Goal: Ask a question: Seek information or help from site administrators or community

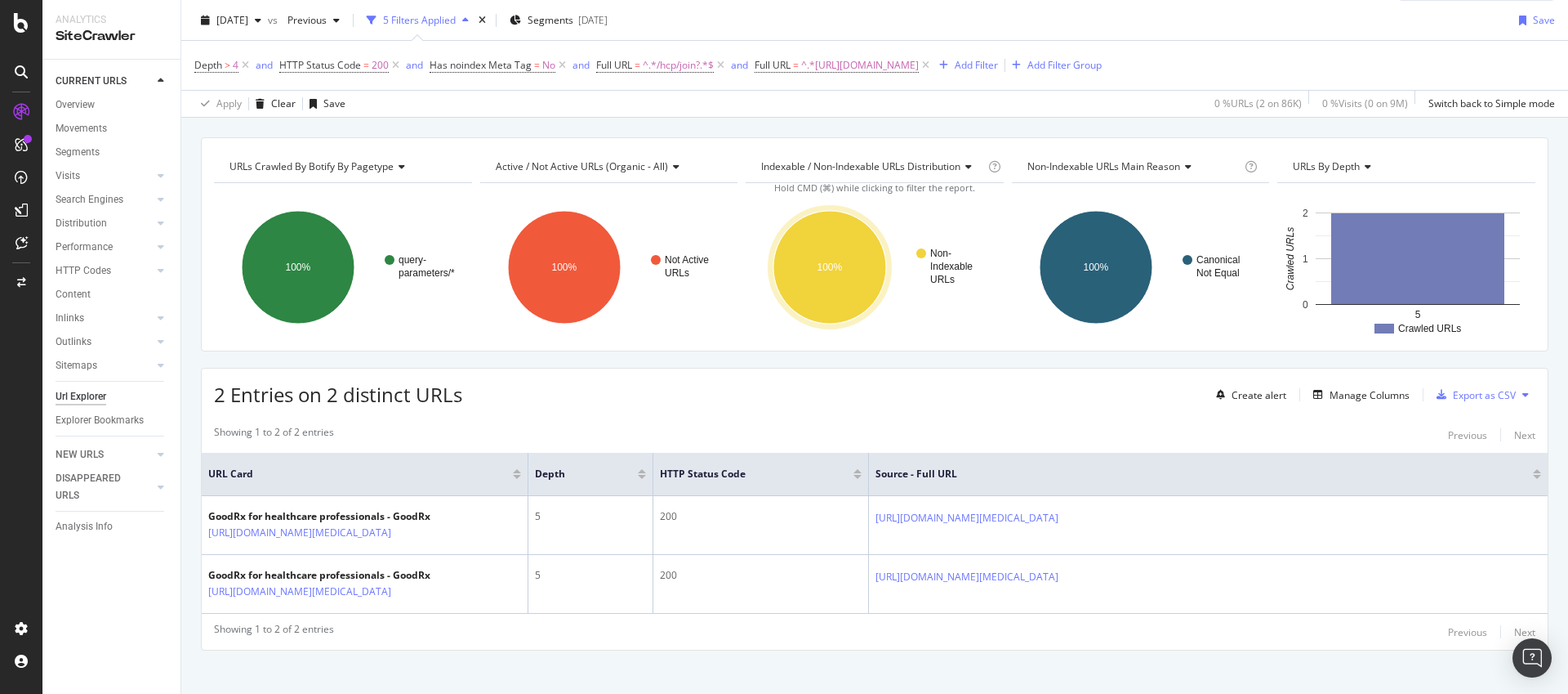
scroll to position [78, 0]
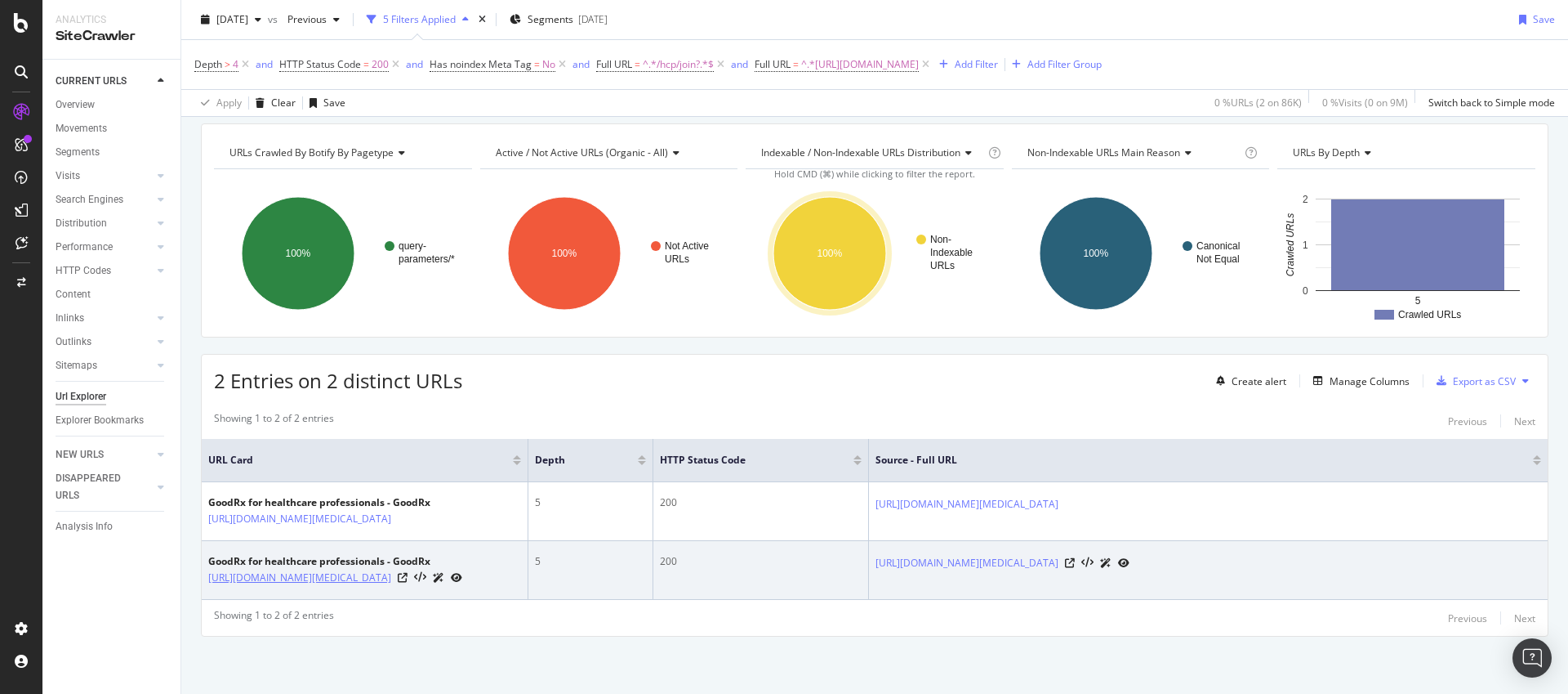
drag, startPoint x: 204, startPoint y: 588, endPoint x: 423, endPoint y: 607, distance: 219.8
click at [423, 600] on td "GoodRx for healthcare professionals - GoodRx https://www.goodrx.com/hcp/join?re…" at bounding box center [365, 570] width 327 height 59
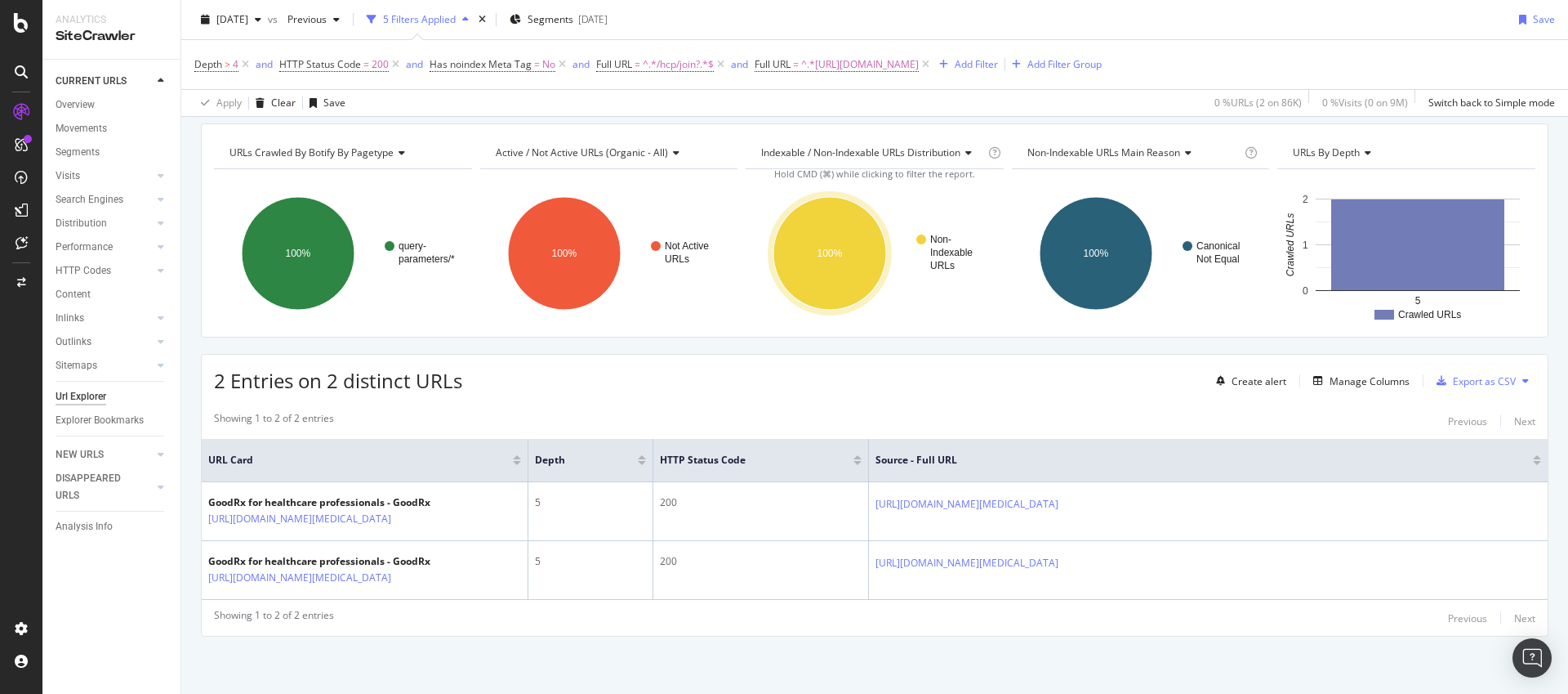
copy link "https://www.goodrx.com/hcp/join?redirectTo=%2Fconditions%2Fpanic-disorder%2Ftre…"
click at [194, 603] on div "URLs Crawled By Botify By pagetype Chart (by Value) Table Expand Export as CSV …" at bounding box center [873, 409] width 1386 height 571
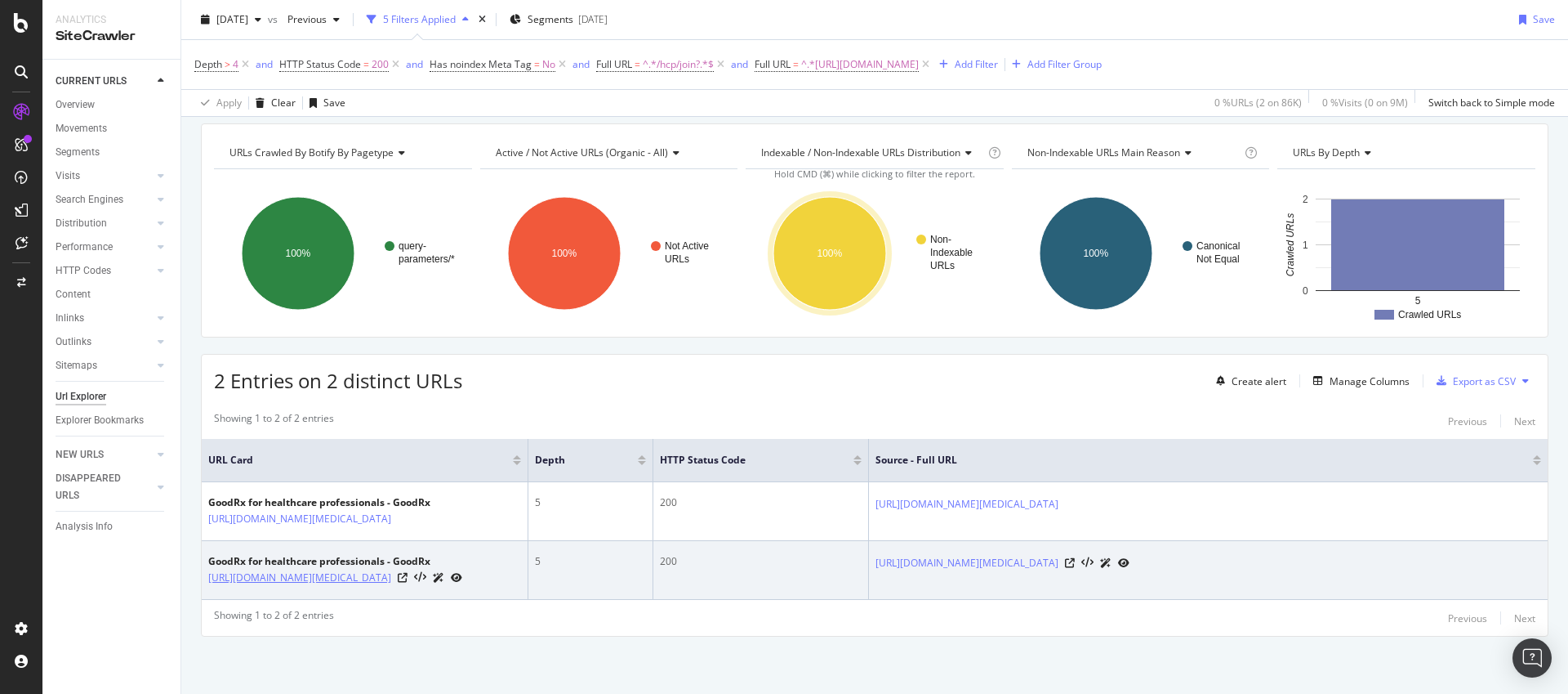
drag, startPoint x: 207, startPoint y: 585, endPoint x: 441, endPoint y: 610, distance: 235.3
click at [441, 600] on td "GoodRx for healthcare professionals - GoodRx https://www.goodrx.com/hcp/join?re…" at bounding box center [365, 570] width 327 height 59
copy link "[URL][DOMAIN_NAME][MEDICAL_DATA]"
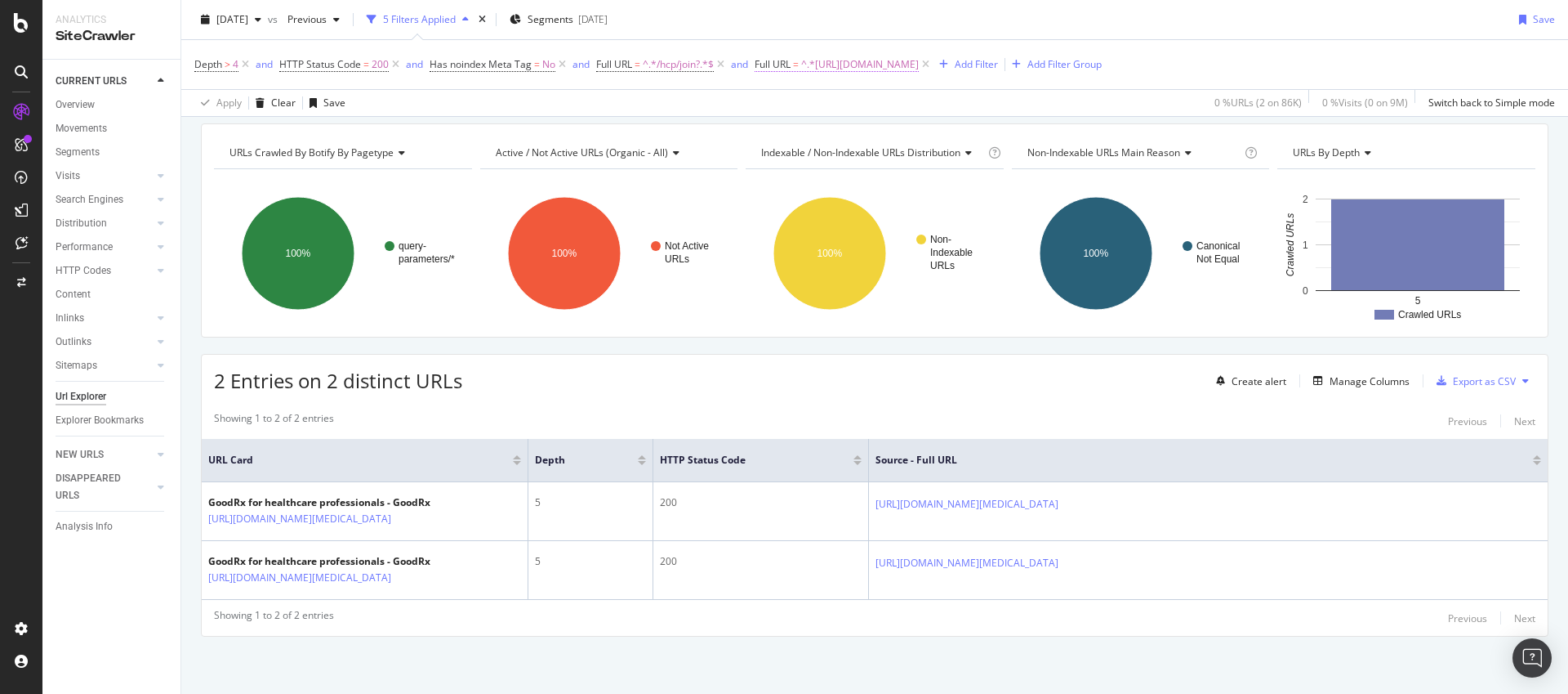
click at [918, 67] on span "^.*https://www.goodrx.com/hcp/join?redirectTo=%2Fconditions%2Fpanic-disorder%2F…" at bounding box center [860, 64] width 117 height 23
click at [873, 139] on input "https://www.goodrx.com/hcp/join?redirectTo=%2Fconditions%2Fpanic-disorder%2F" at bounding box center [849, 132] width 154 height 26
click at [873, 138] on input "https://www.goodrx.com/hcp/join?redirectTo=%2Fconditions%2Fpanic-disorder%2F" at bounding box center [849, 132] width 154 height 26
paste input "treating-panic-attack"
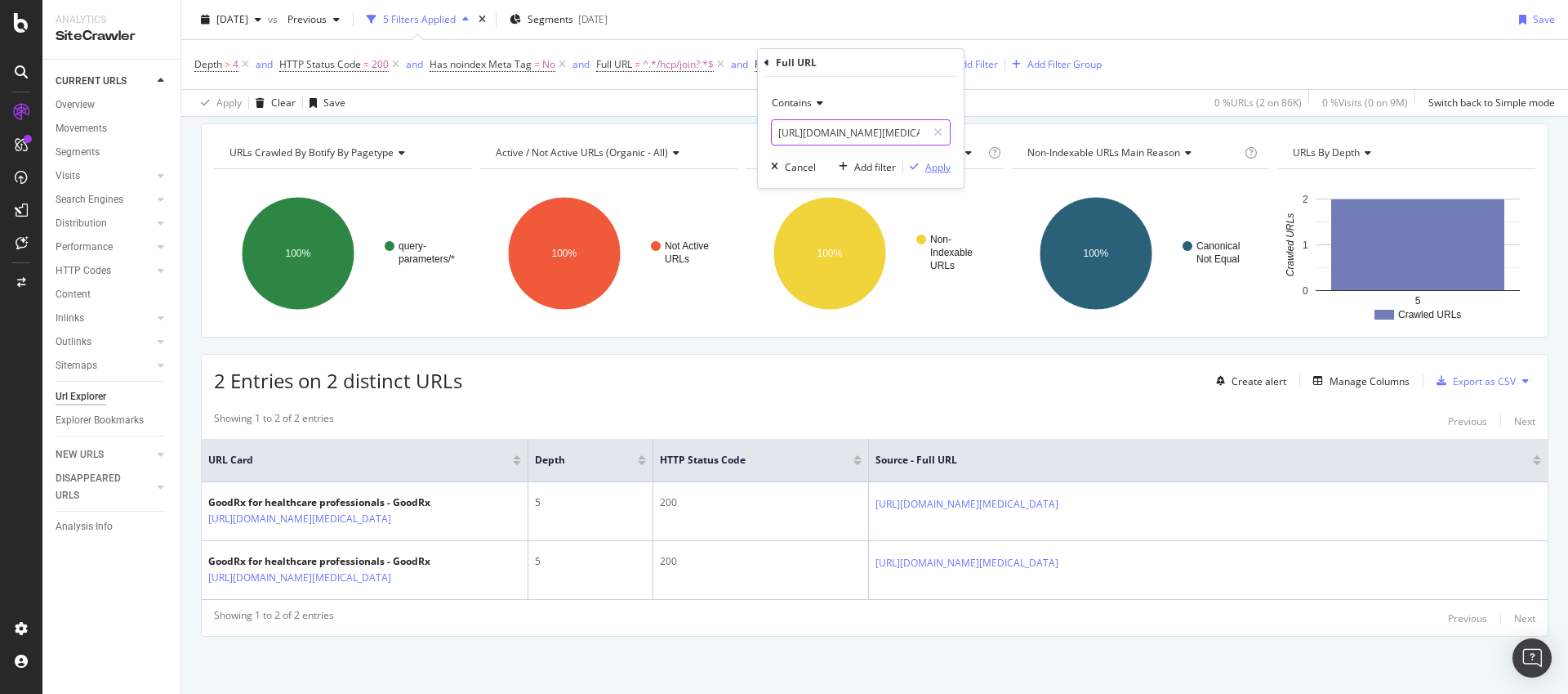
scroll to position [0, 333]
type input "https://www.goodrx.com/hcp/join?redirectTo=%2Fconditions%2Fpanic-disorder%2Ftre…"
click at [934, 167] on div "Apply" at bounding box center [937, 167] width 25 height 14
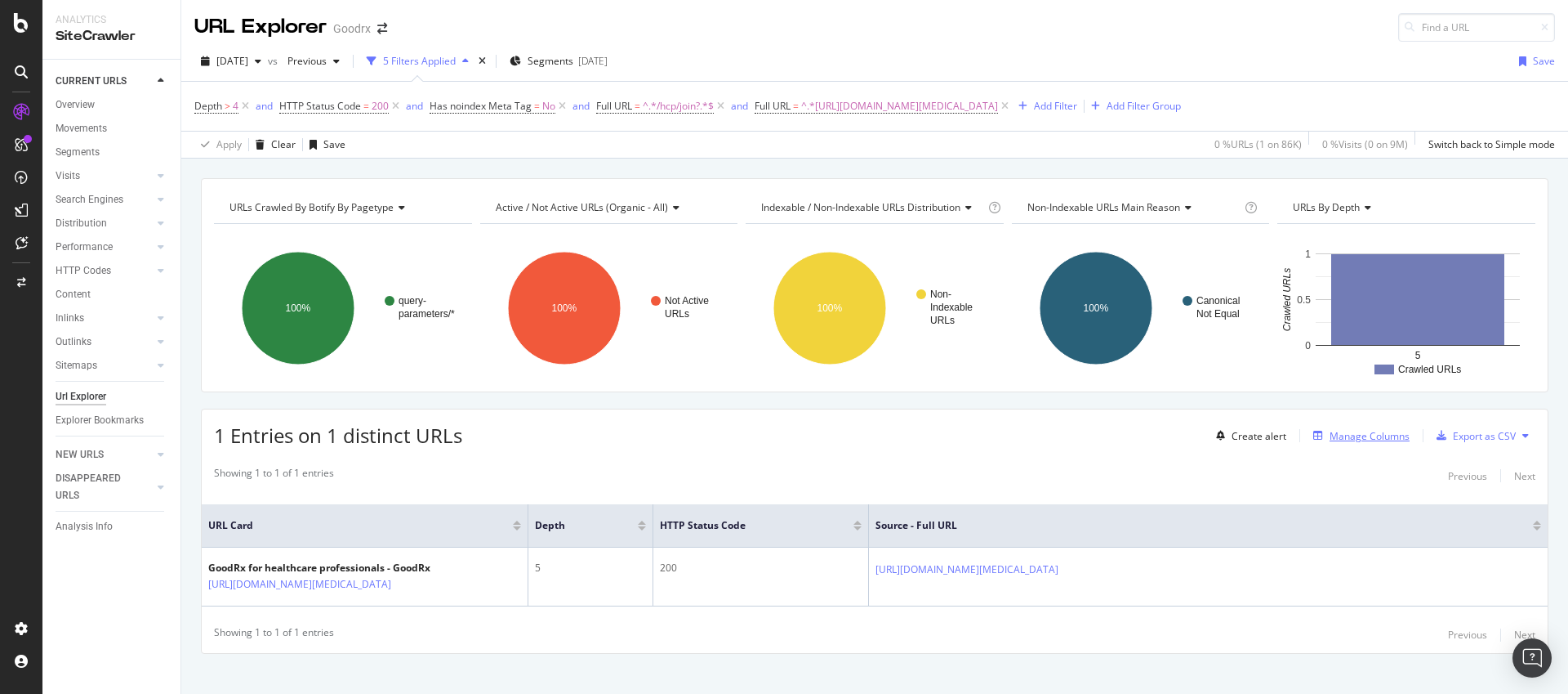
click at [1340, 438] on div "Manage Columns" at bounding box center [1369, 435] width 80 height 14
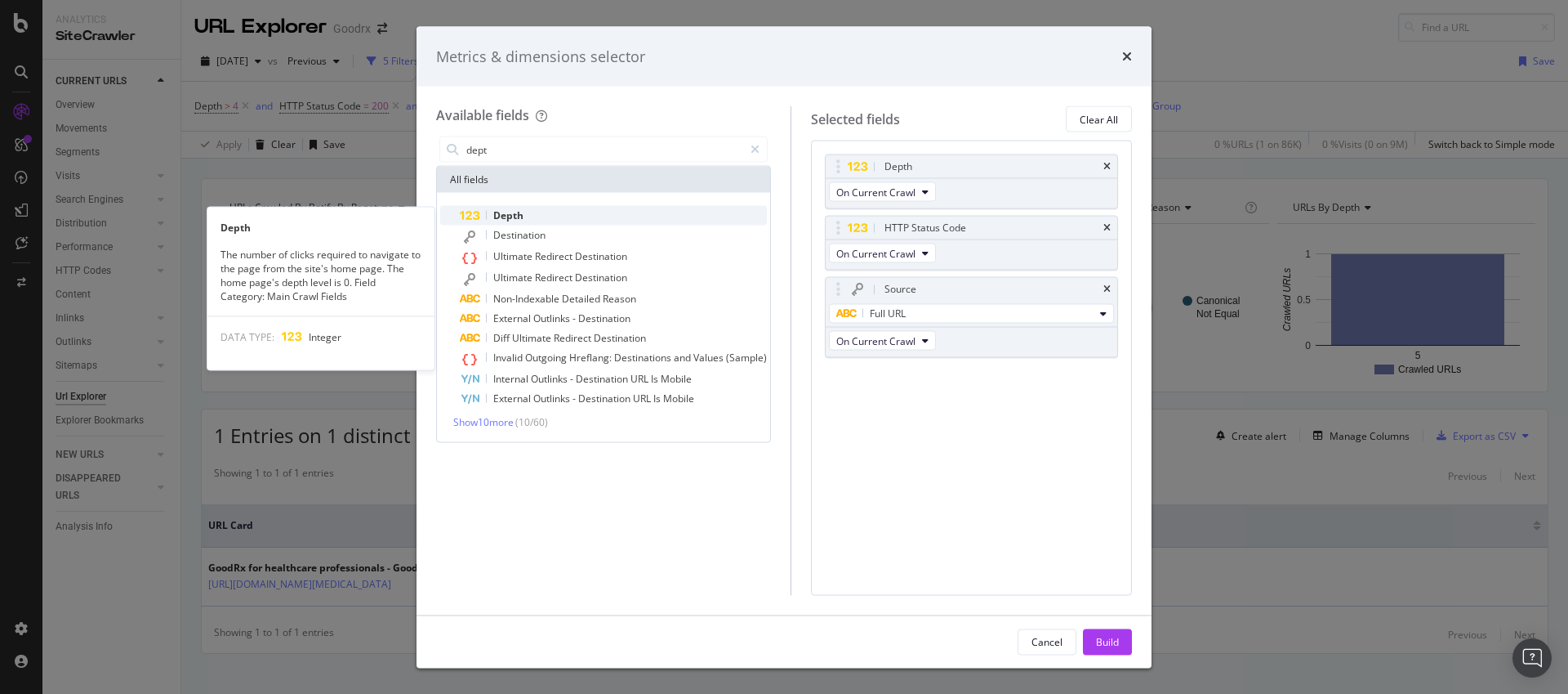
type input "dept"
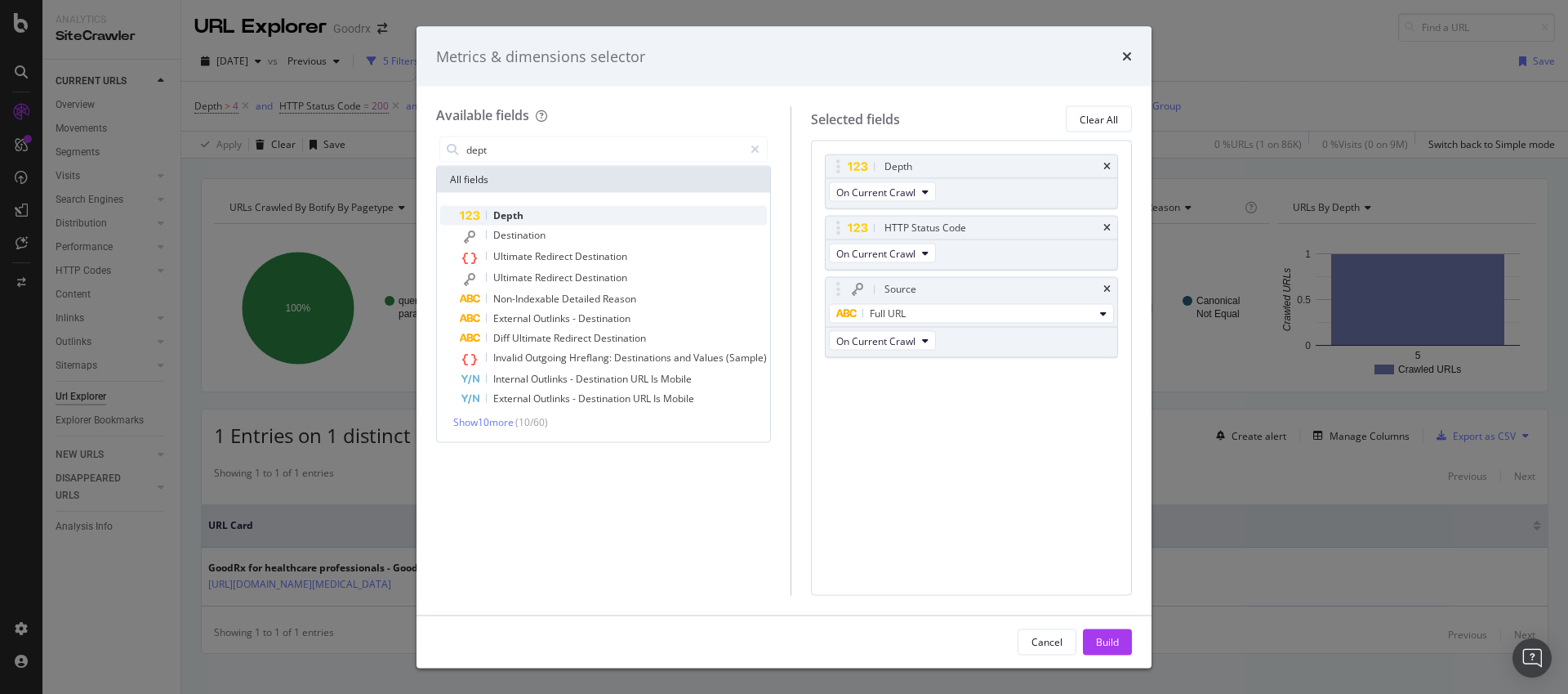
click at [611, 216] on div "Depth" at bounding box center [613, 216] width 307 height 20
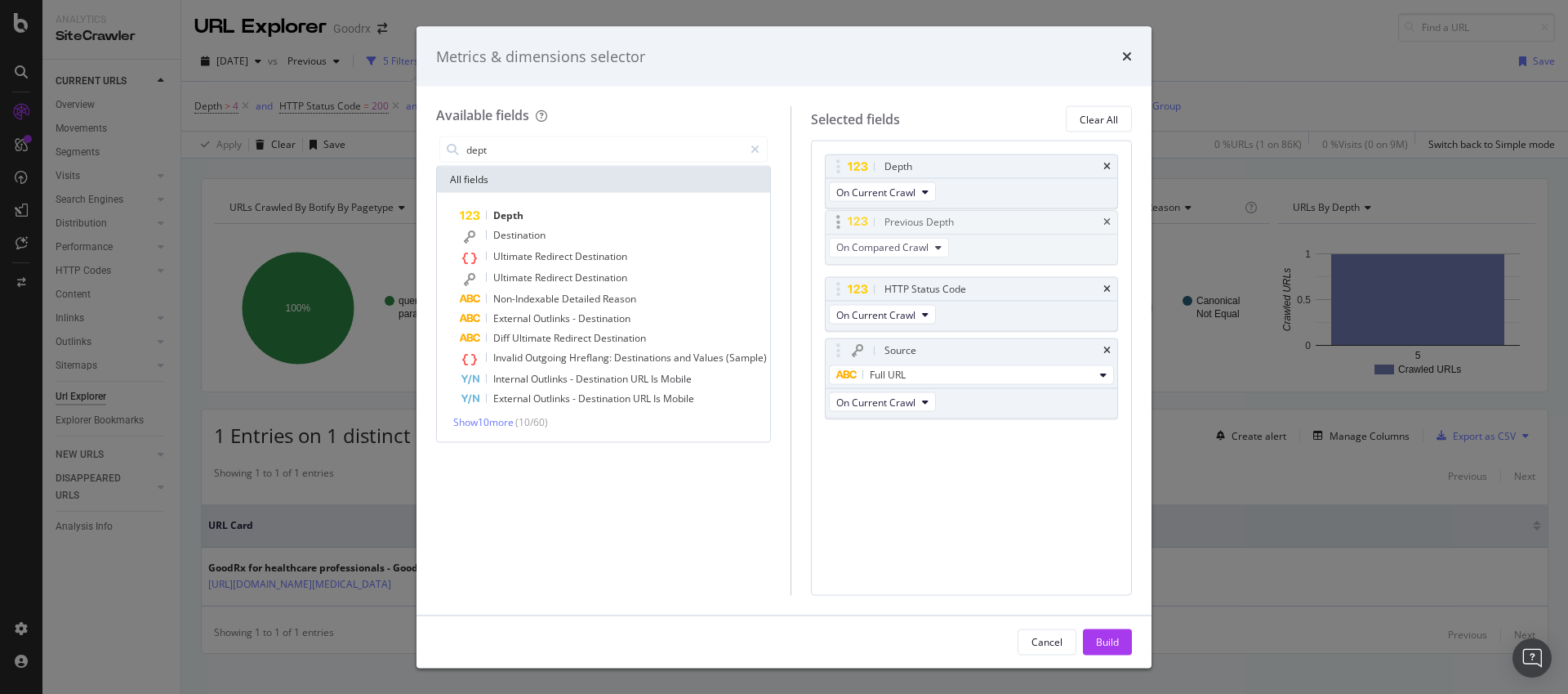
drag, startPoint x: 838, startPoint y: 346, endPoint x: 838, endPoint y: 227, distance: 119.0
click at [838, 227] on body "Analytics SiteCrawler CURRENT URLS Overview Movements Segments Visits Analysis …" at bounding box center [784, 347] width 1568 height 694
click at [1096, 630] on div "Build" at bounding box center [1107, 641] width 23 height 25
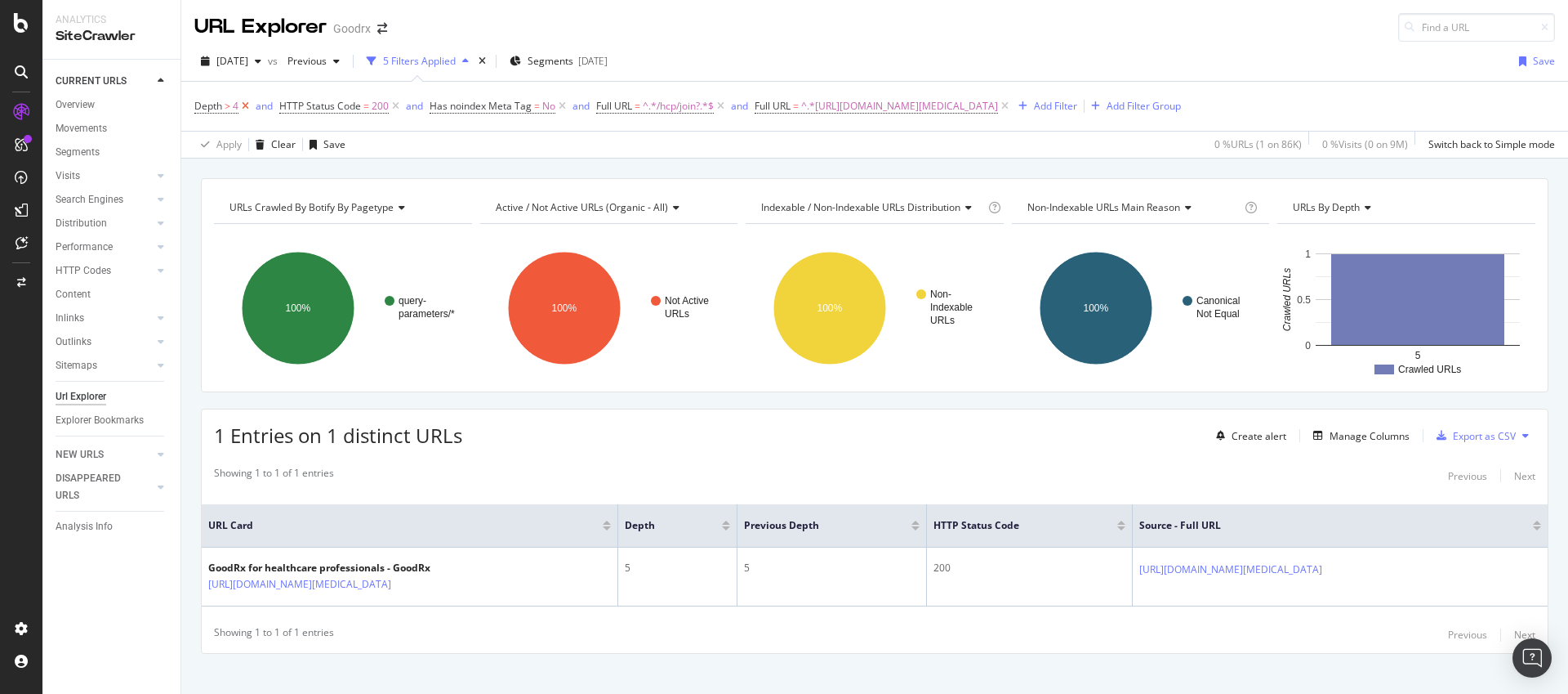
click at [245, 106] on icon at bounding box center [245, 106] width 14 height 16
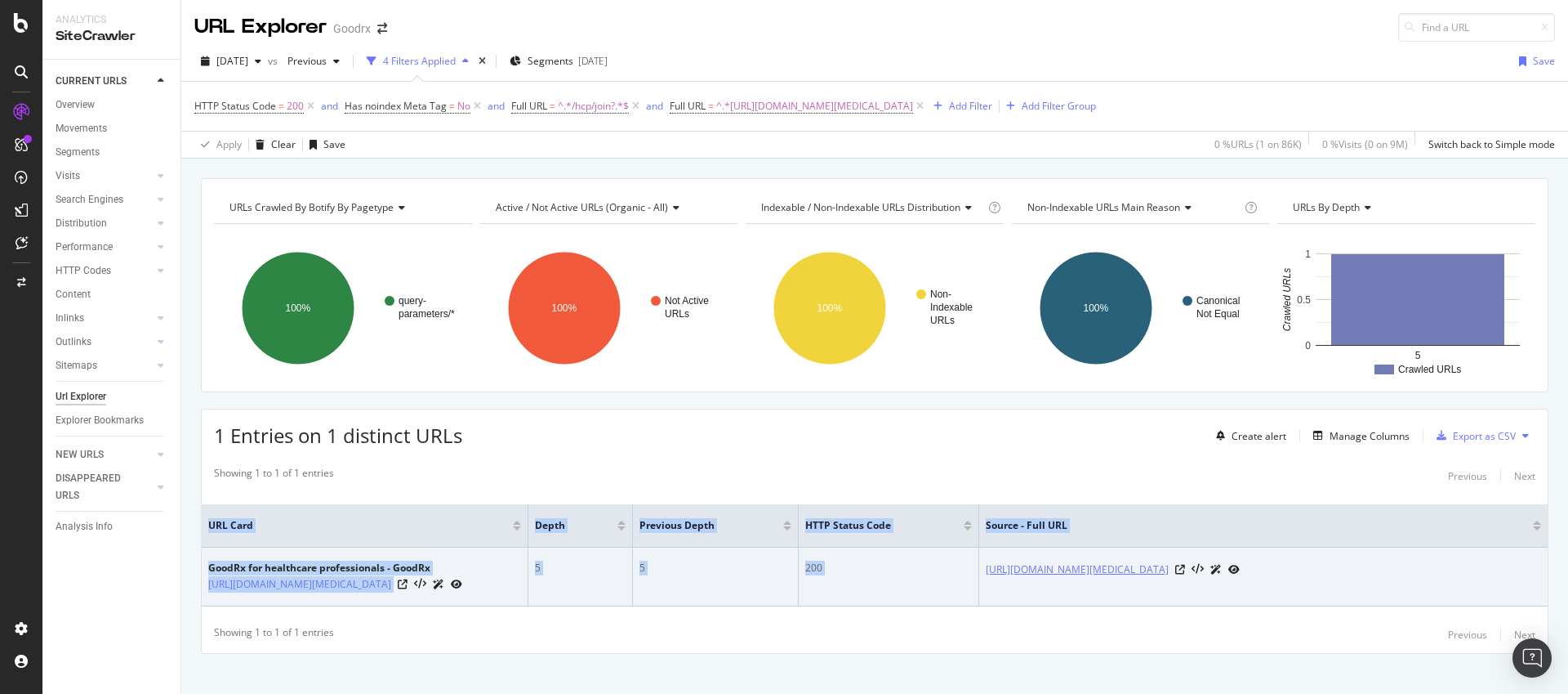
drag, startPoint x: 1432, startPoint y: 559, endPoint x: 986, endPoint y: 562, distance: 446.0
click at [986, 562] on div "[URL][DOMAIN_NAME][MEDICAL_DATA]" at bounding box center [1263, 569] width 555 height 17
copy table "URL Card Depth Previous Depth HTTP Status Code Source - Full URL GoodRx for hea…"
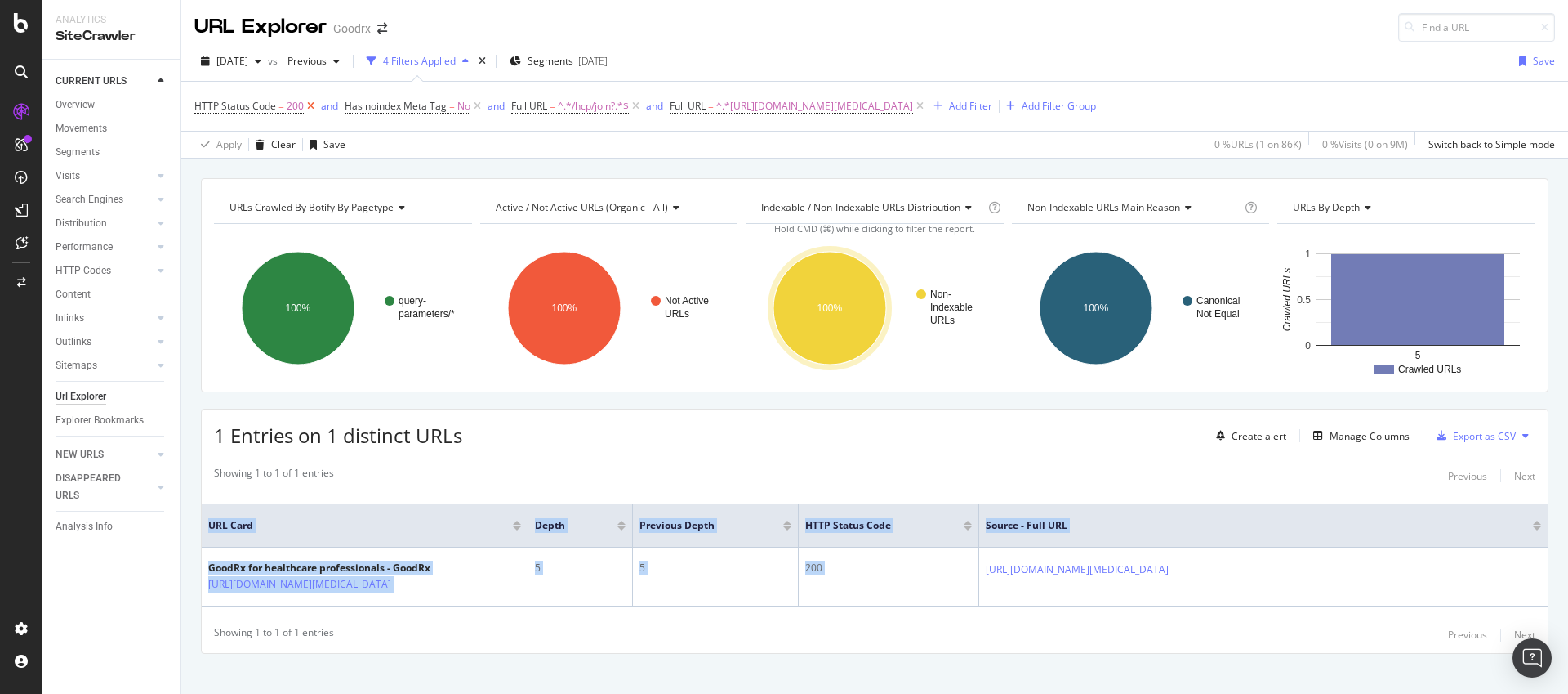
click at [312, 102] on icon at bounding box center [311, 106] width 14 height 16
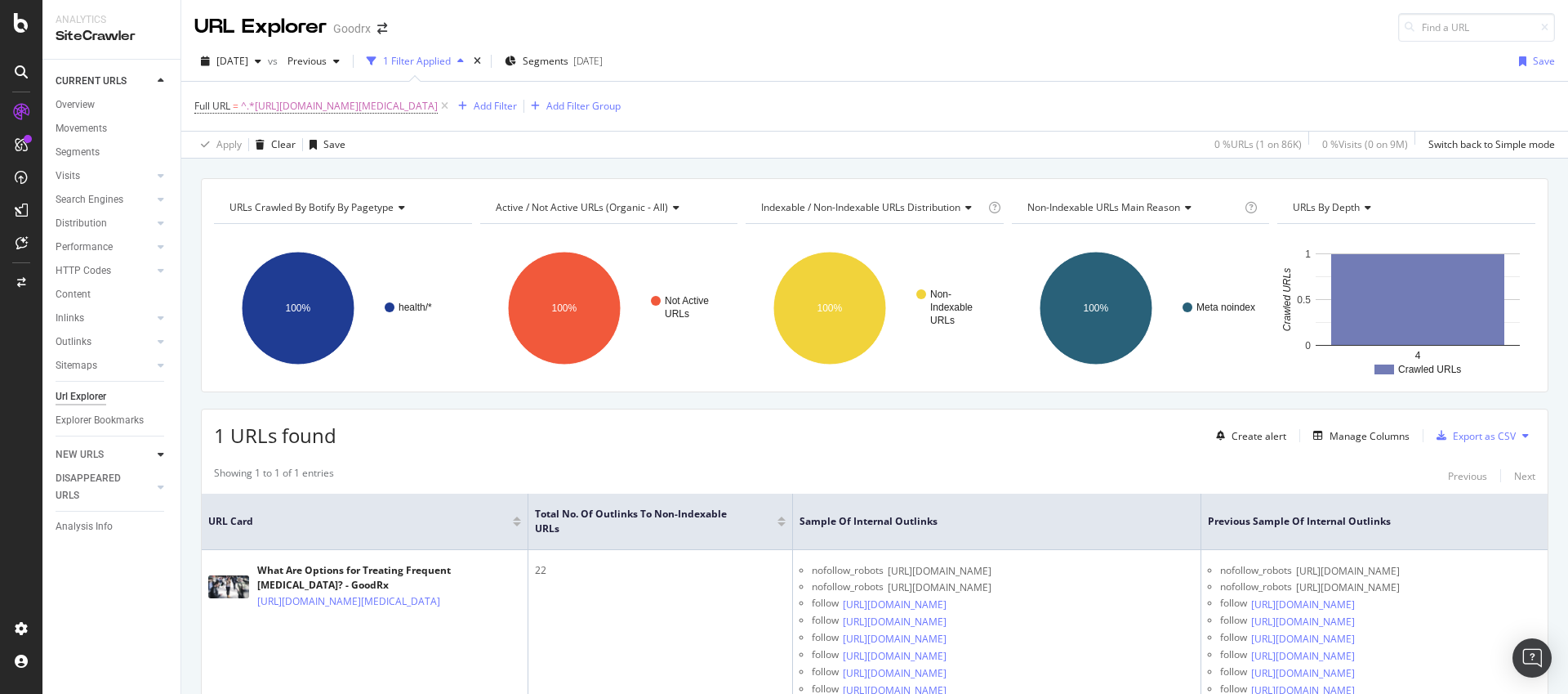
click at [163, 450] on icon at bounding box center [161, 454] width 7 height 10
click at [78, 395] on div "Url Explorer" at bounding box center [80, 396] width 51 height 17
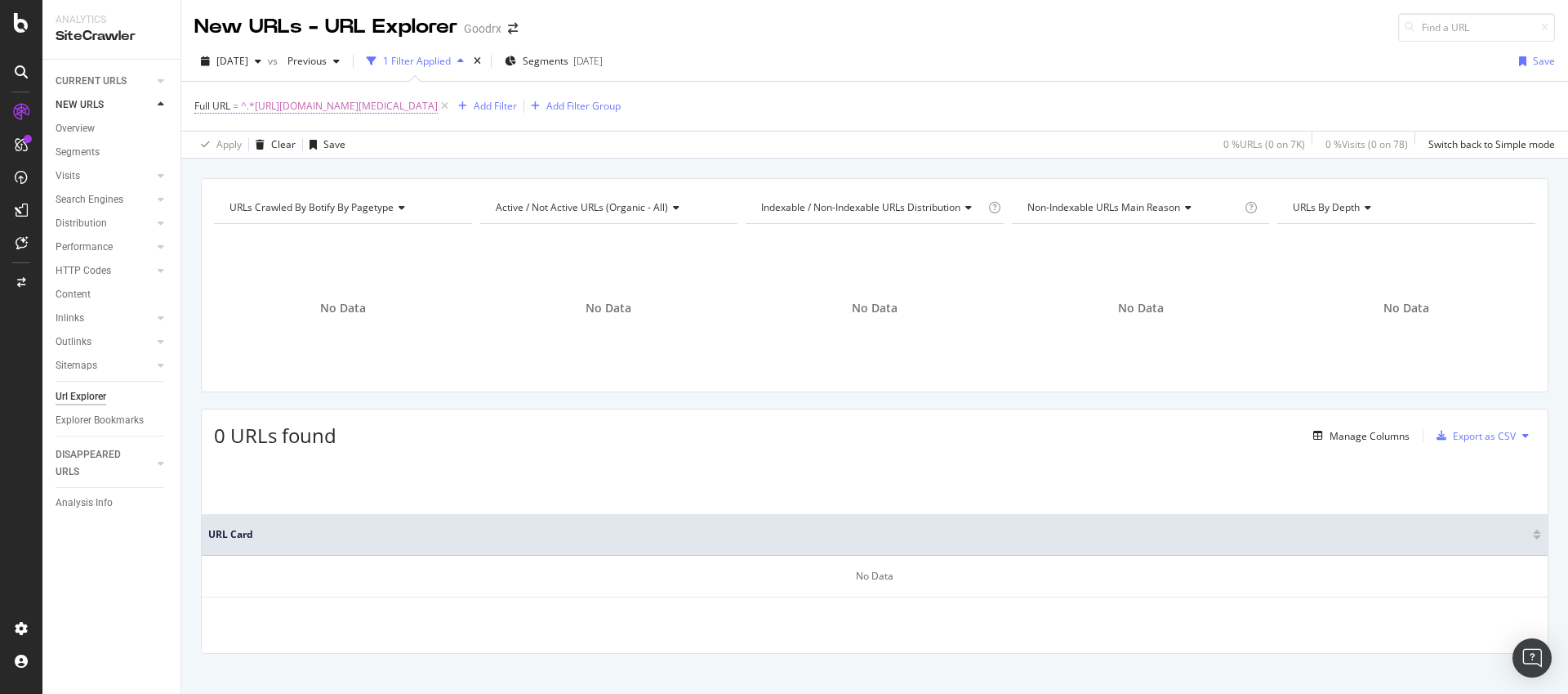
click at [437, 106] on span "^.*https://www.goodrx.com/conditions/panic-disorder/treating-panic-attacks.*$" at bounding box center [339, 105] width 197 height 23
click at [163, 81] on icon at bounding box center [161, 81] width 7 height 10
click at [92, 397] on div "Url Explorer" at bounding box center [80, 396] width 51 height 17
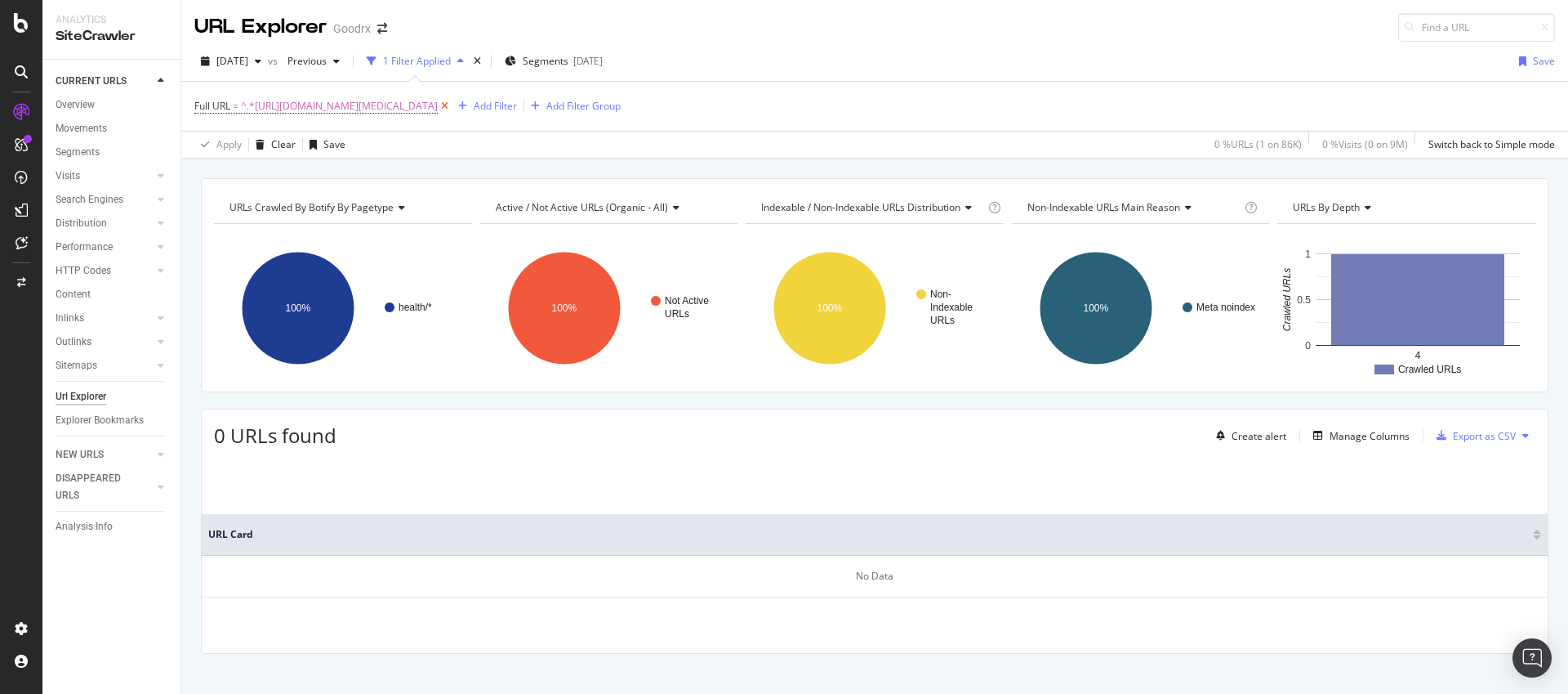
click at [451, 107] on icon at bounding box center [444, 106] width 14 height 16
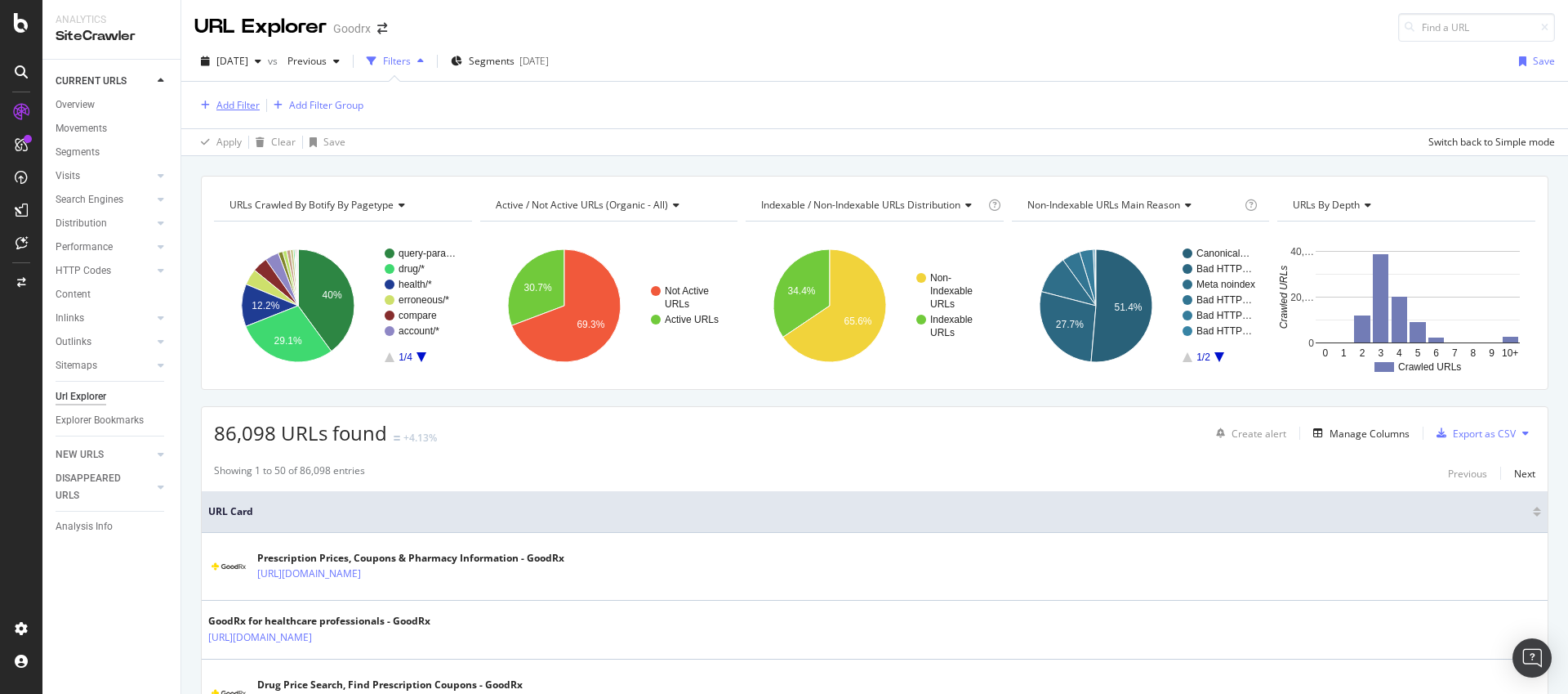
click at [241, 103] on div "Add Filter" at bounding box center [238, 105] width 44 height 14
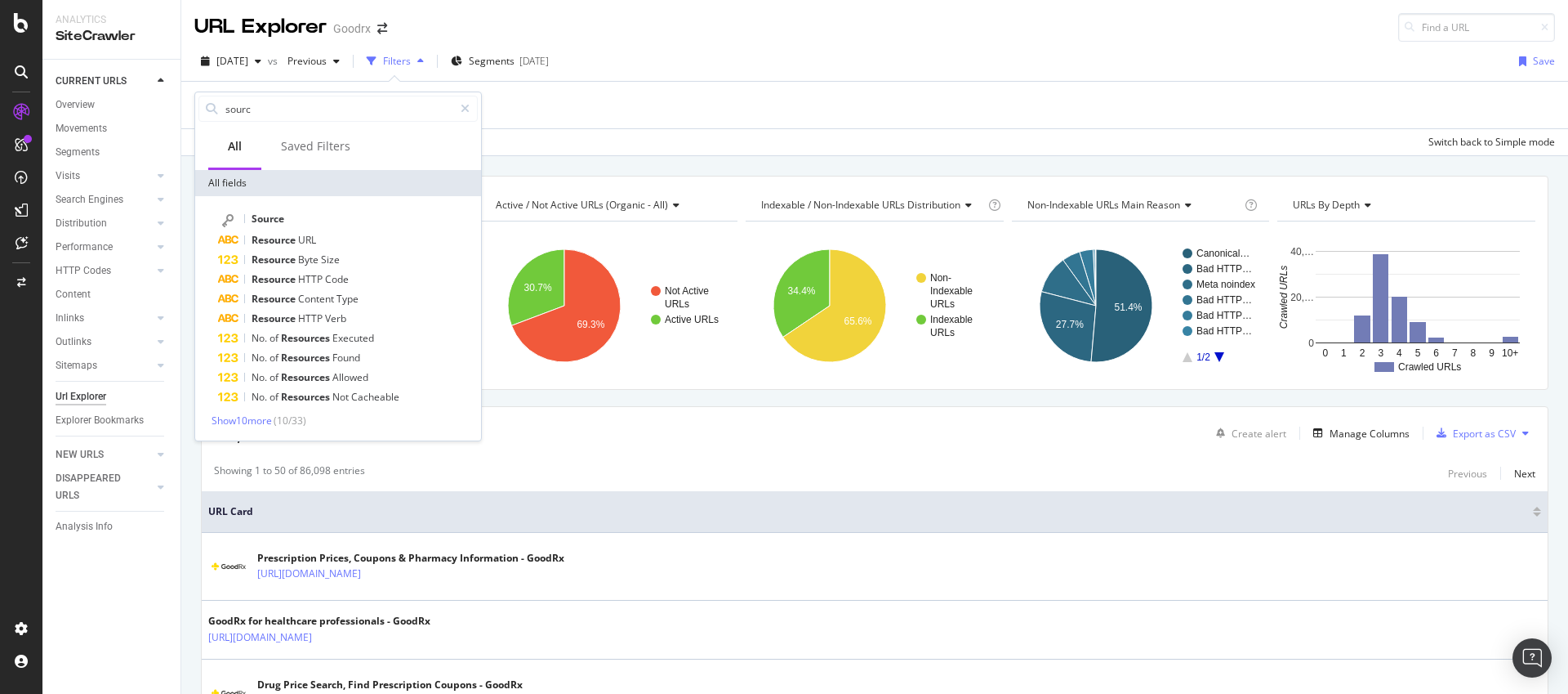
type input "f"
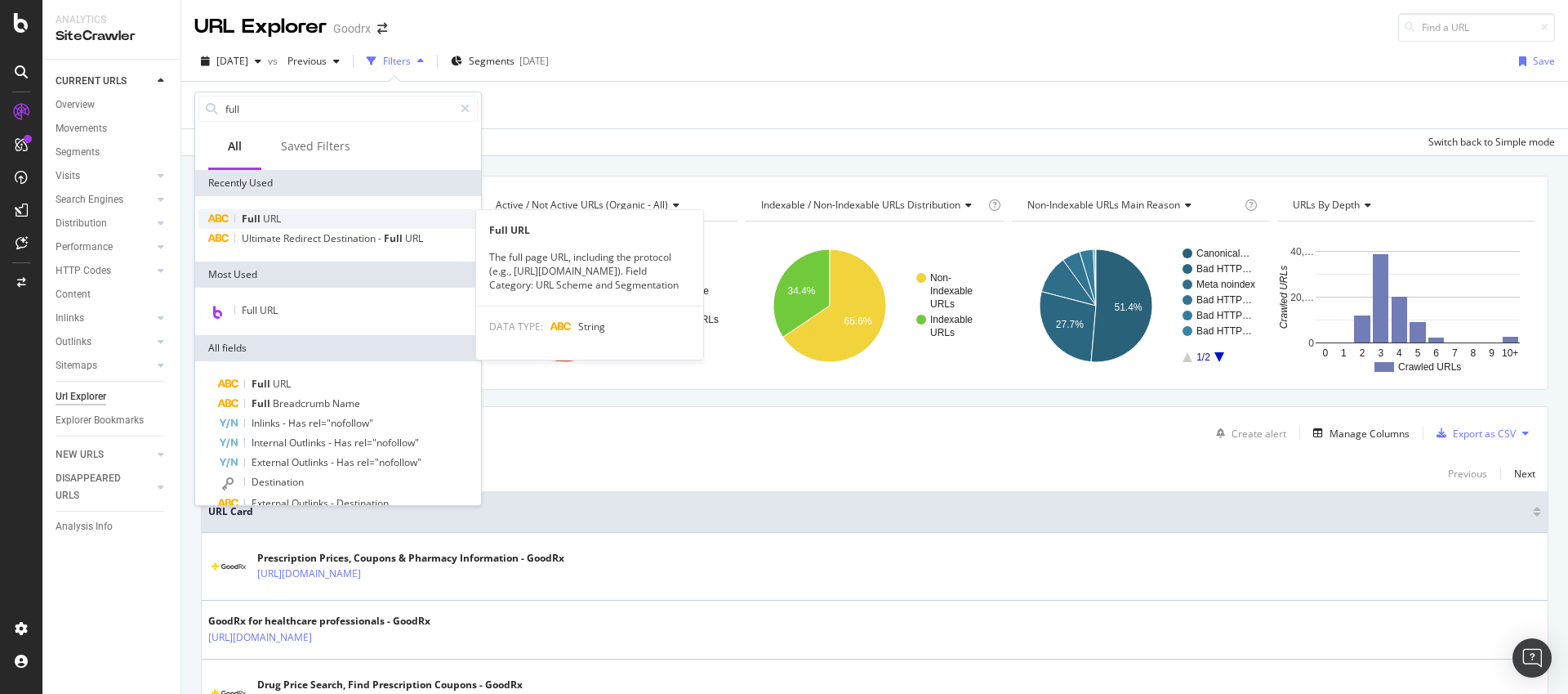
type input "full"
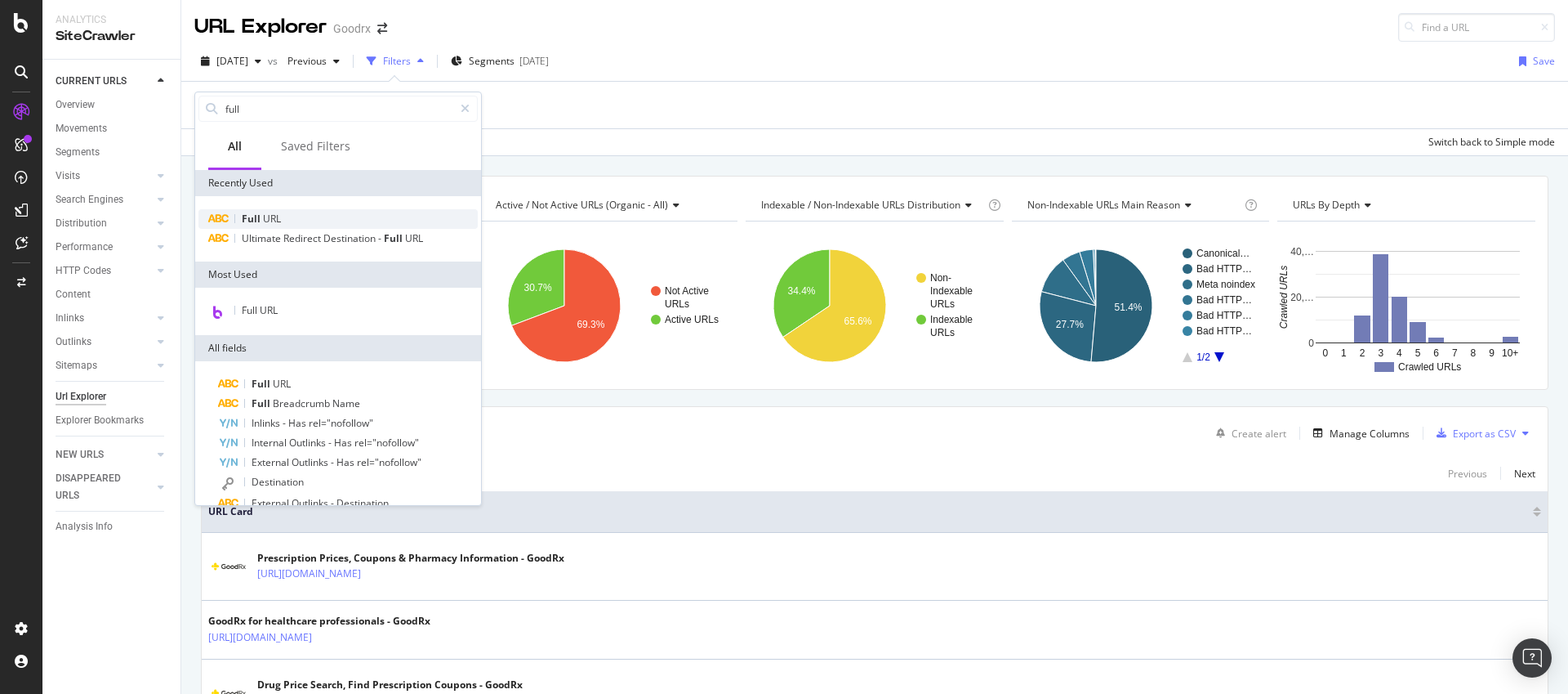
click at [305, 219] on div "Full URL" at bounding box center [338, 219] width 279 height 20
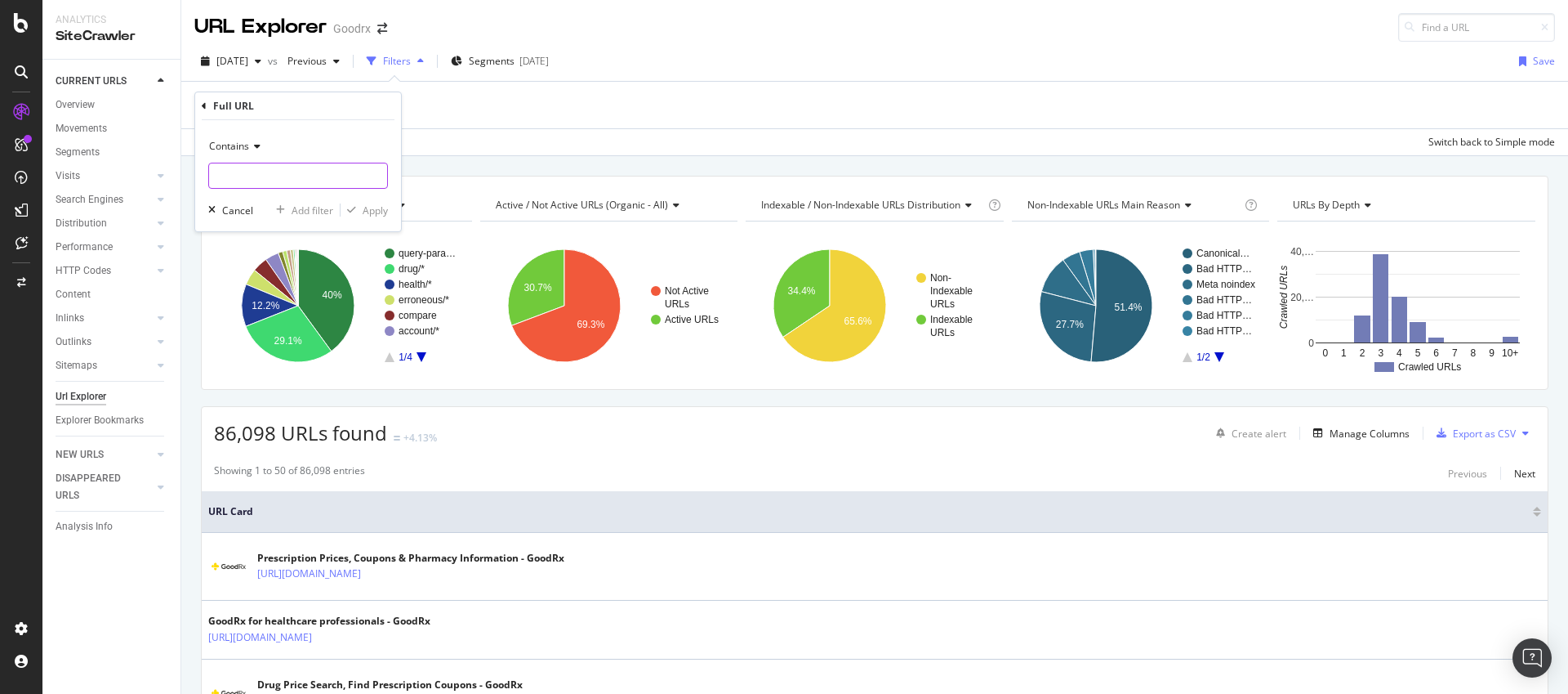
click at [295, 176] on input "text" at bounding box center [297, 176] width 178 height 26
paste input "https://www.goodrx.com/conditions/panic-disorder/treating-panic-attacks"
type input "https://www.goodrx.com/conditions/panic-disorder/treating-panic-attacks"
click at [371, 209] on div "Apply" at bounding box center [375, 211] width 25 height 14
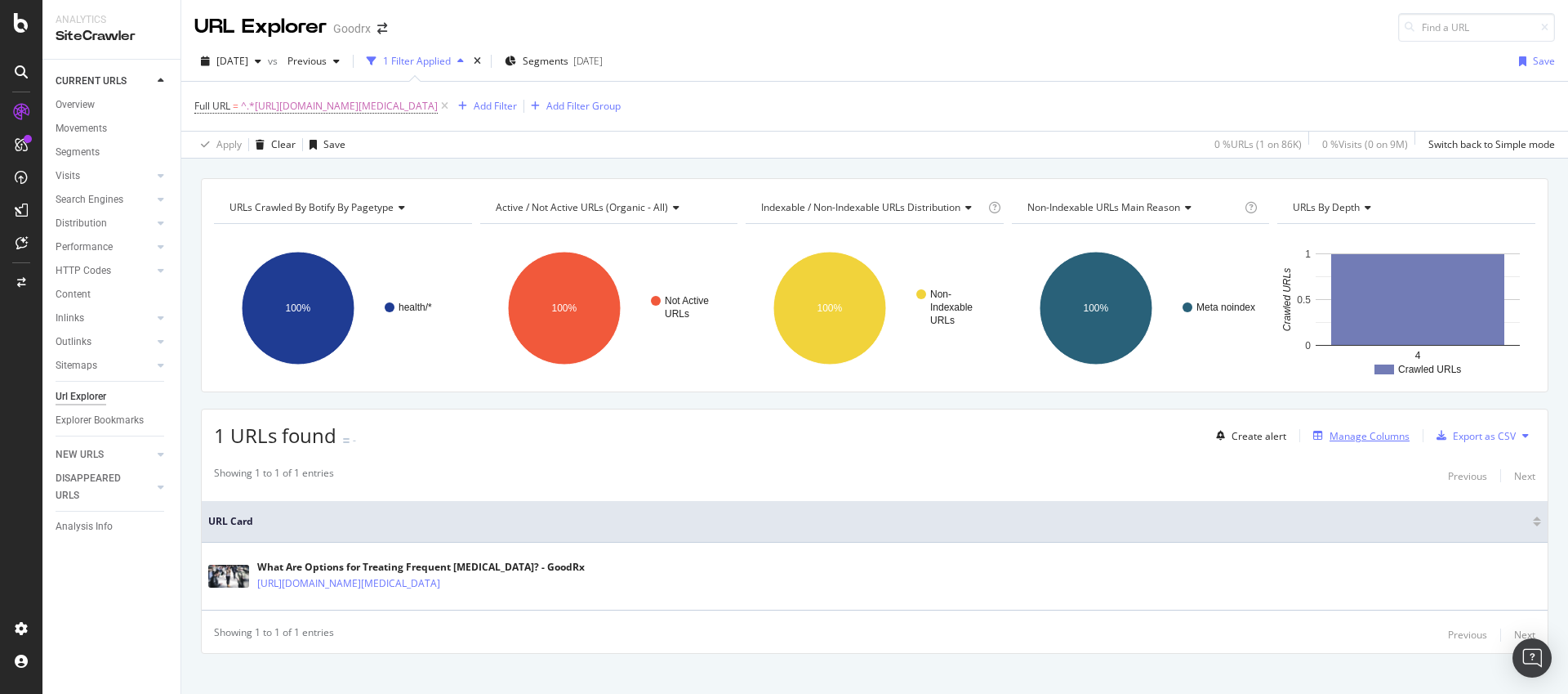
click at [1342, 438] on div "Manage Columns" at bounding box center [1369, 435] width 80 height 14
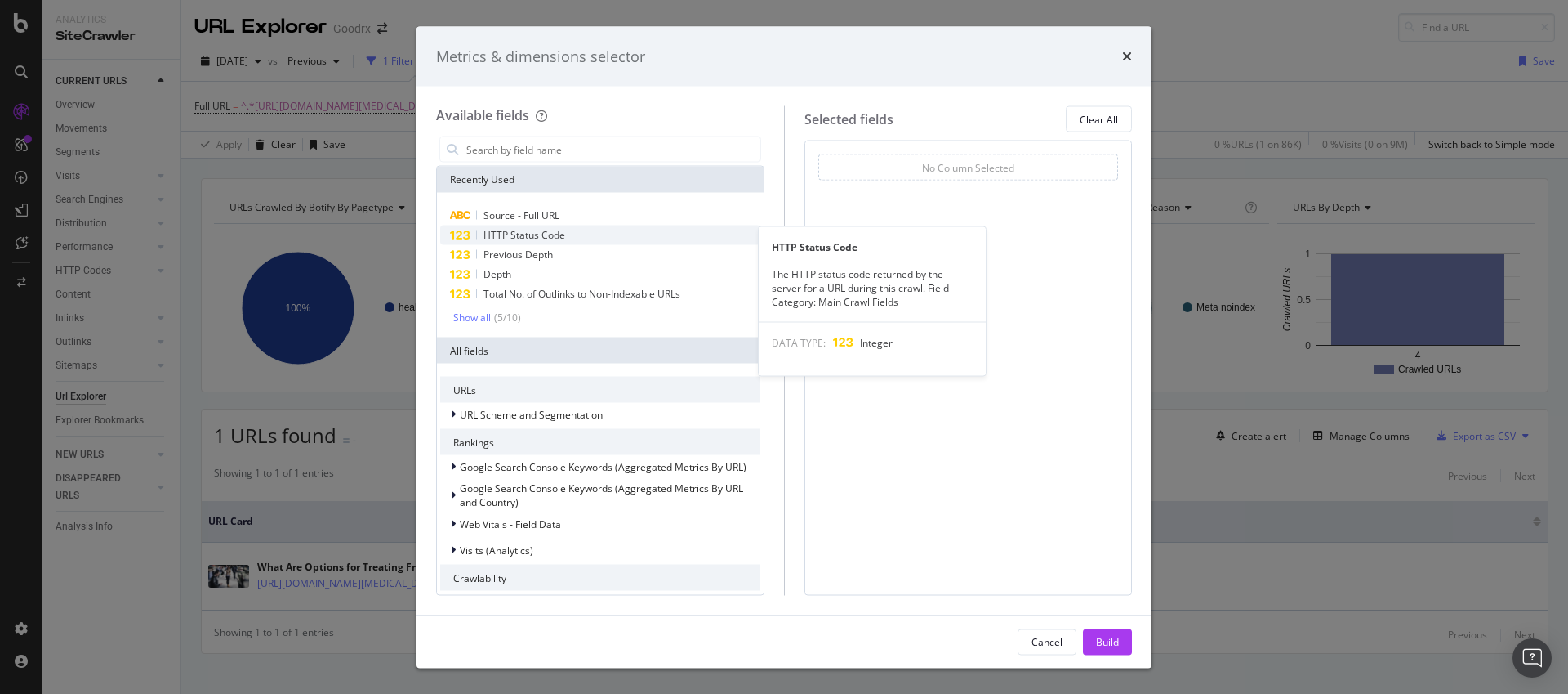
click at [592, 232] on div "HTTP Status Code" at bounding box center [600, 236] width 320 height 20
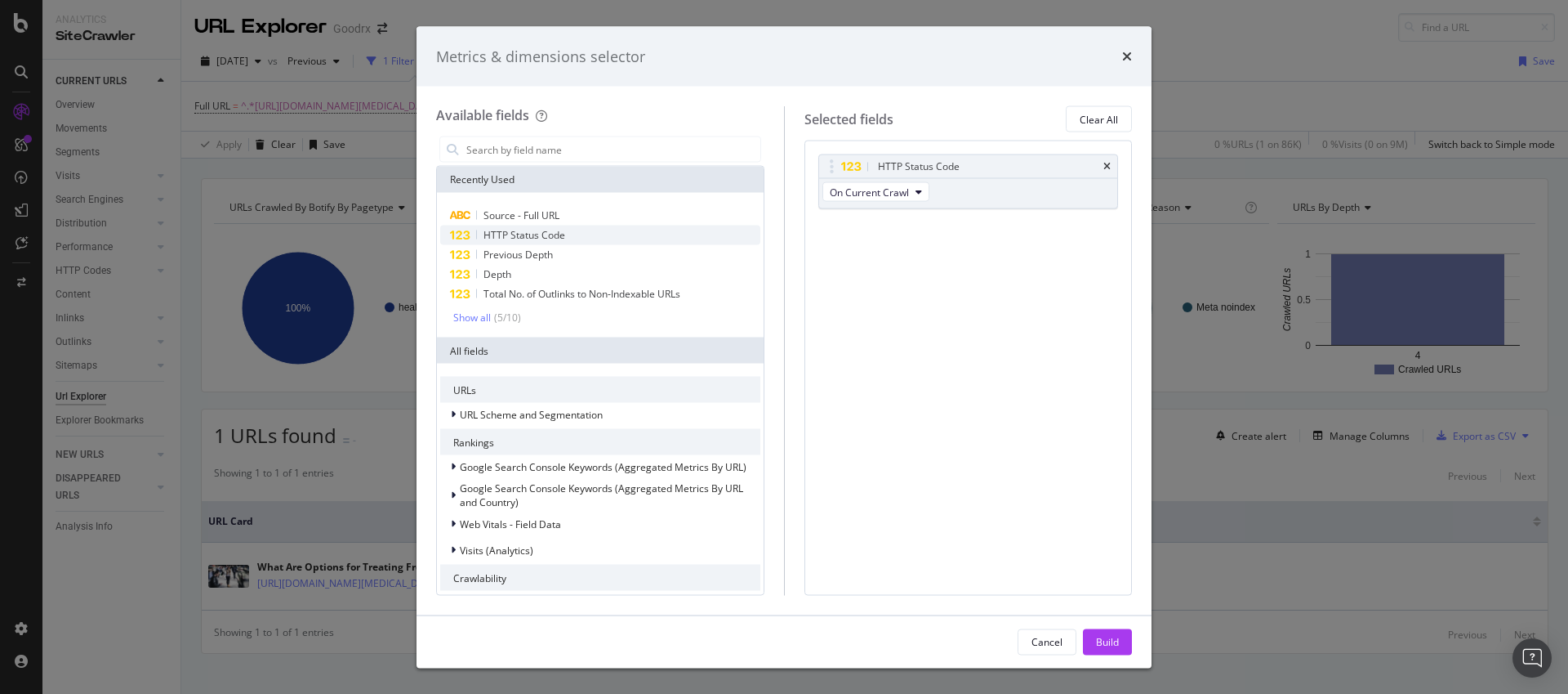
drag, startPoint x: 592, startPoint y: 232, endPoint x: 601, endPoint y: 239, distance: 11.4
click at [592, 232] on div "HTTP Status Code" at bounding box center [600, 236] width 320 height 20
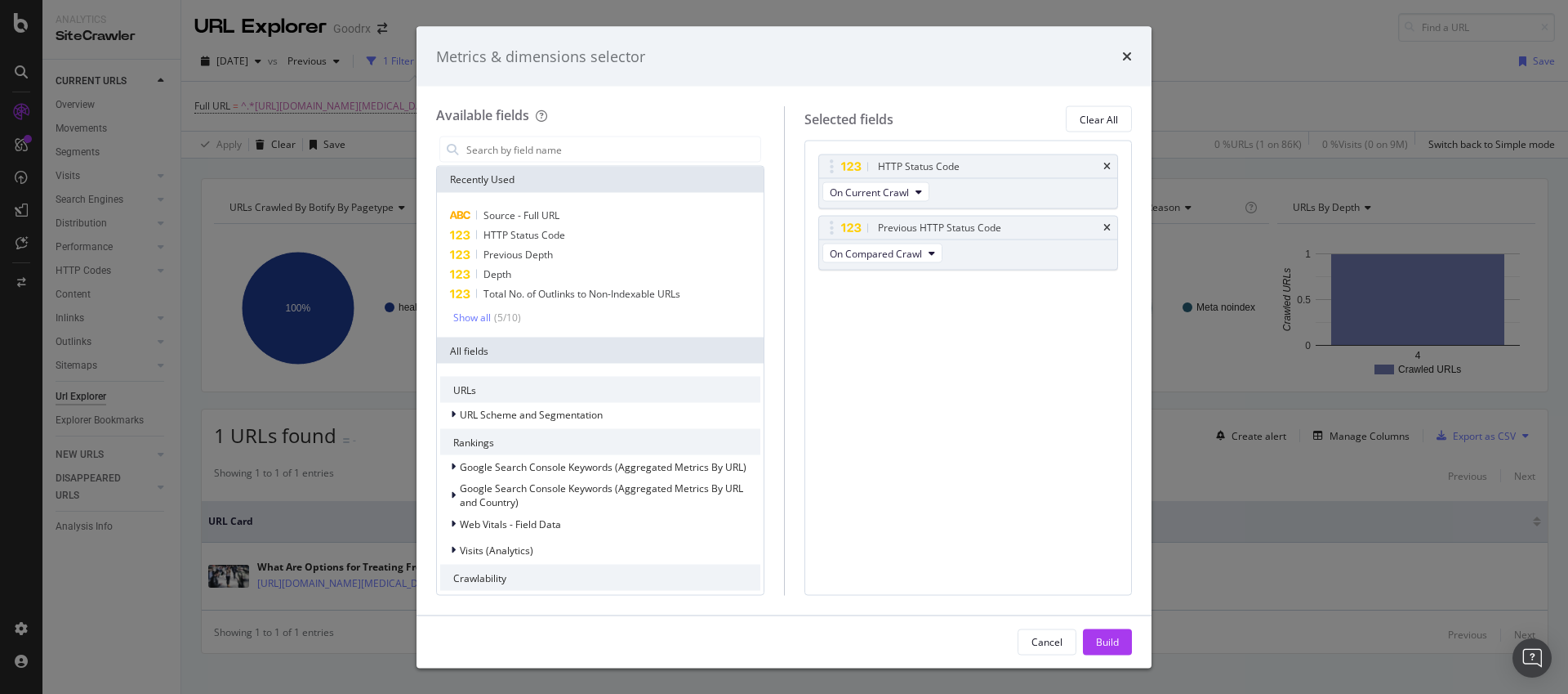
click at [1121, 662] on div "Cancel Build" at bounding box center [784, 641] width 735 height 53
click at [1115, 644] on div "Build" at bounding box center [1107, 641] width 23 height 14
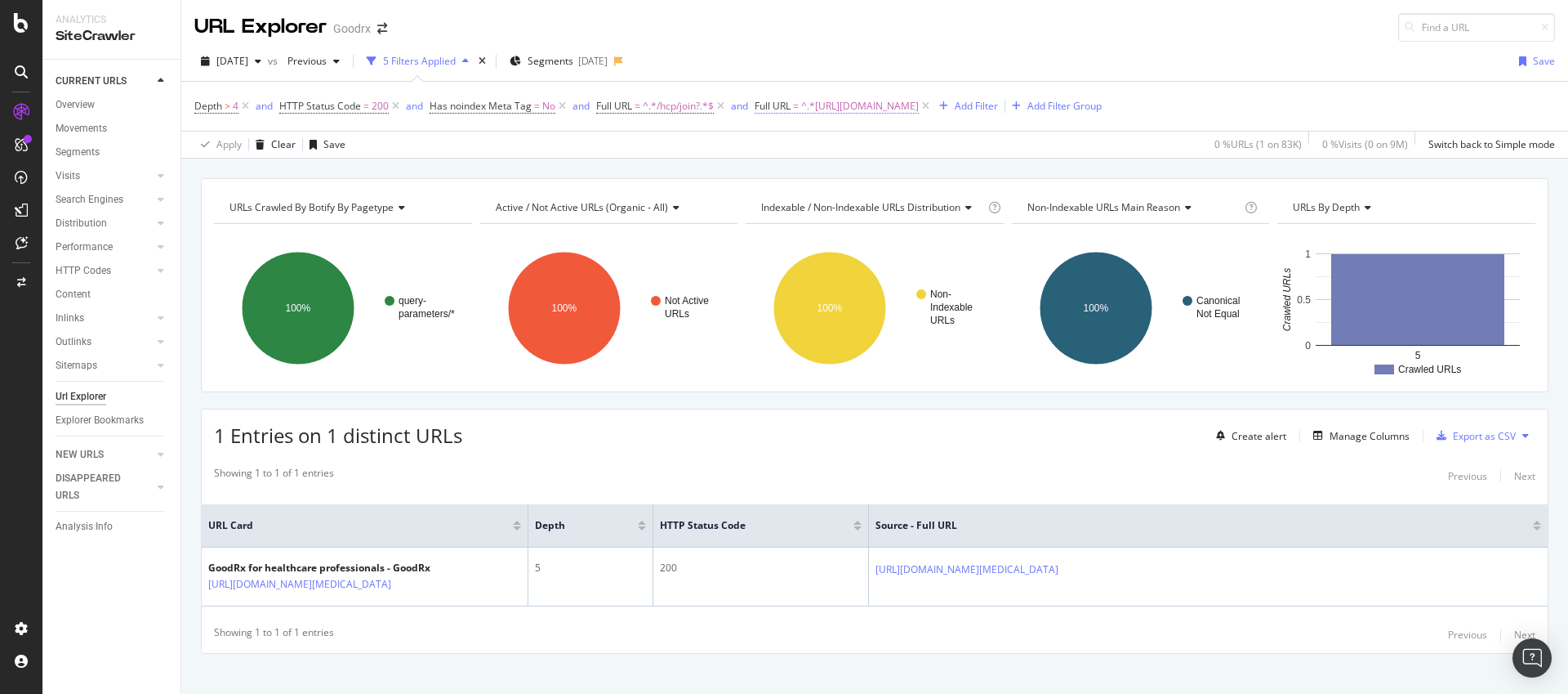
scroll to position [28, 0]
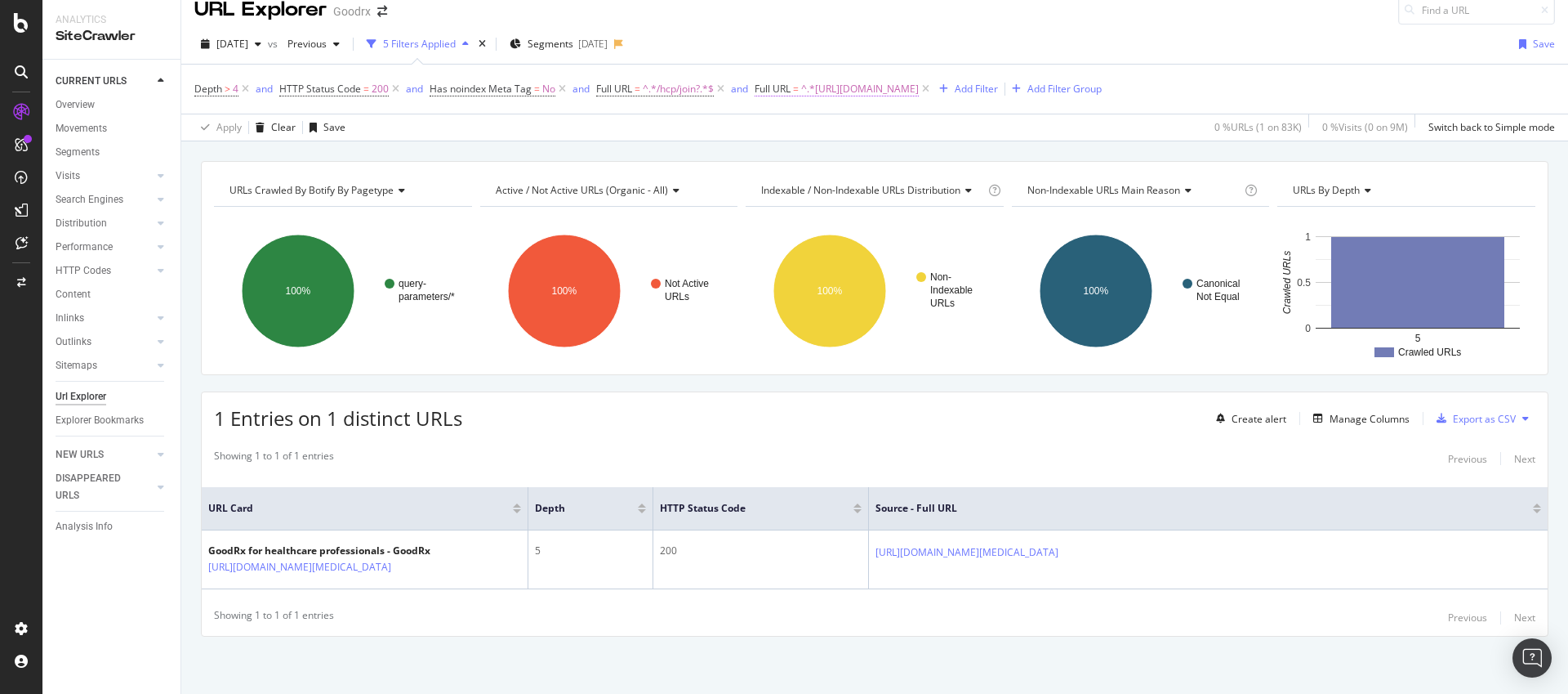
click at [918, 78] on span "^.*[URL][DOMAIN_NAME]" at bounding box center [860, 88] width 117 height 23
click at [826, 143] on input "[URL][DOMAIN_NAME]" at bounding box center [849, 146] width 154 height 26
click at [826, 143] on input "https://www.goodrx.com/hcp/join?redirectTo=%2Fconditions%2Fpanic-disorder%2F" at bounding box center [849, 146] width 154 height 26
paste input "treating-panic-attack"
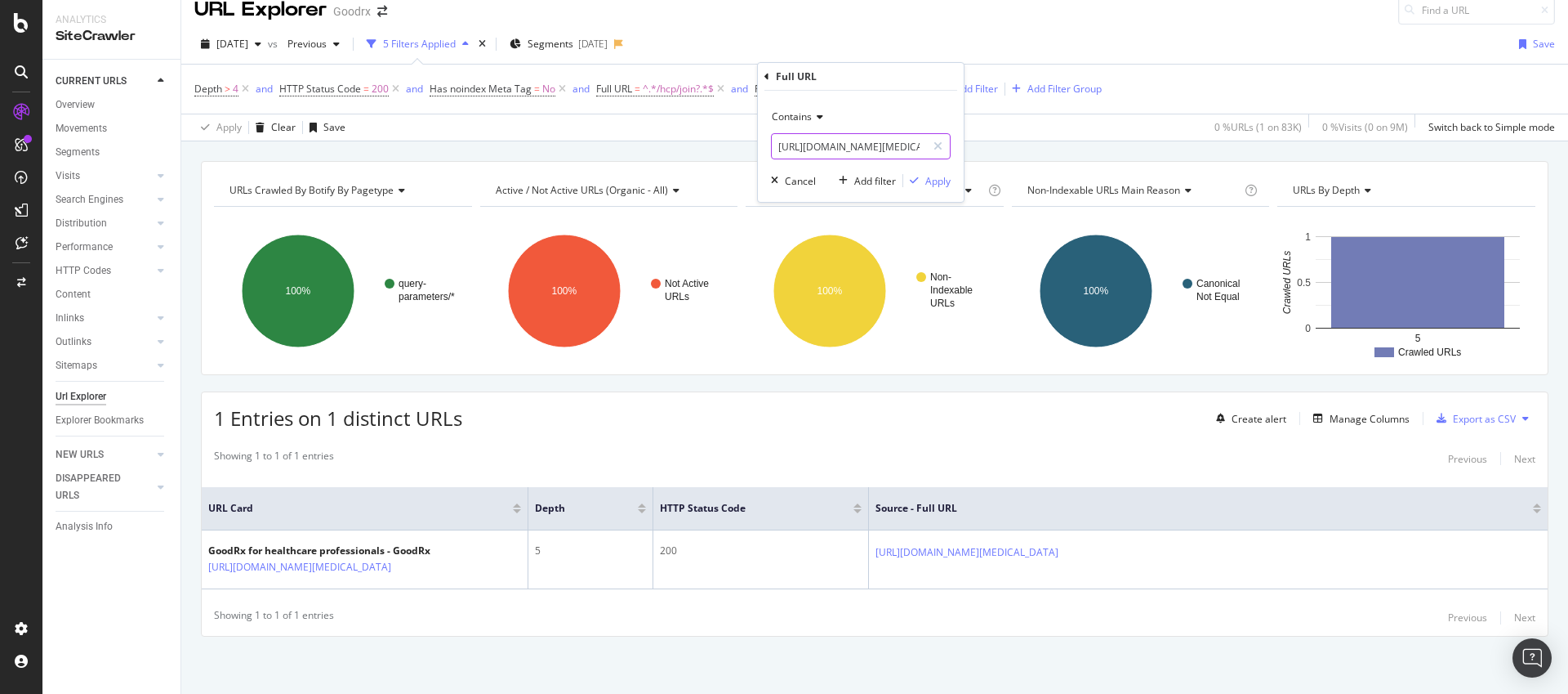
scroll to position [0, 333]
type input "https://www.goodrx.com/hcp/join?redirectTo=%2Fconditions%2Fpanic-disorder%2Ftre…"
click at [932, 188] on div "Contains https://www.goodrx.com/hcp/join?redirectTo=%2Fconditions%2Fpanic-disor…" at bounding box center [861, 146] width 206 height 111
click at [937, 186] on div "Apply" at bounding box center [937, 181] width 25 height 14
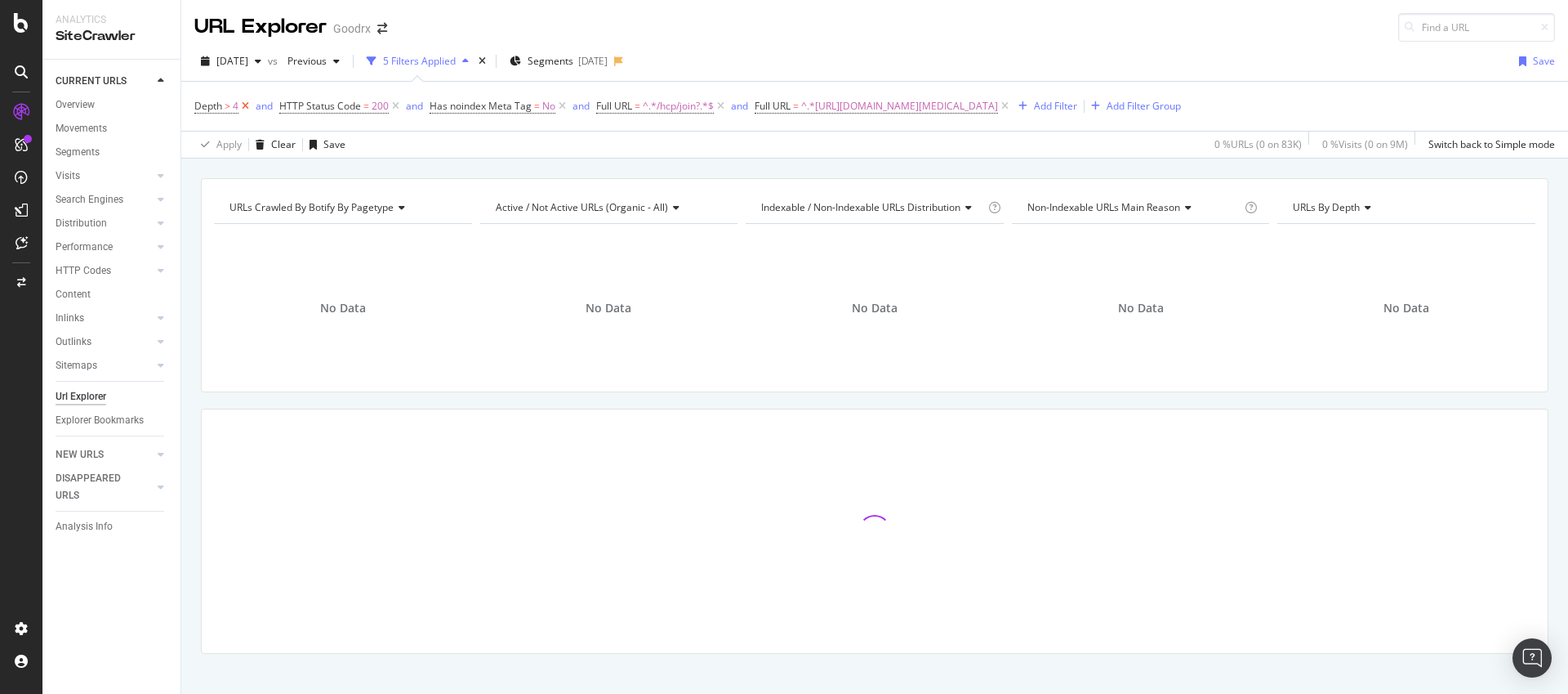
click at [245, 107] on icon at bounding box center [245, 106] width 14 height 16
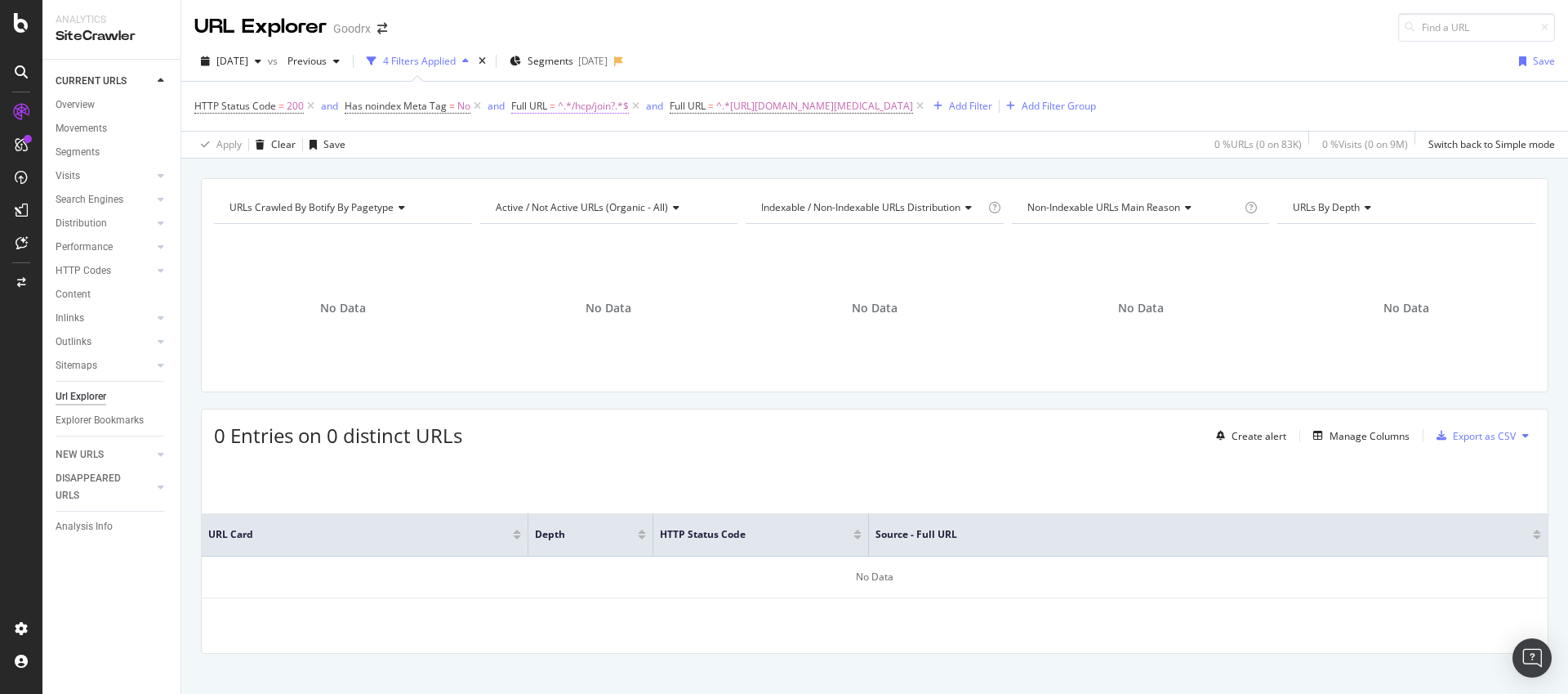
click at [583, 107] on span "^.*/hcp/join?.*$" at bounding box center [592, 105] width 71 height 23
click at [773, 152] on div "Apply Clear Save 0 % URLs ( 0 on 83K ) 0 % Visits ( 0 on 9M ) Switch back to Si…" at bounding box center [873, 143] width 1386 height 27
click at [311, 105] on icon at bounding box center [311, 106] width 14 height 16
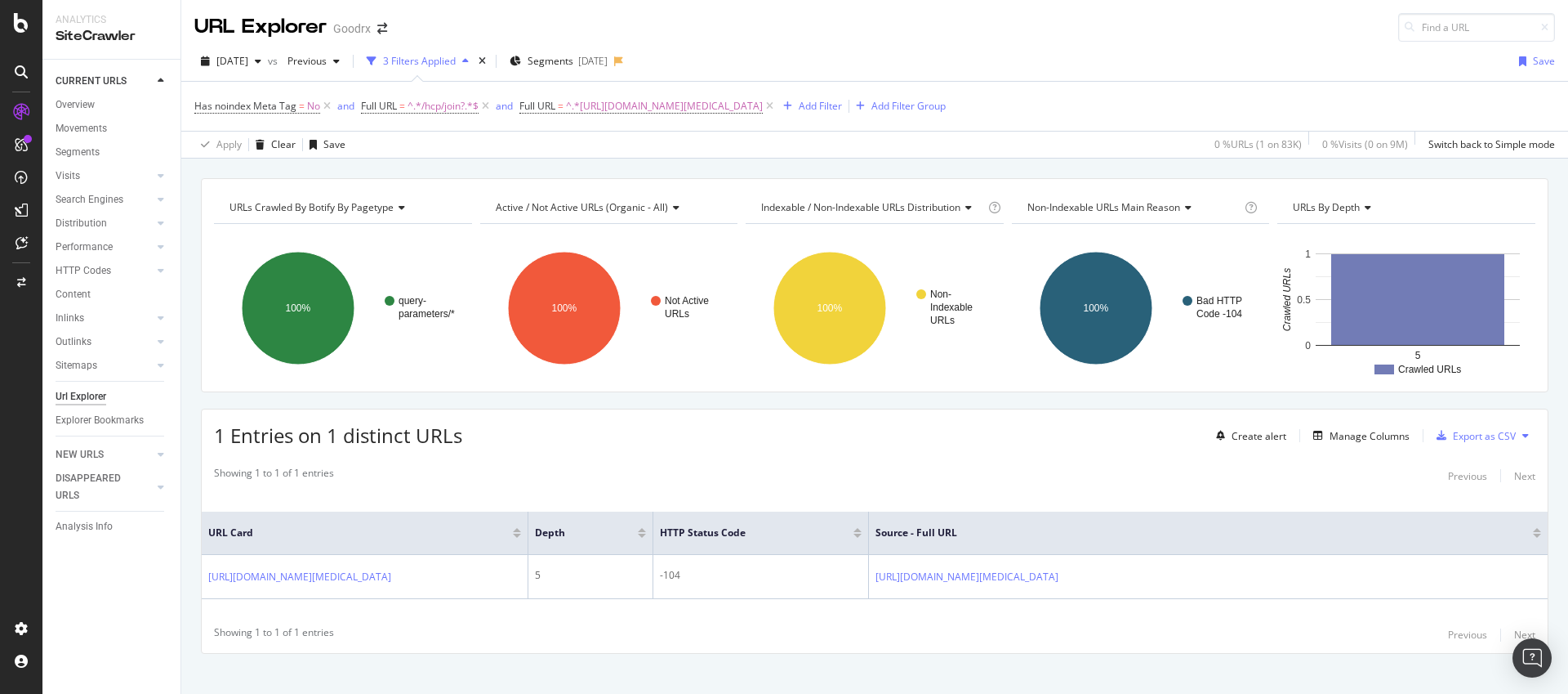
drag, startPoint x: 1083, startPoint y: 107, endPoint x: 1071, endPoint y: 177, distance: 71.0
click at [776, 107] on icon at bounding box center [770, 106] width 14 height 16
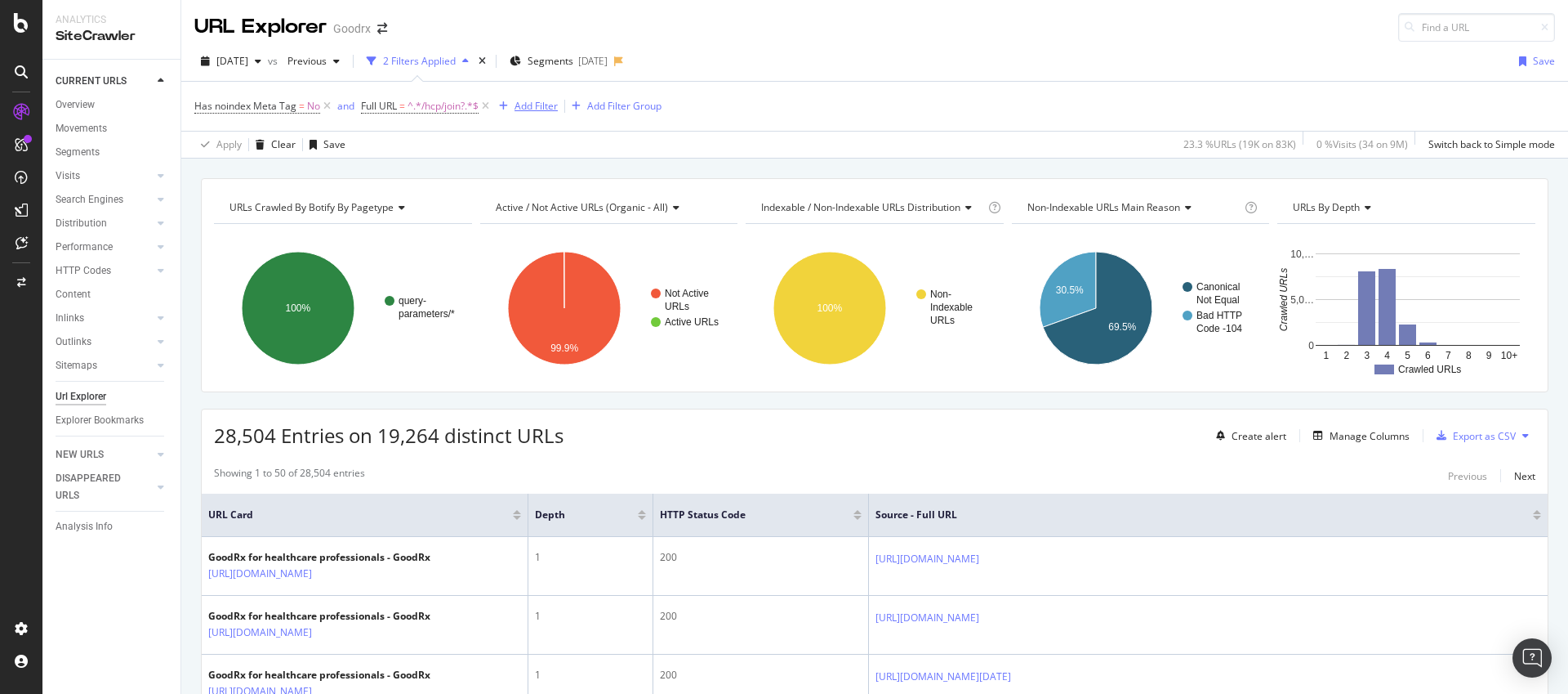
click at [545, 98] on div "Add Filter" at bounding box center [537, 105] width 44 height 14
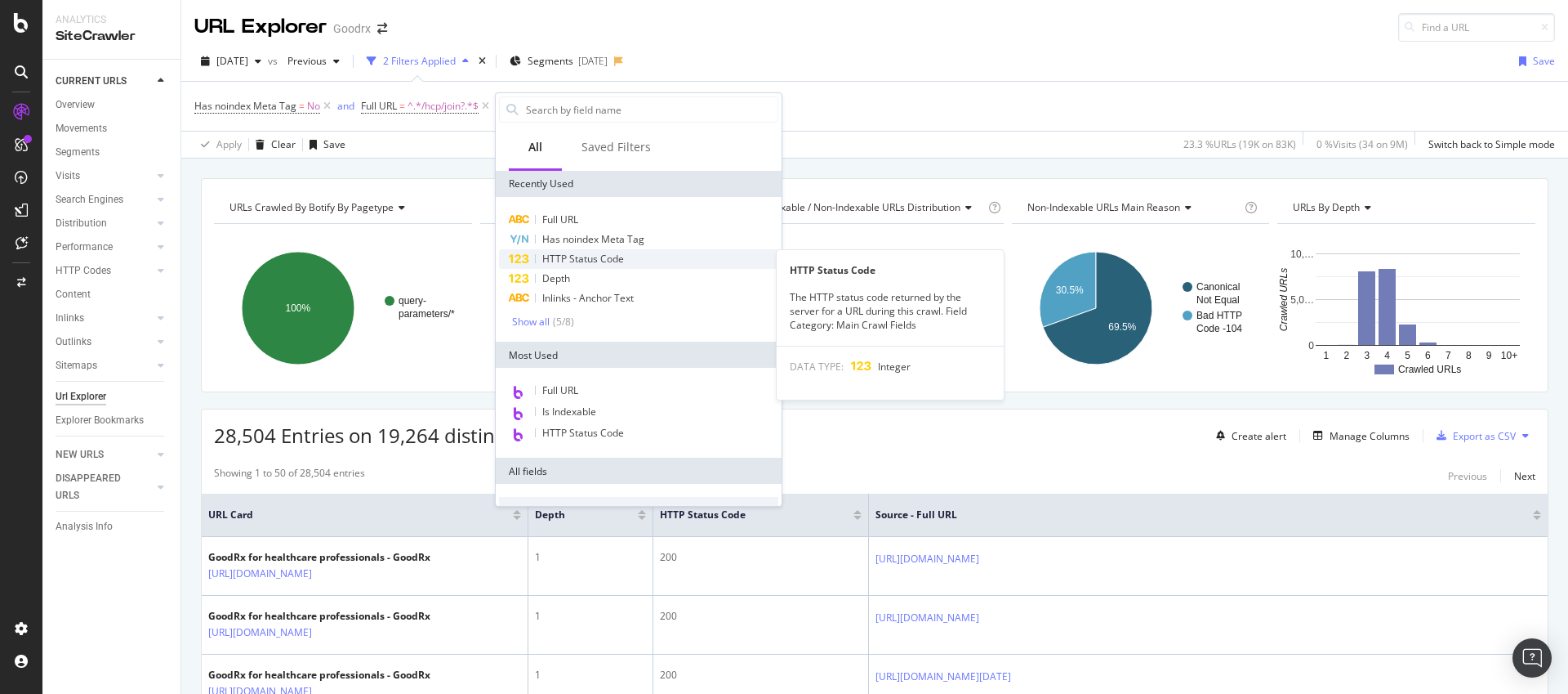
click at [568, 256] on span "HTTP Status Code" at bounding box center [583, 259] width 81 height 14
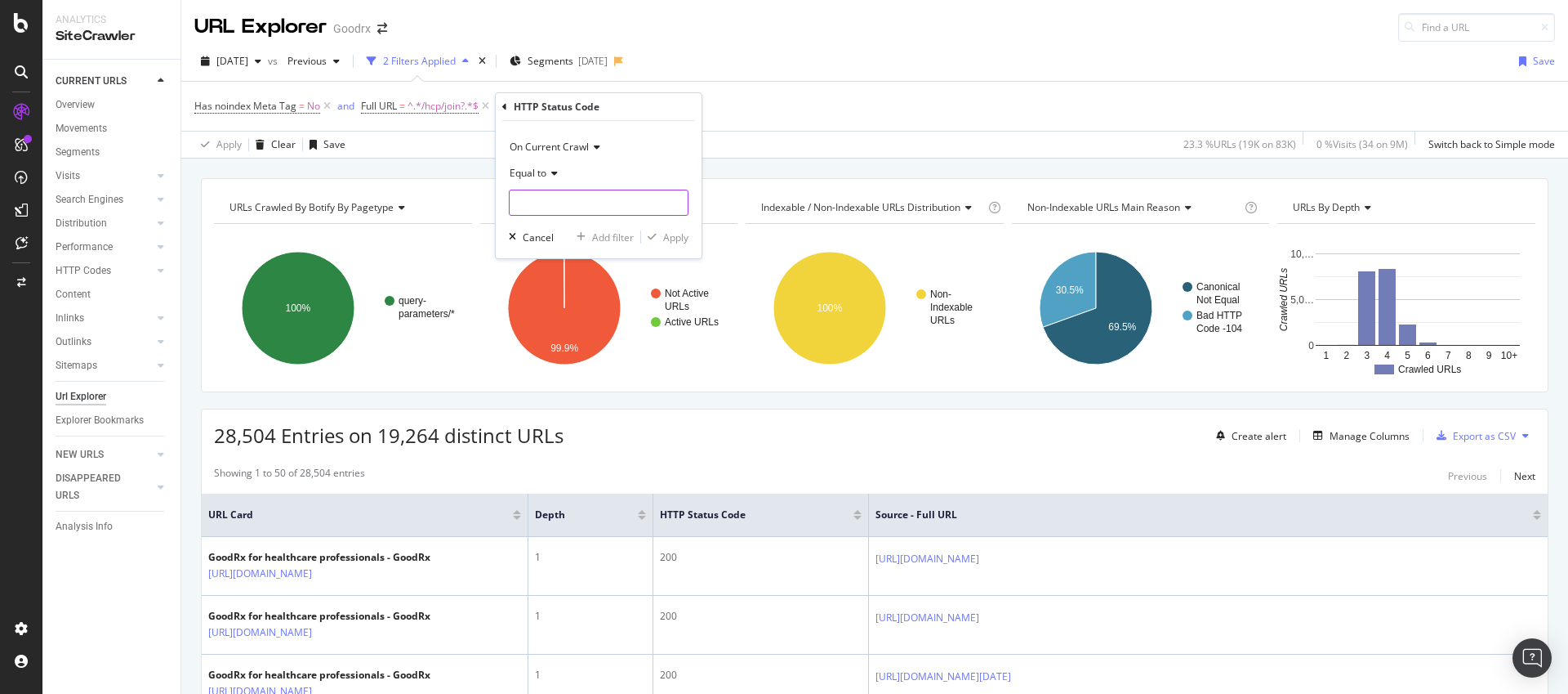
click at [587, 205] on input "number" at bounding box center [598, 203] width 180 height 26
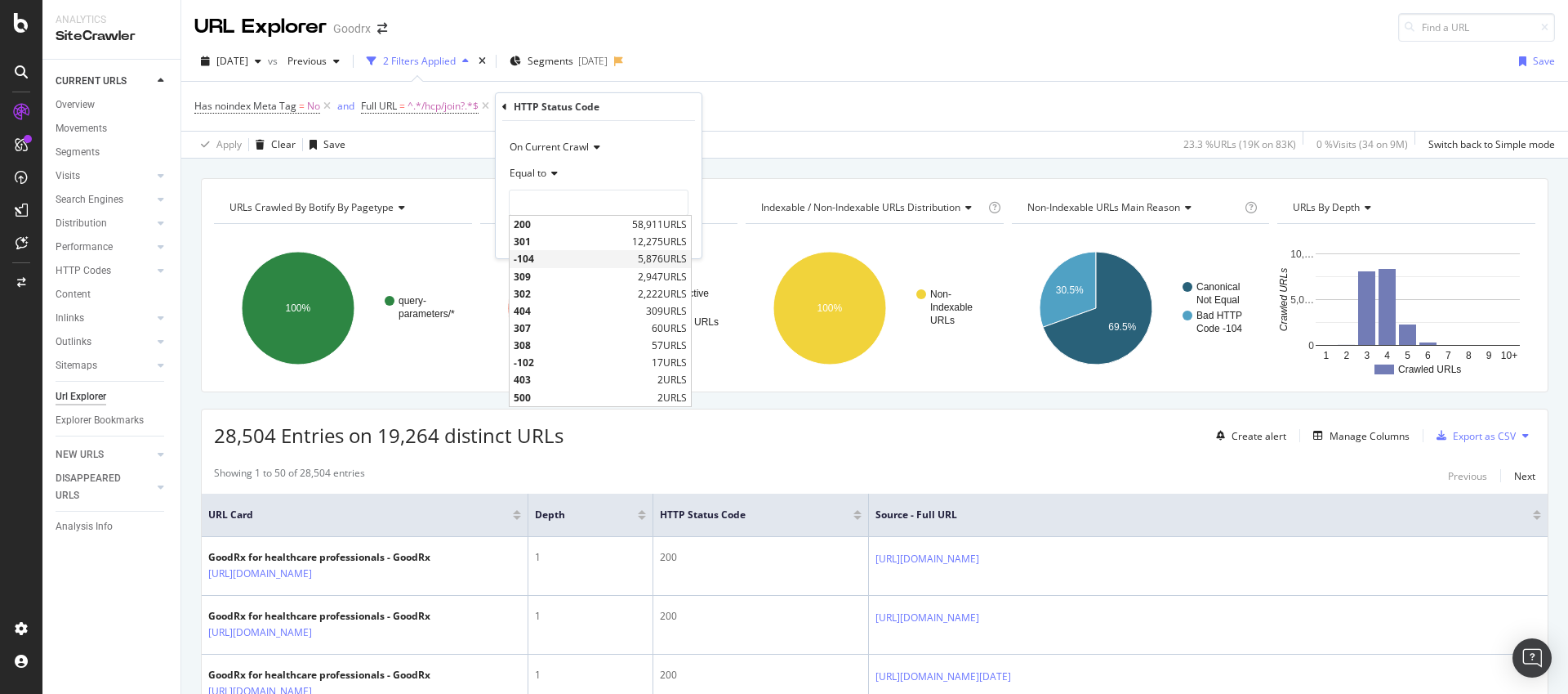
click at [548, 259] on span "-104" at bounding box center [573, 259] width 120 height 14
type input "-104"
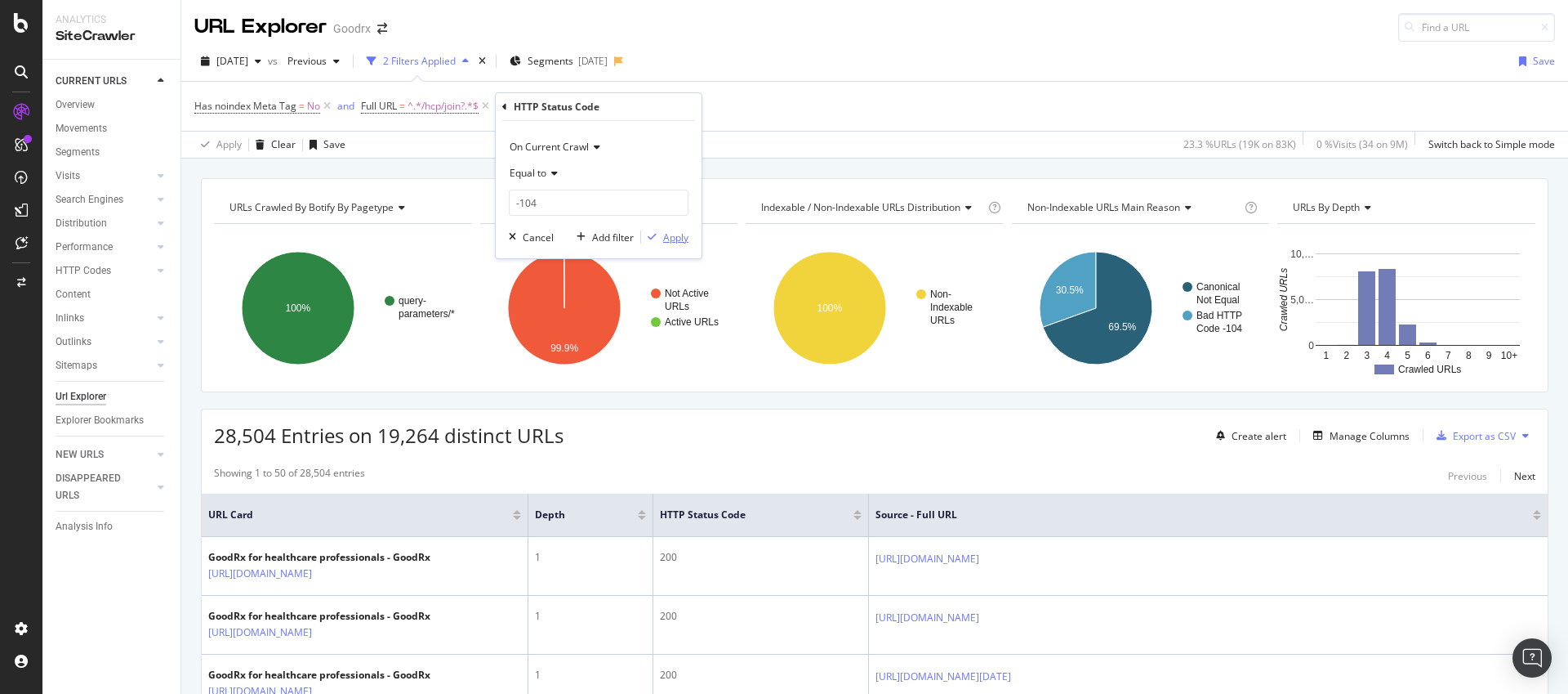
click at [667, 239] on div "Apply" at bounding box center [675, 238] width 25 height 14
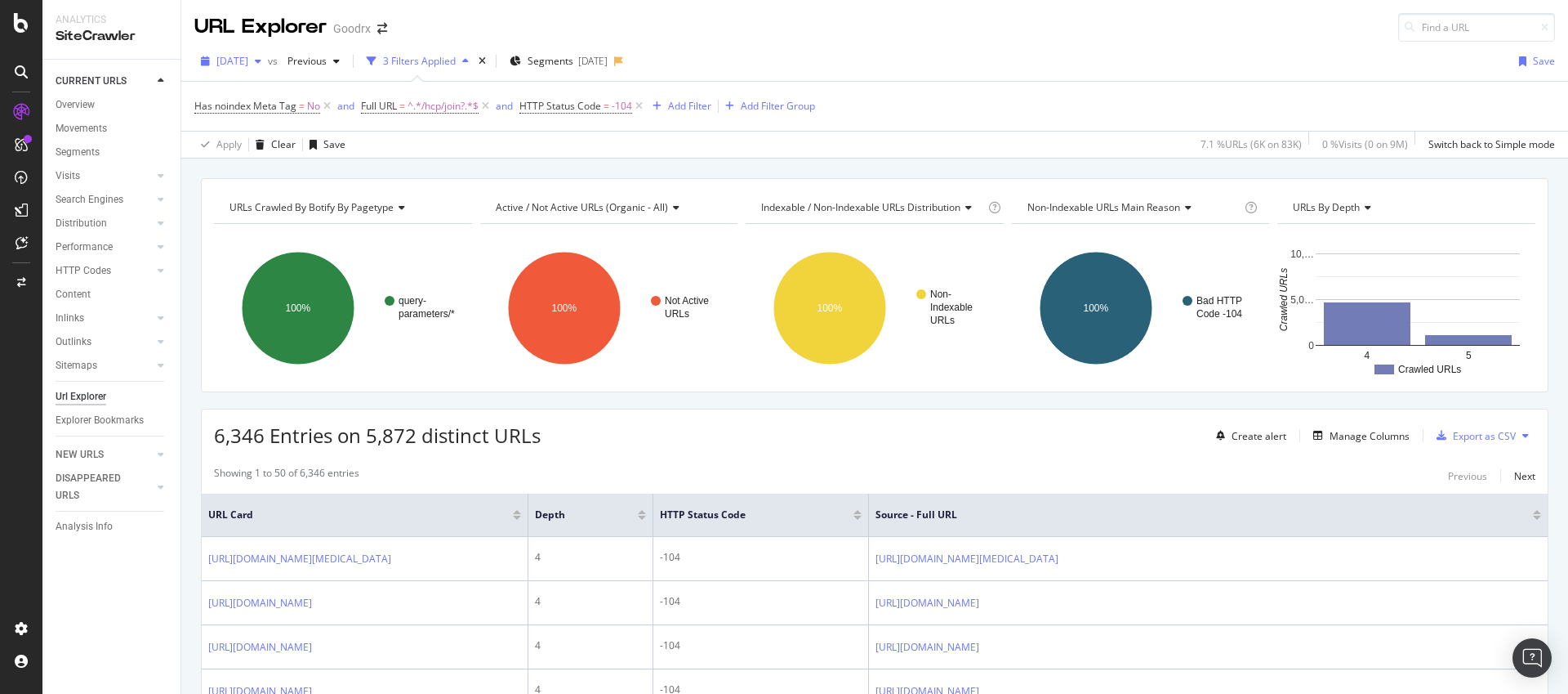
click at [248, 58] on span "2025 Aug. 29th" at bounding box center [233, 61] width 32 height 14
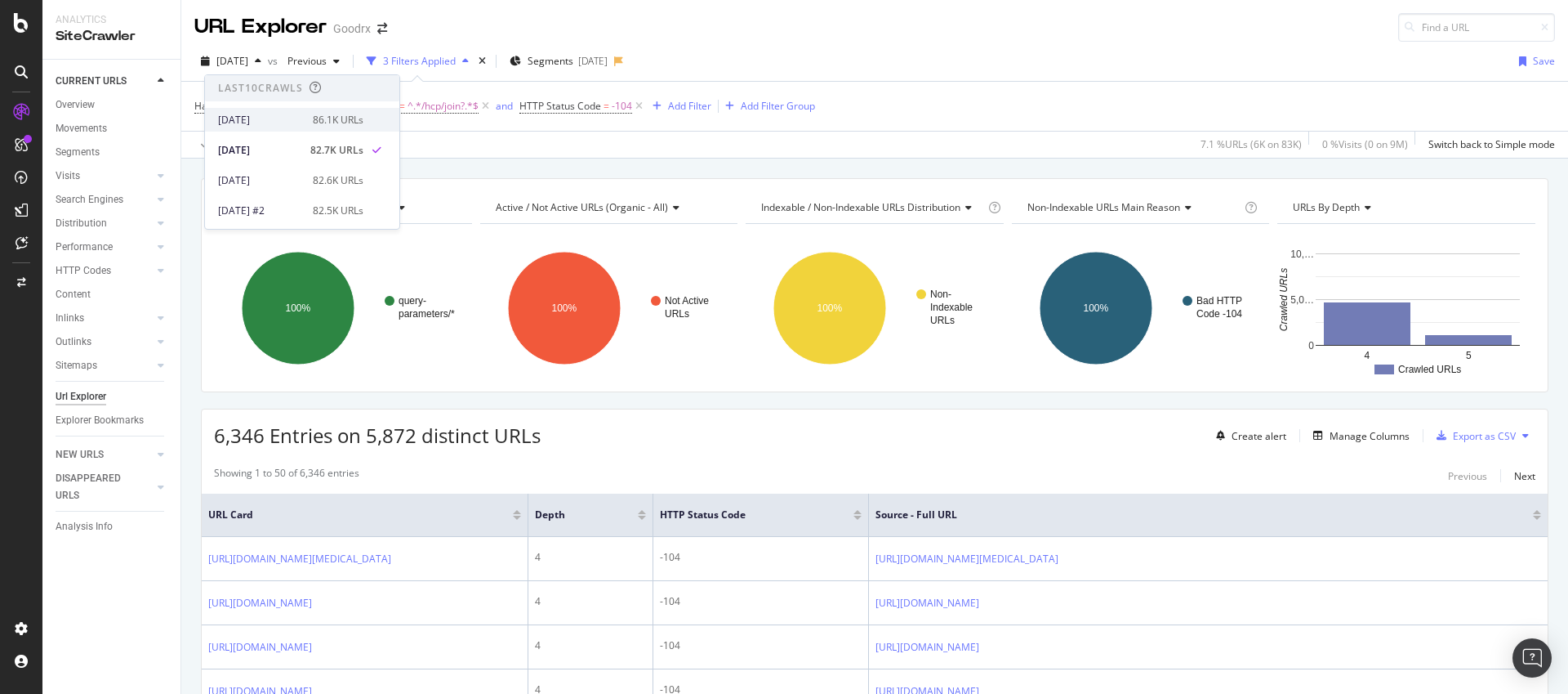
click at [272, 118] on div "[DATE]" at bounding box center [259, 119] width 84 height 15
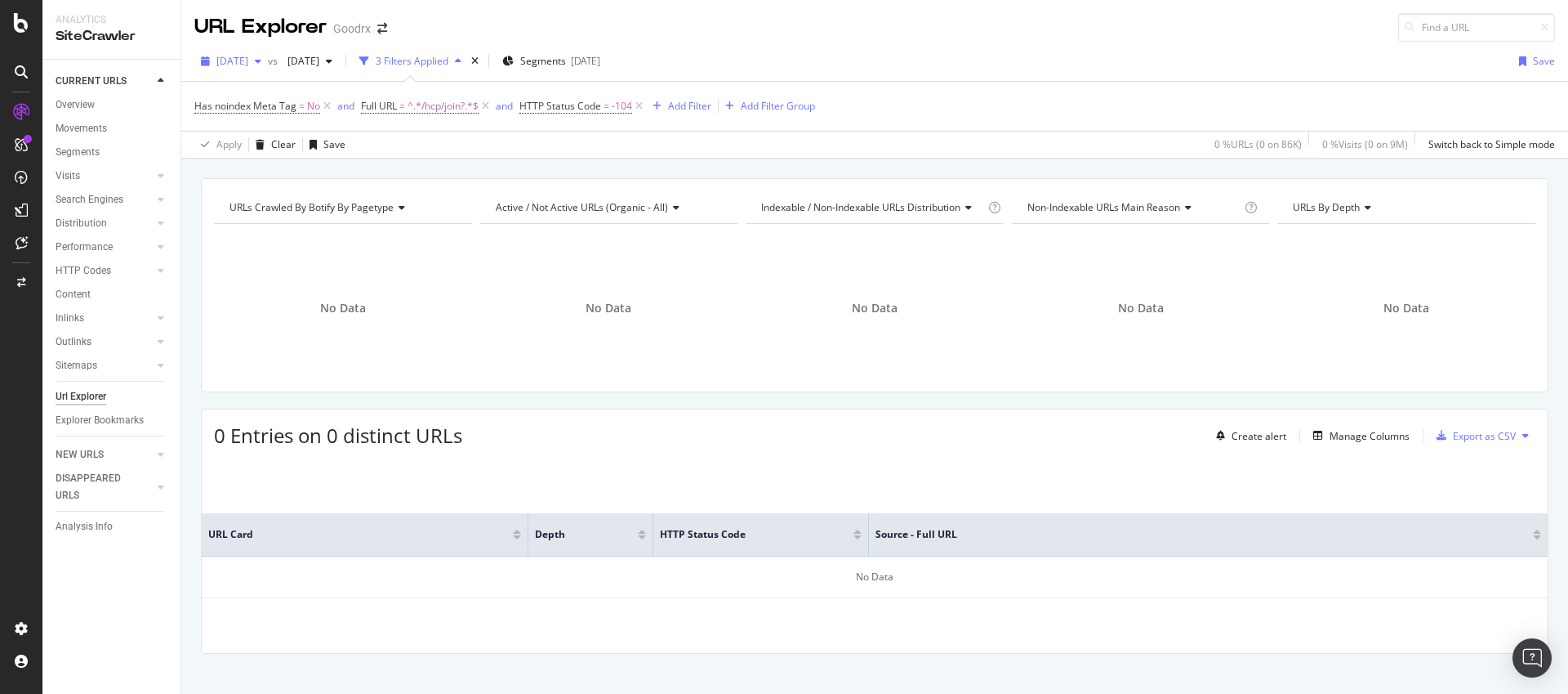
click at [248, 59] on span "[DATE]" at bounding box center [233, 61] width 32 height 14
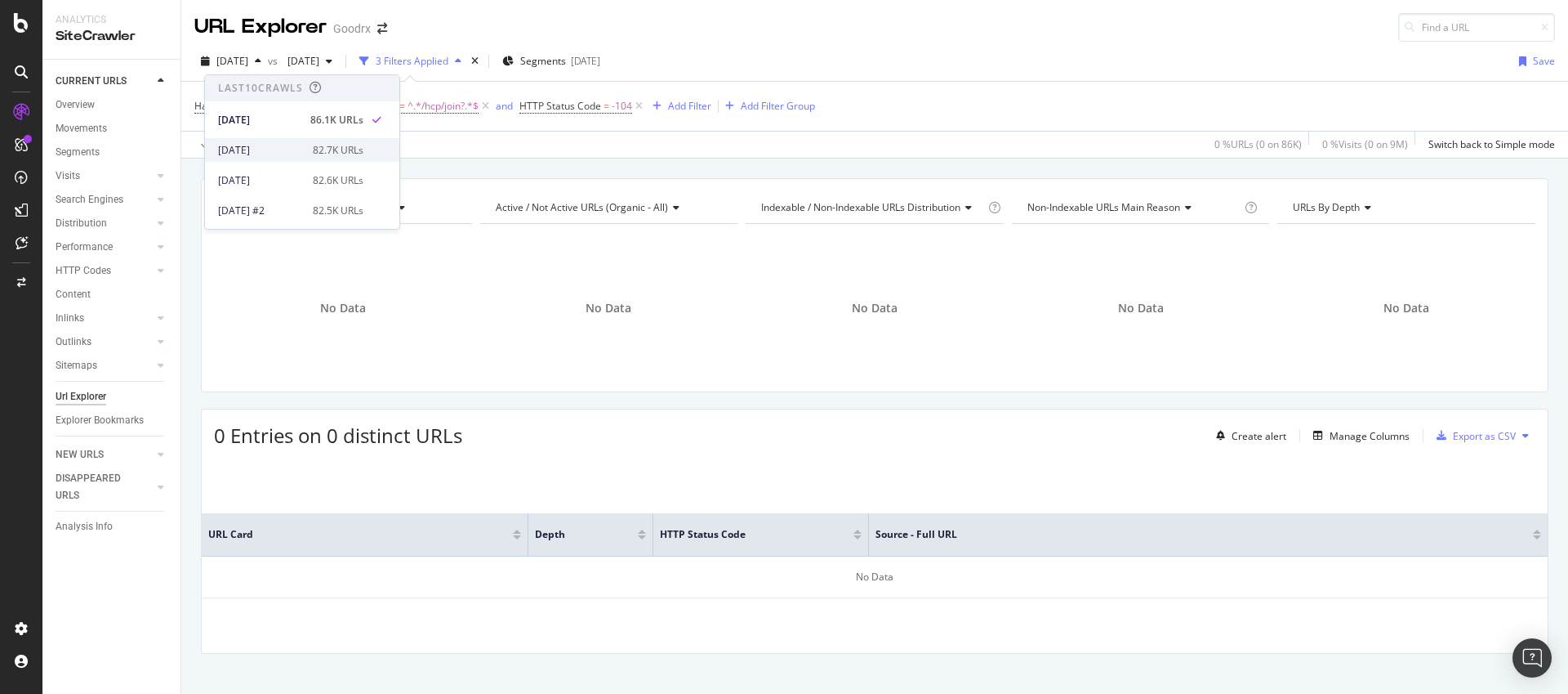
click at [284, 146] on div "2025 Aug. 29th" at bounding box center [259, 150] width 84 height 15
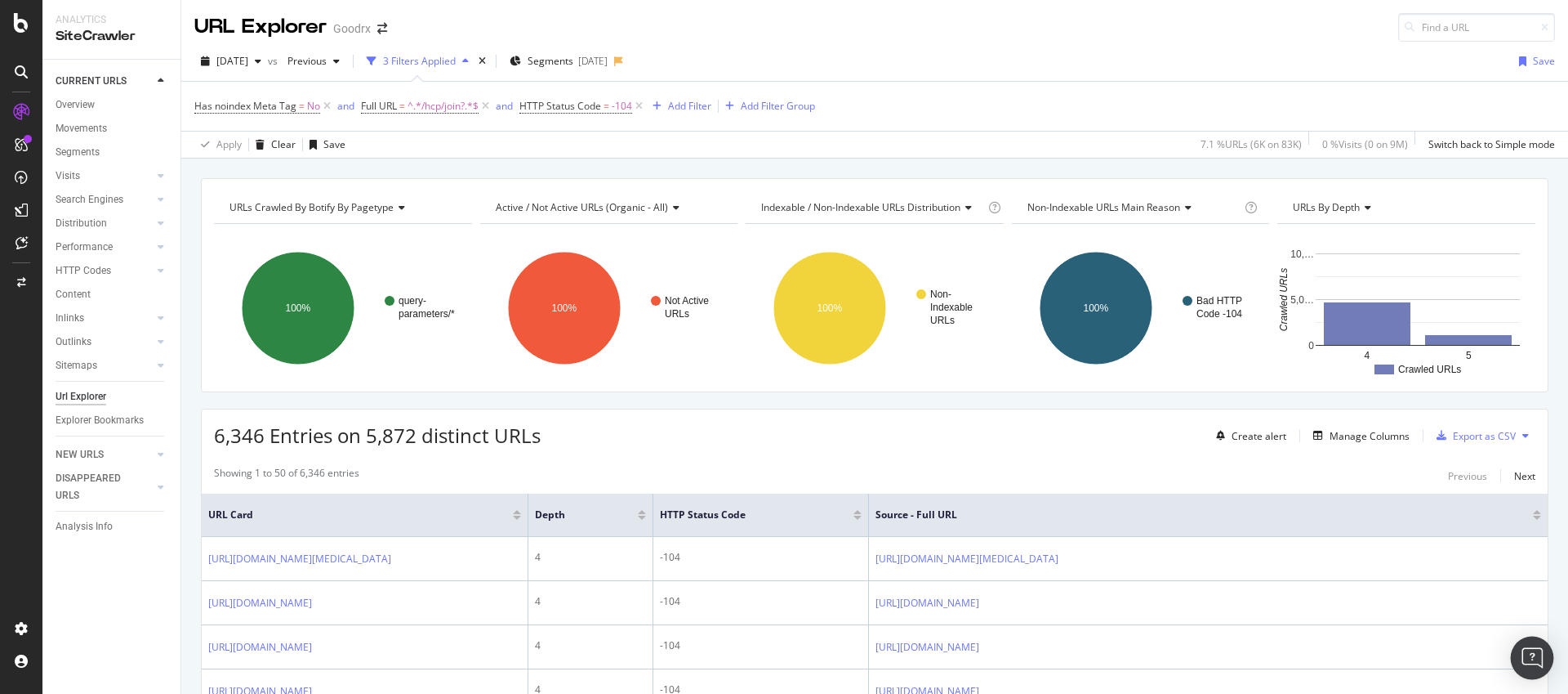
click at [1527, 669] on div "Open Intercom Messenger" at bounding box center [1532, 658] width 44 height 44
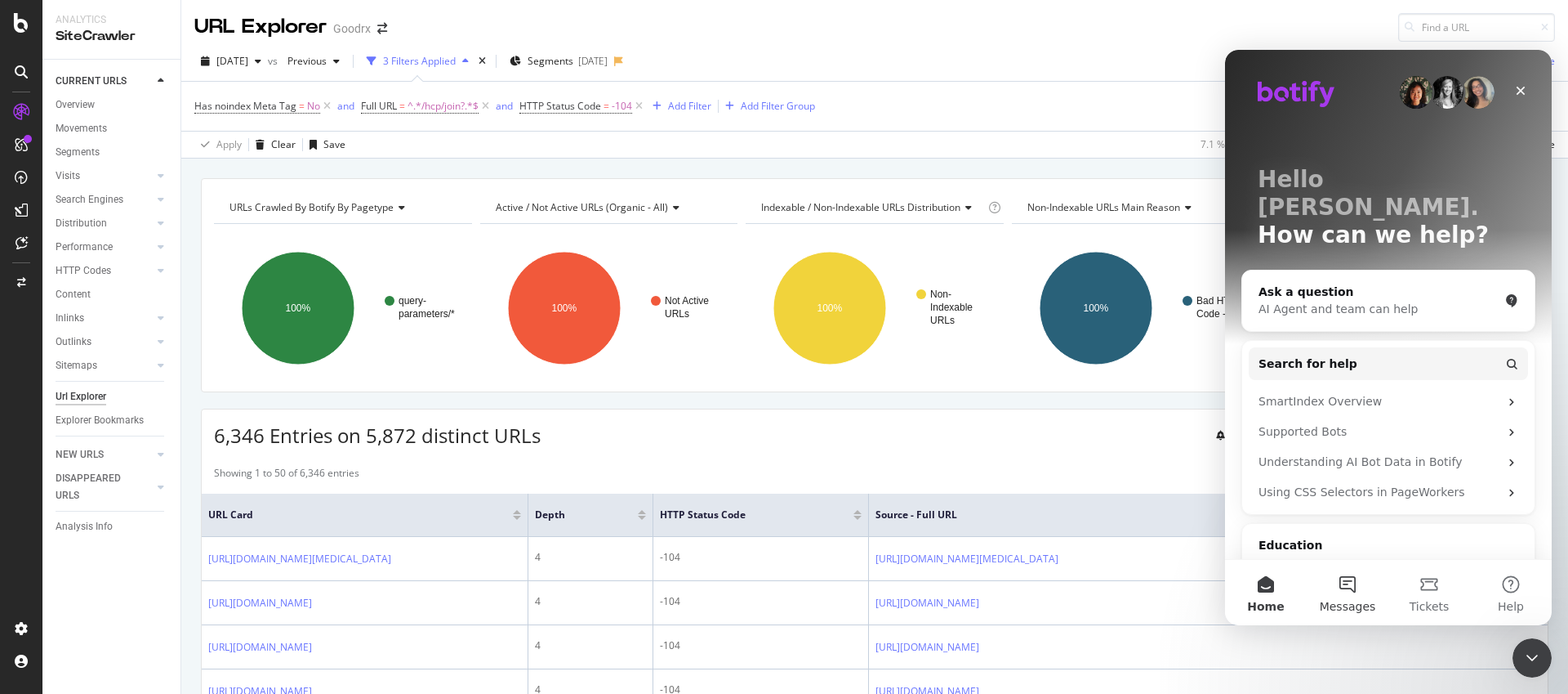
click at [1349, 598] on button "Messages" at bounding box center [1347, 593] width 81 height 66
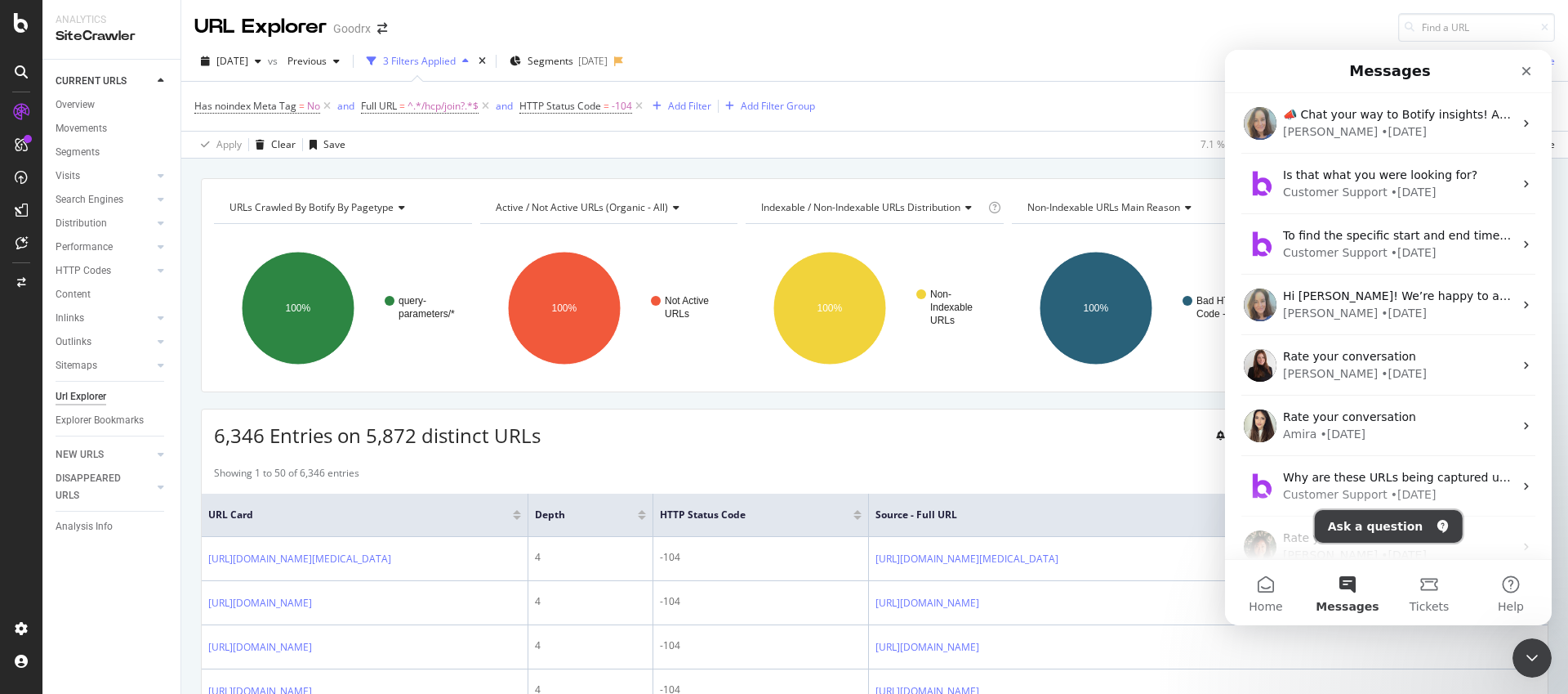
click at [1399, 528] on button "Ask a question" at bounding box center [1388, 526] width 148 height 33
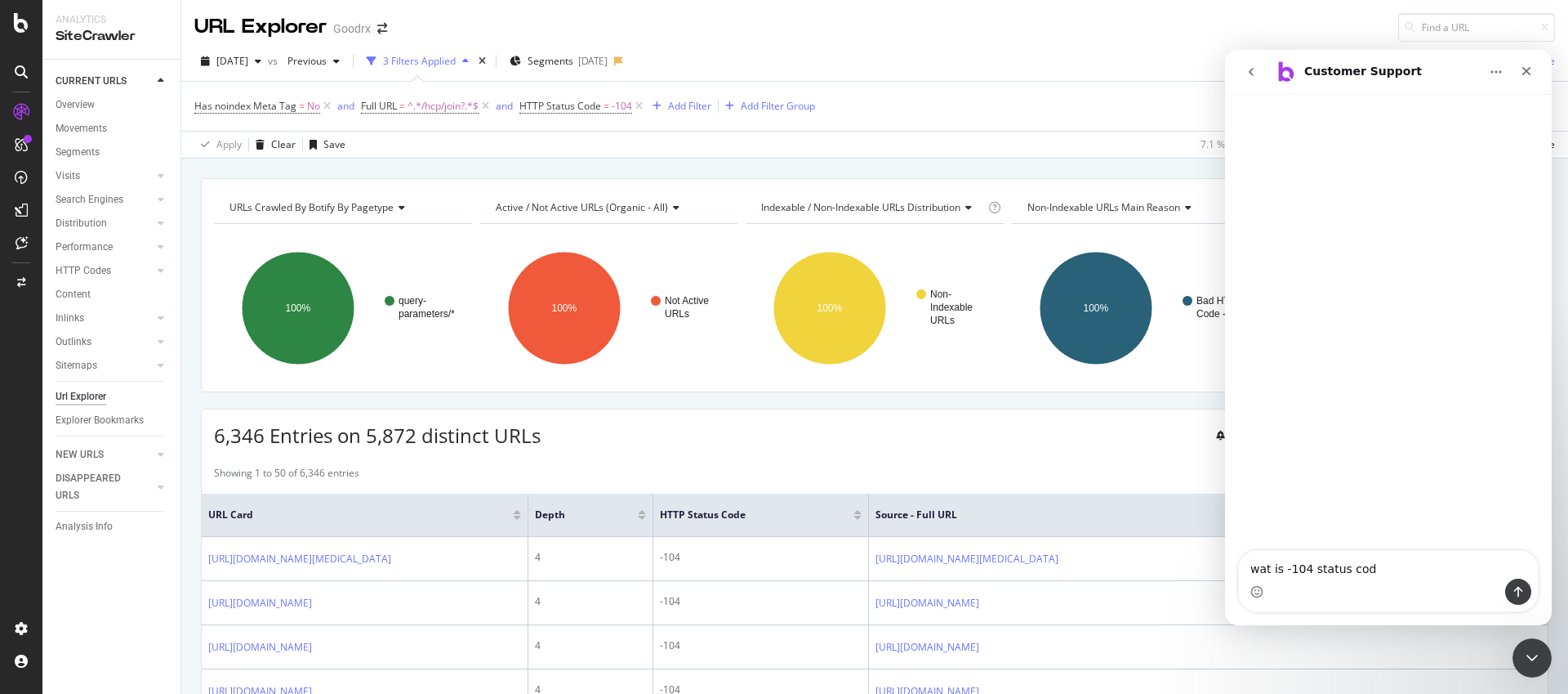
type textarea "wat is -104 status code"
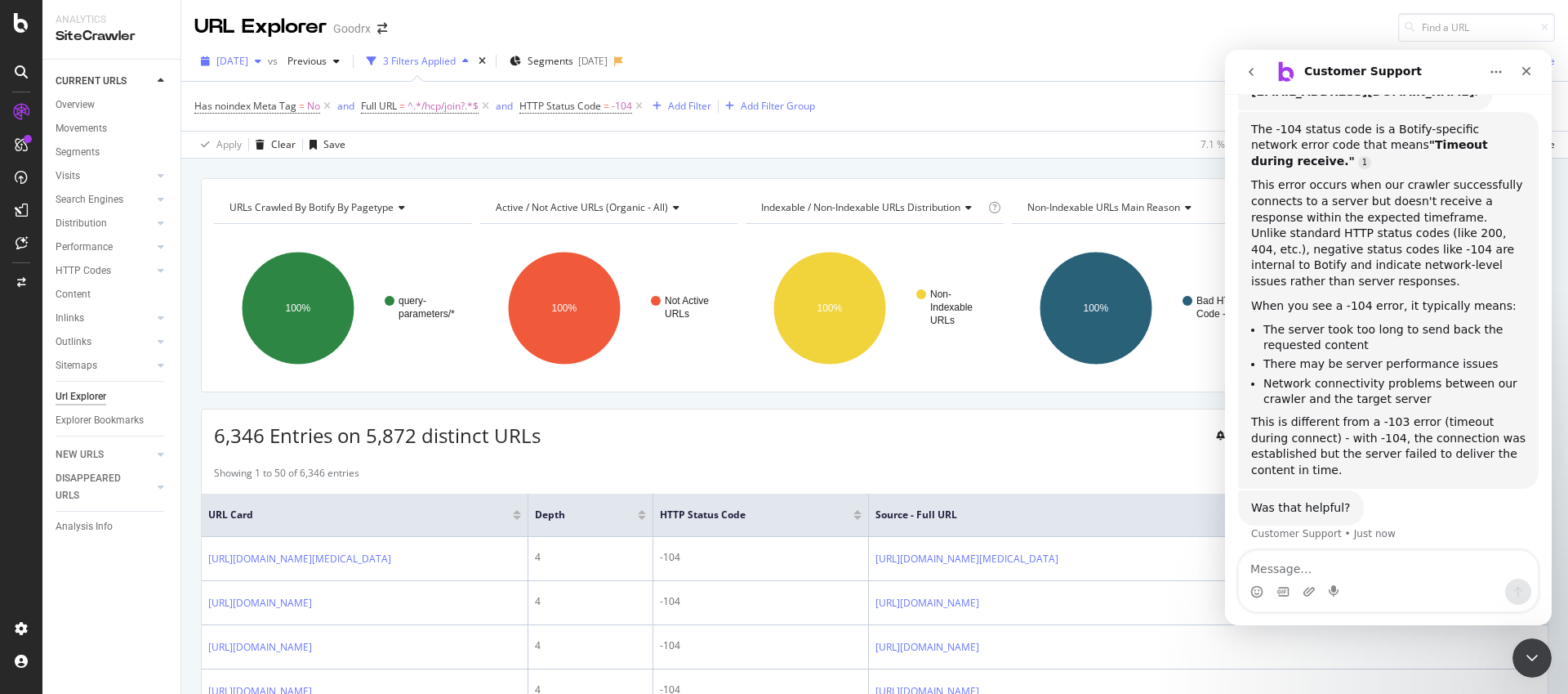
click at [248, 61] on span "2025 Aug. 29th" at bounding box center [233, 61] width 32 height 14
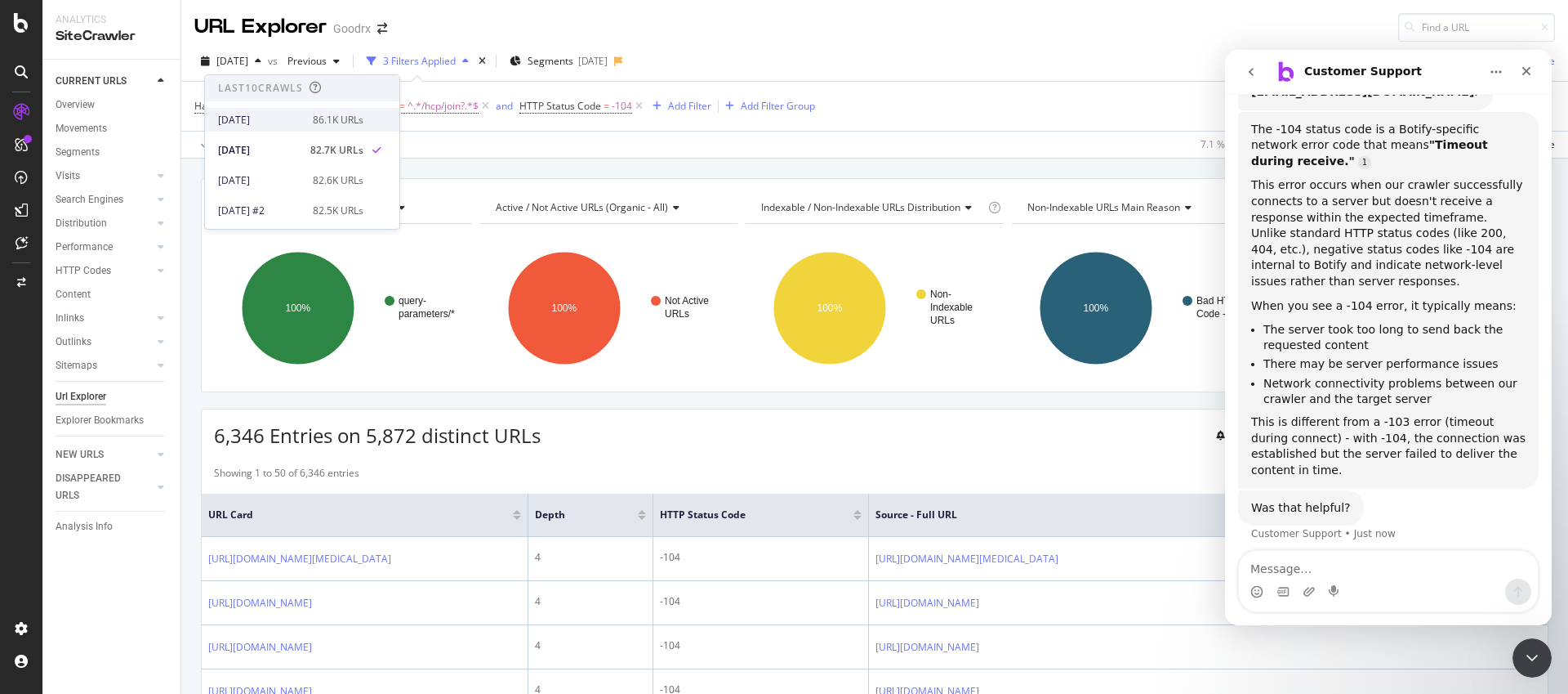
click at [295, 112] on div "[DATE]" at bounding box center [259, 119] width 84 height 15
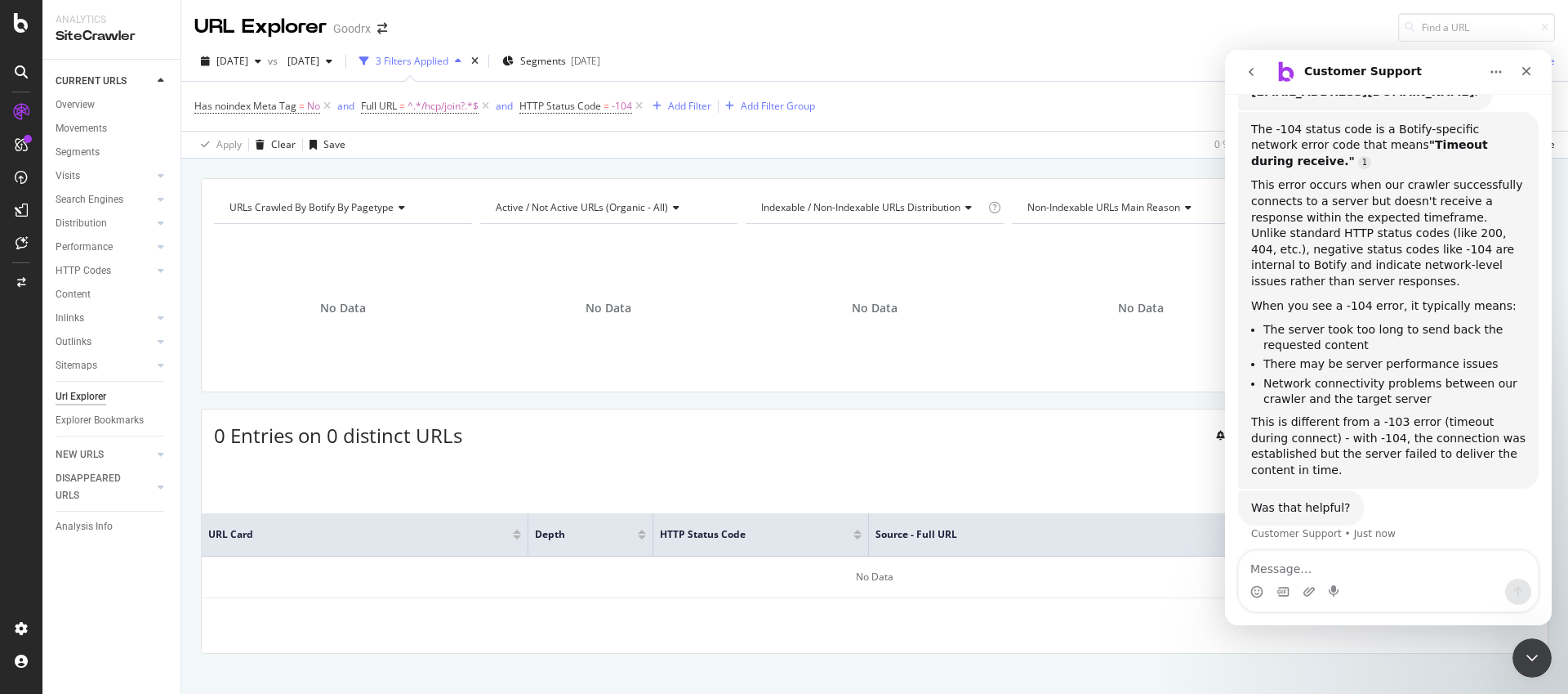
click at [478, 139] on div "Apply Clear Save 0 % URLs ( 0 on 86K ) 0 % Visits ( 0 on 9M ) Switch back to Si…" at bounding box center [873, 143] width 1386 height 27
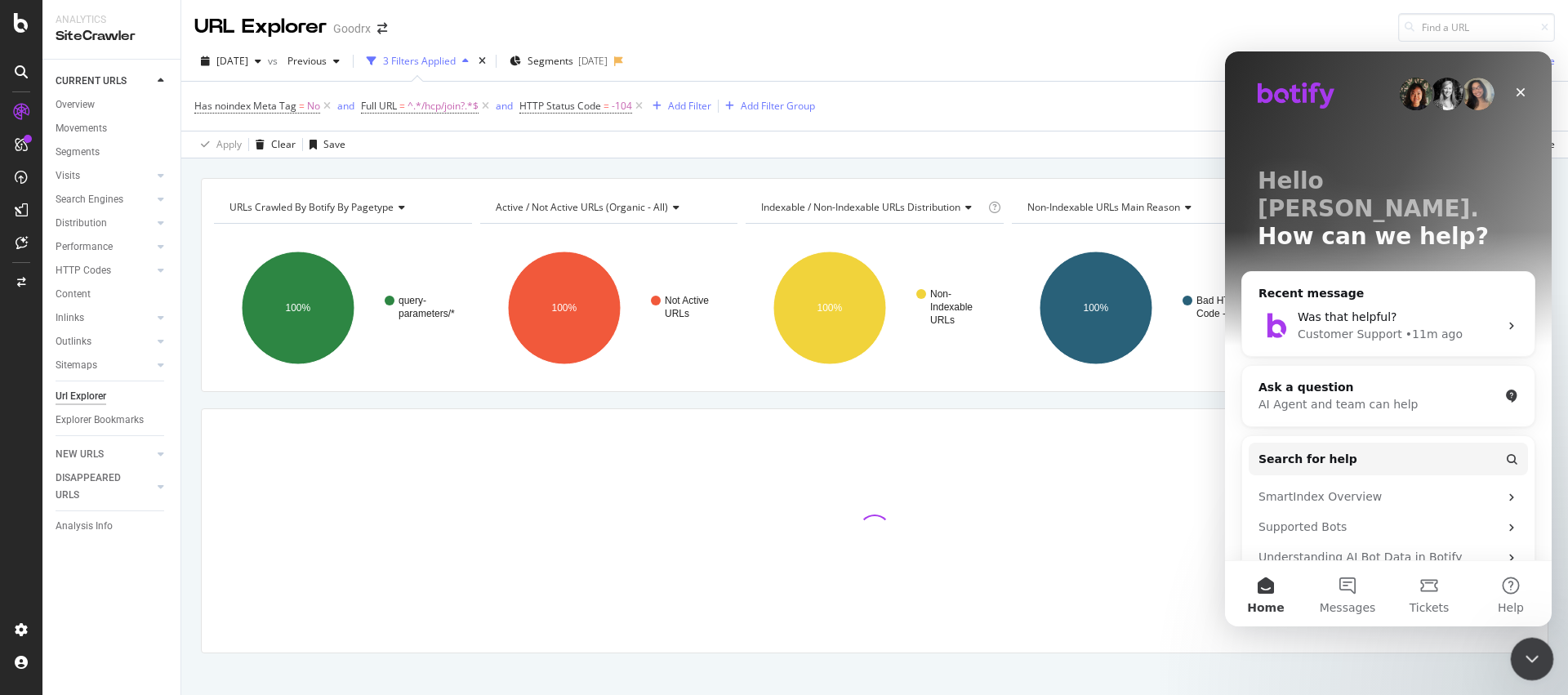
click at [1520, 644] on div "Close Intercom Messenger" at bounding box center [1528, 656] width 39 height 39
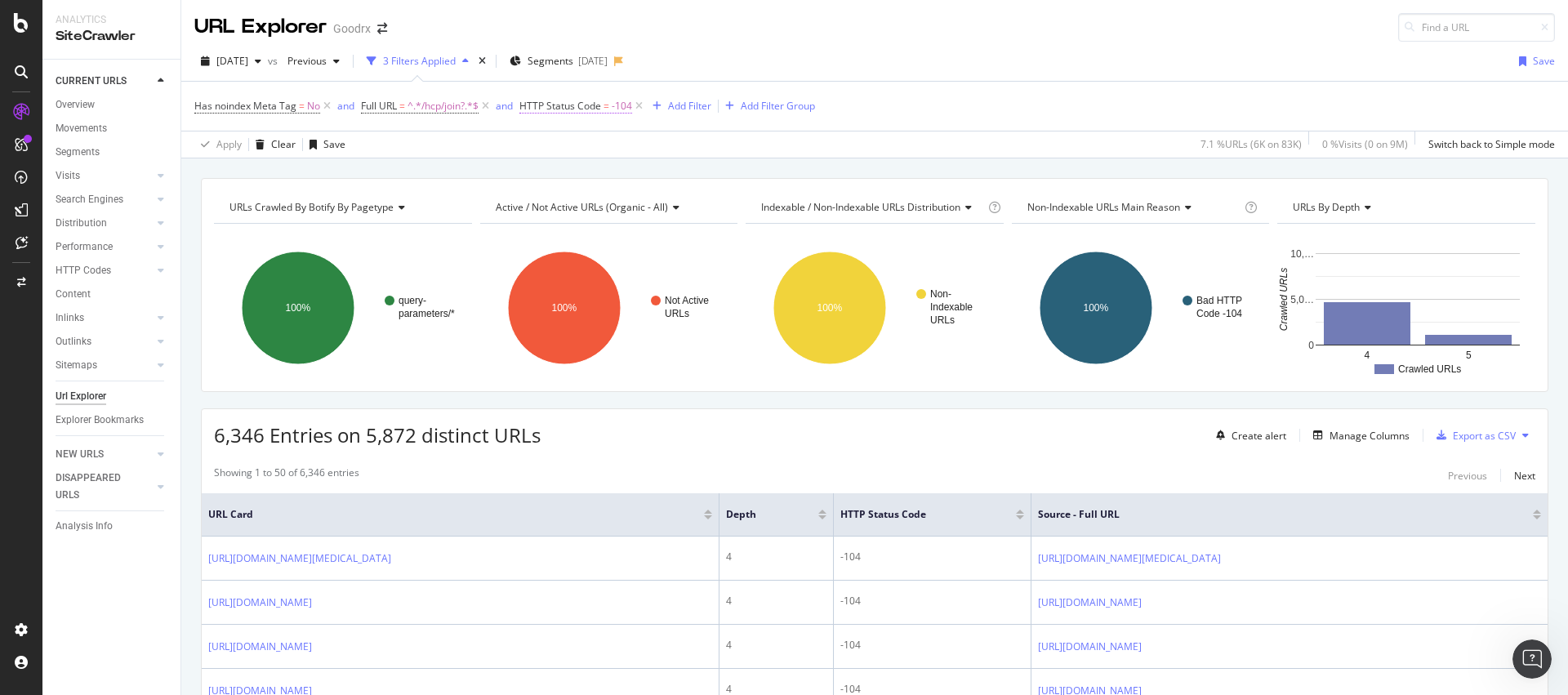
click at [612, 105] on span "HTTP Status Code = -104" at bounding box center [575, 105] width 112 height 15
click at [570, 167] on span "Equal to" at bounding box center [554, 170] width 37 height 14
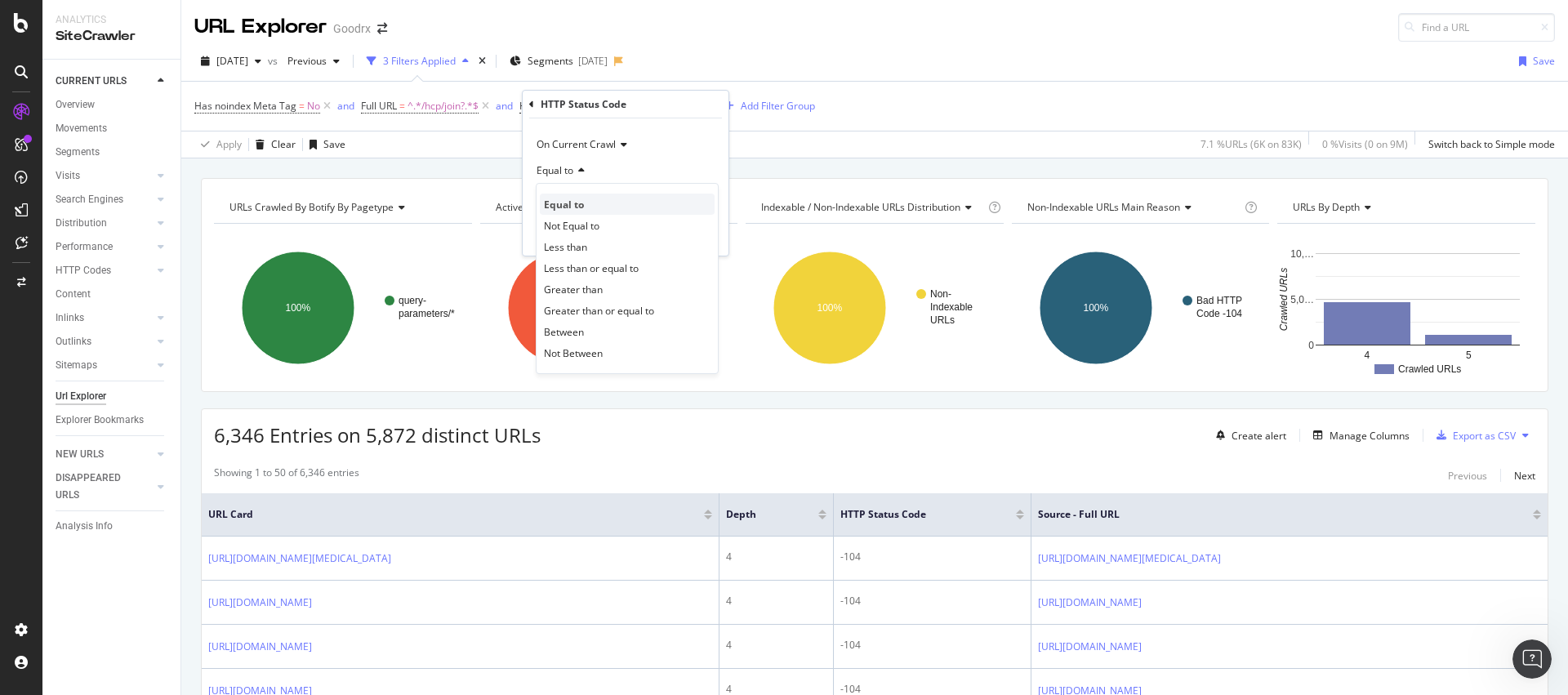
click at [570, 200] on span "Equal to" at bounding box center [563, 205] width 40 height 14
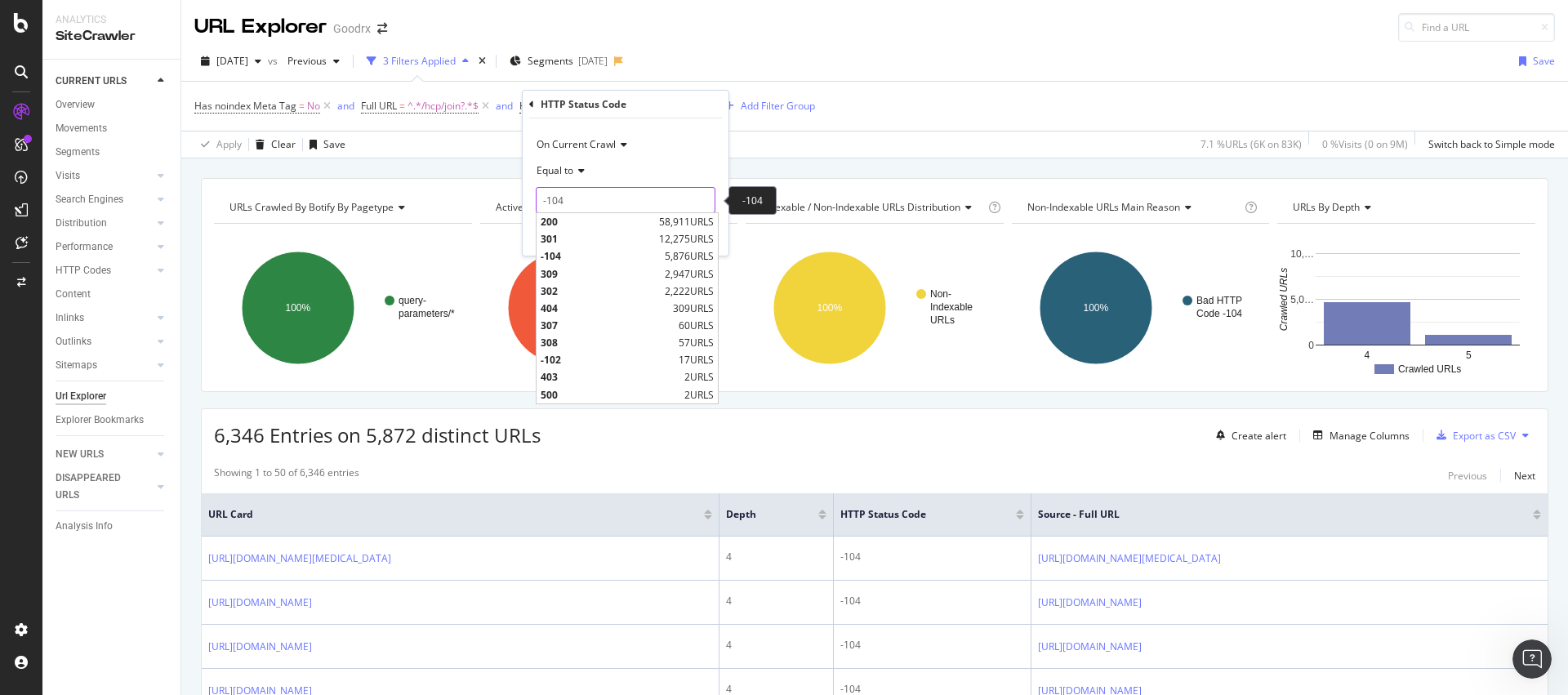
click at [574, 200] on input "-104" at bounding box center [625, 200] width 180 height 26
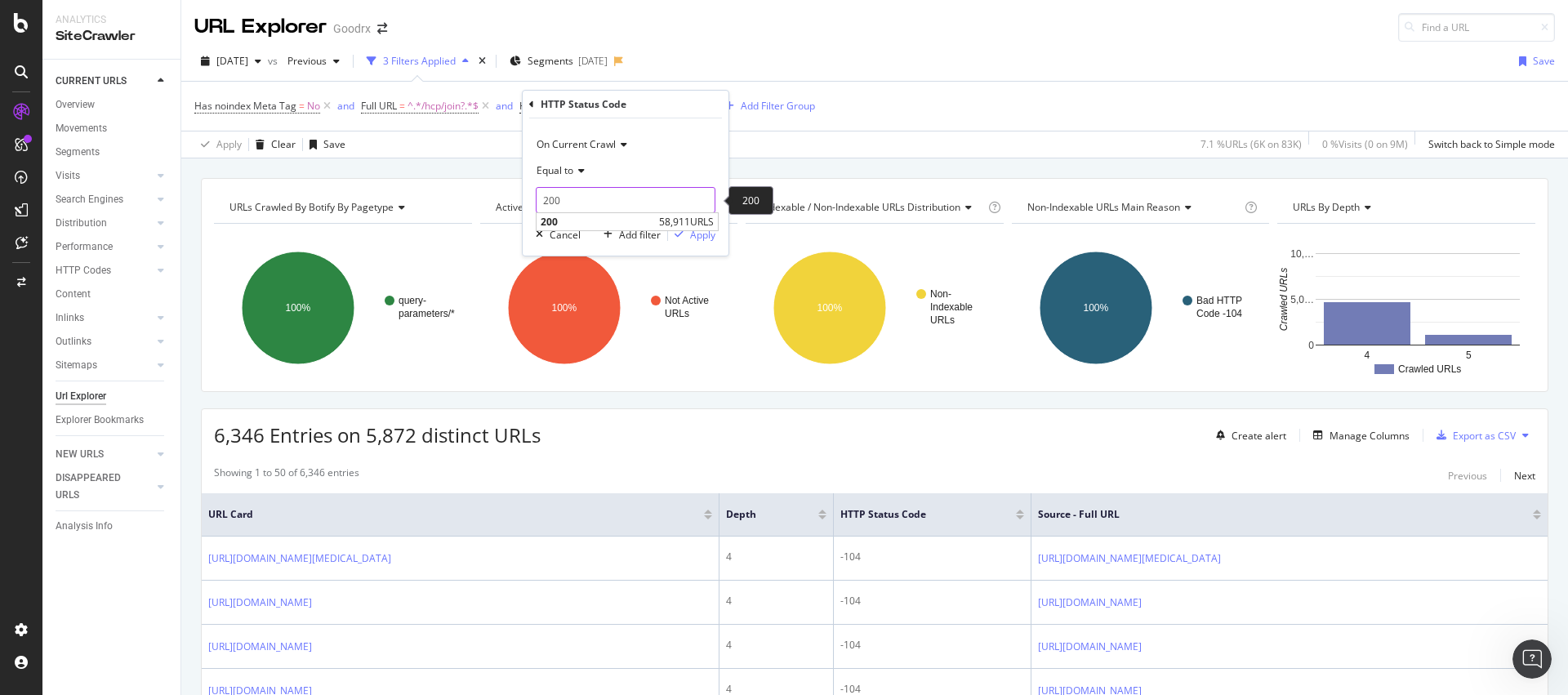
type input "200"
click at [701, 231] on div "Apply" at bounding box center [702, 235] width 25 height 14
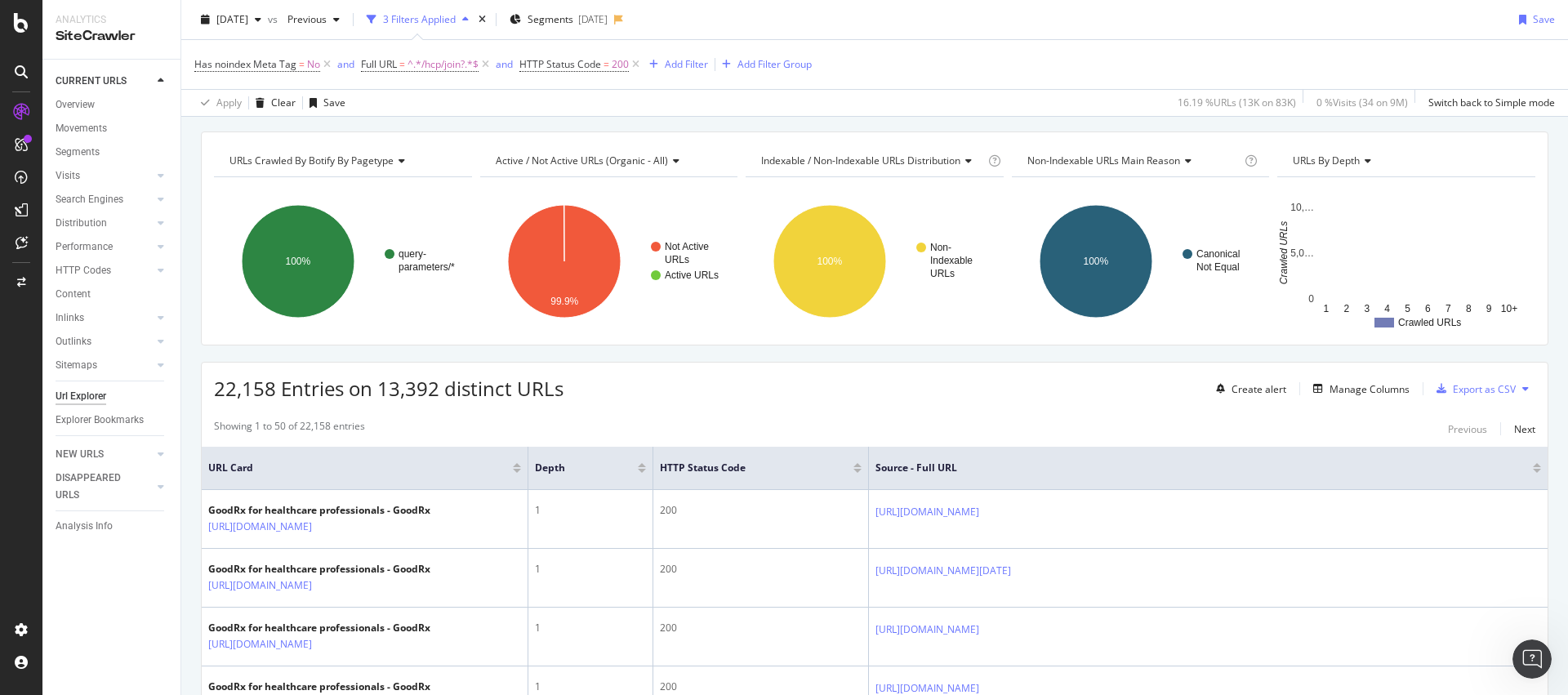
scroll to position [50, 0]
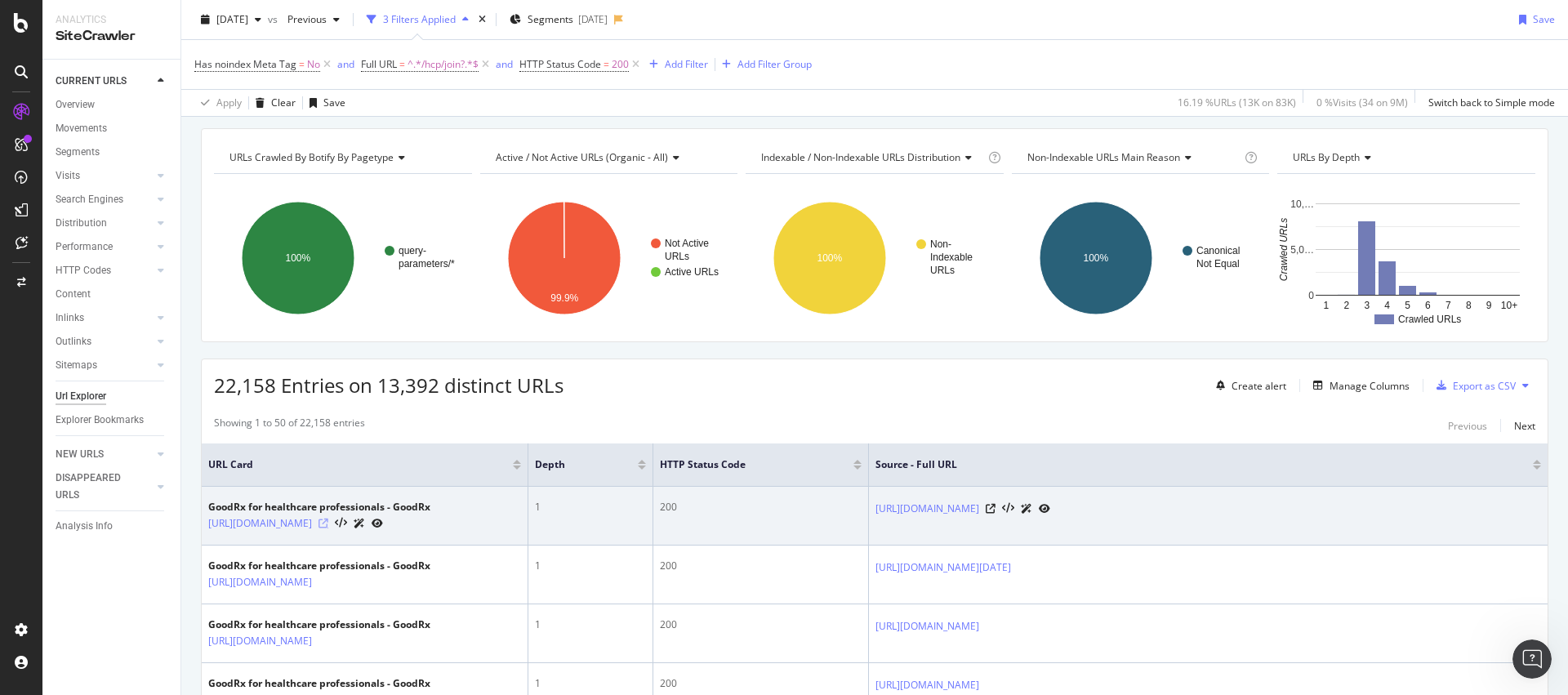
click at [328, 525] on icon at bounding box center [323, 524] width 10 height 10
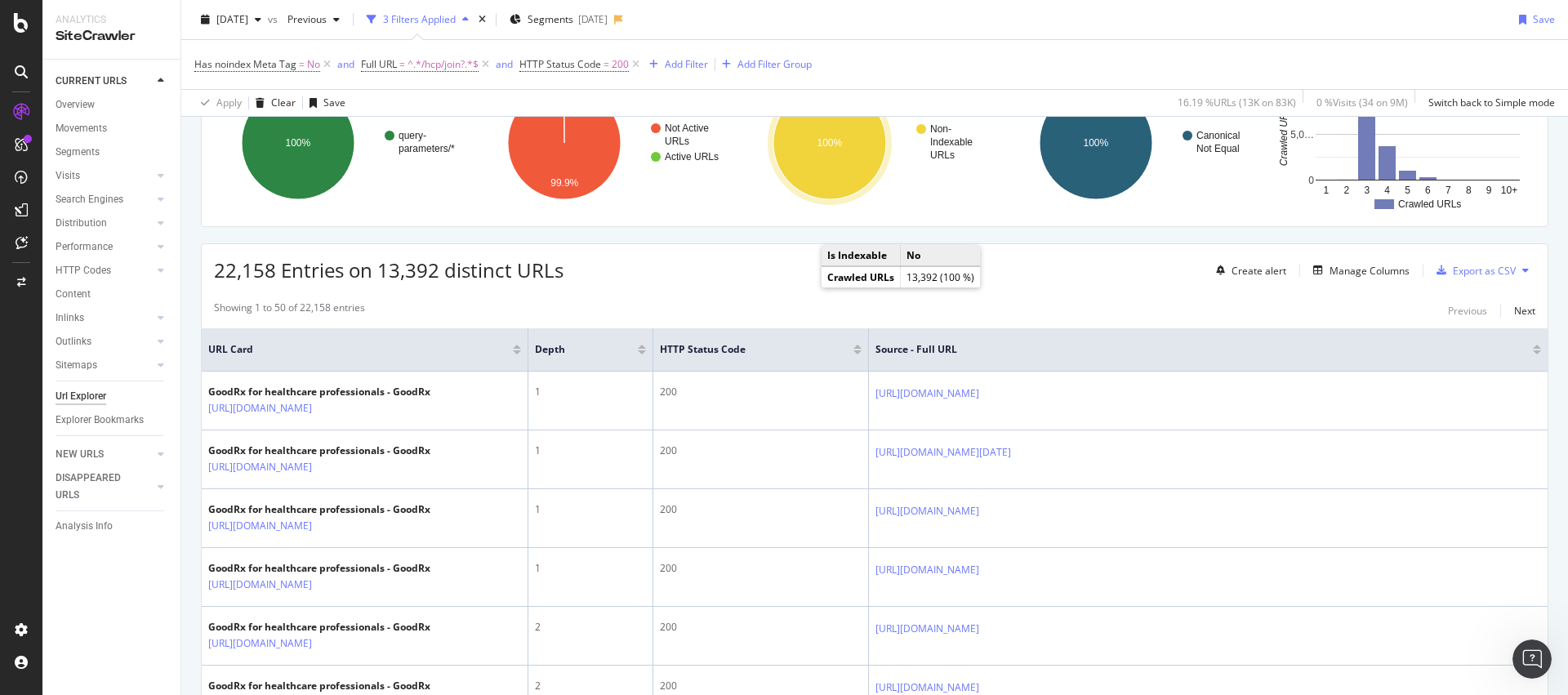
scroll to position [44, 0]
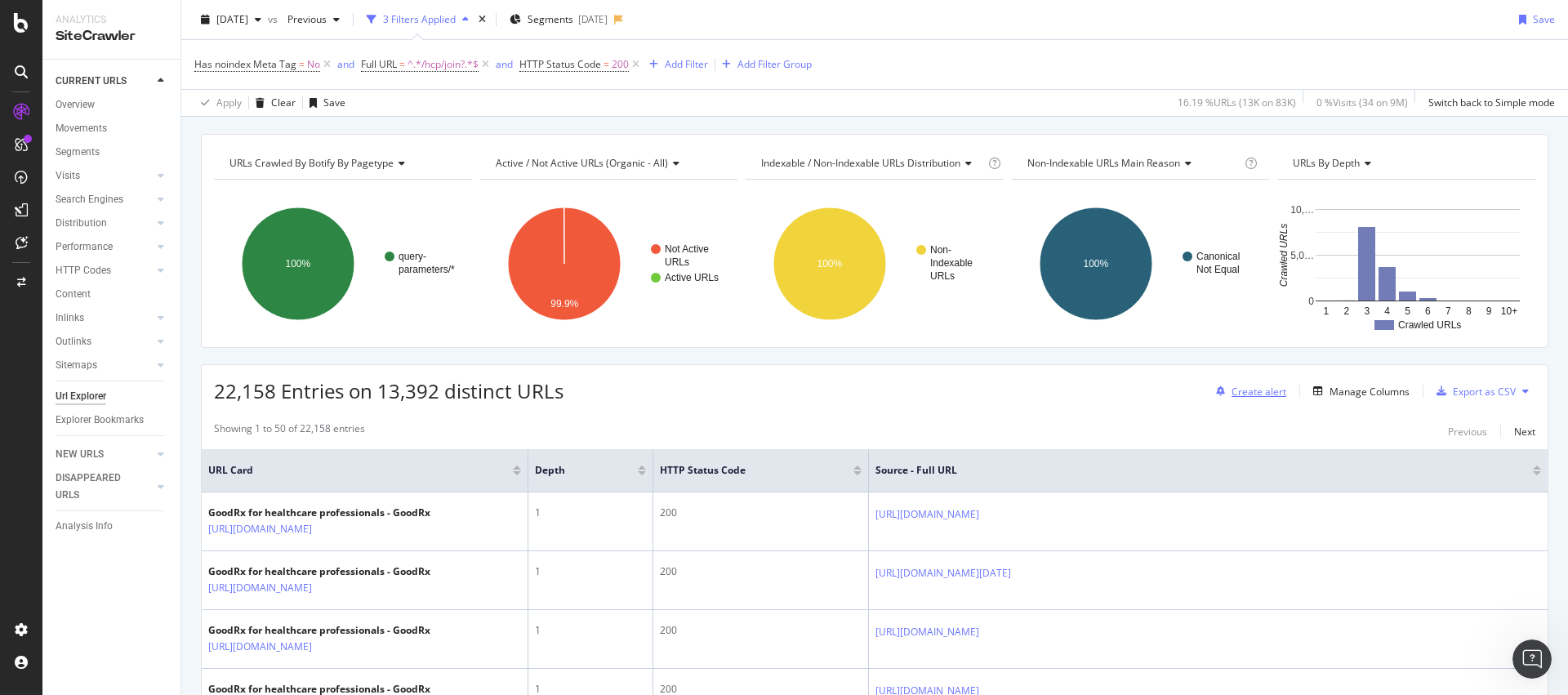
click at [0, 0] on icon at bounding box center [0, 0] width 0 height 0
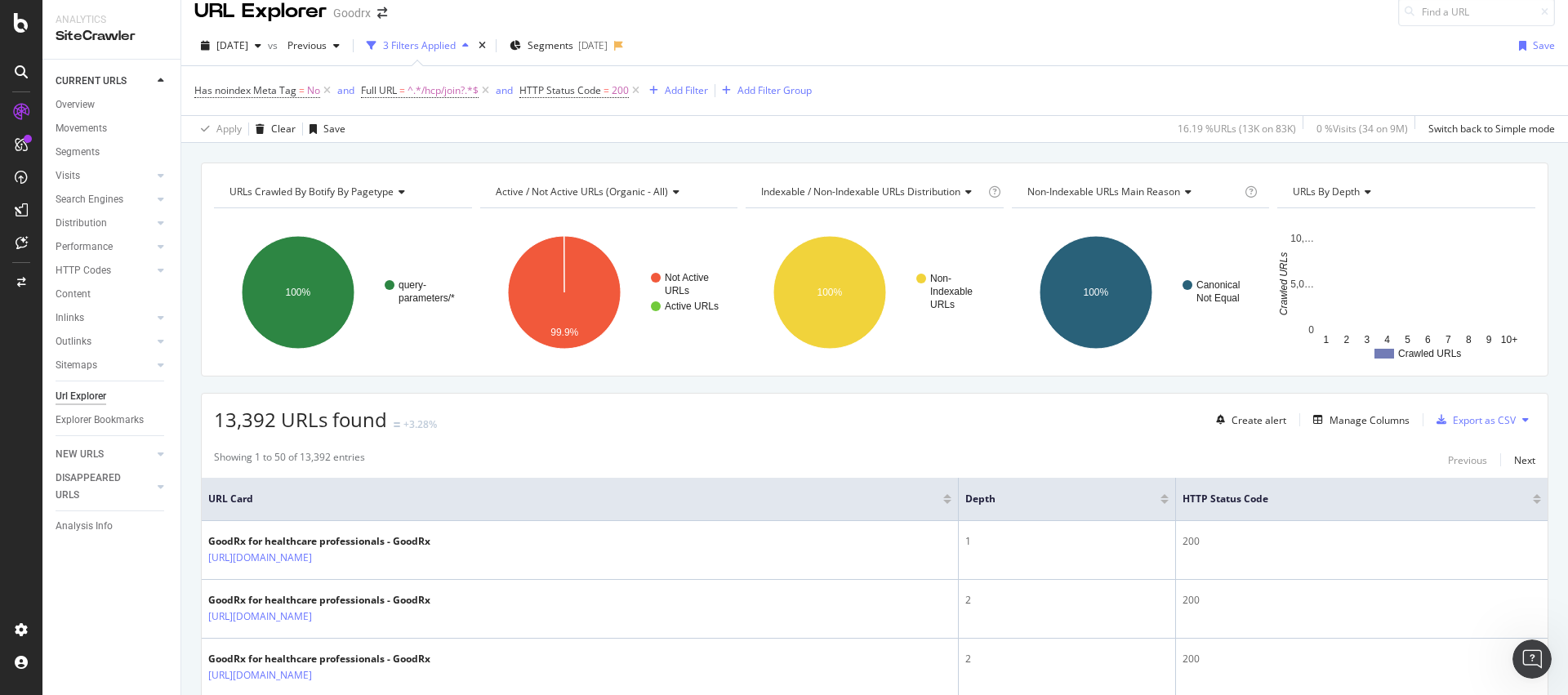
scroll to position [44, 0]
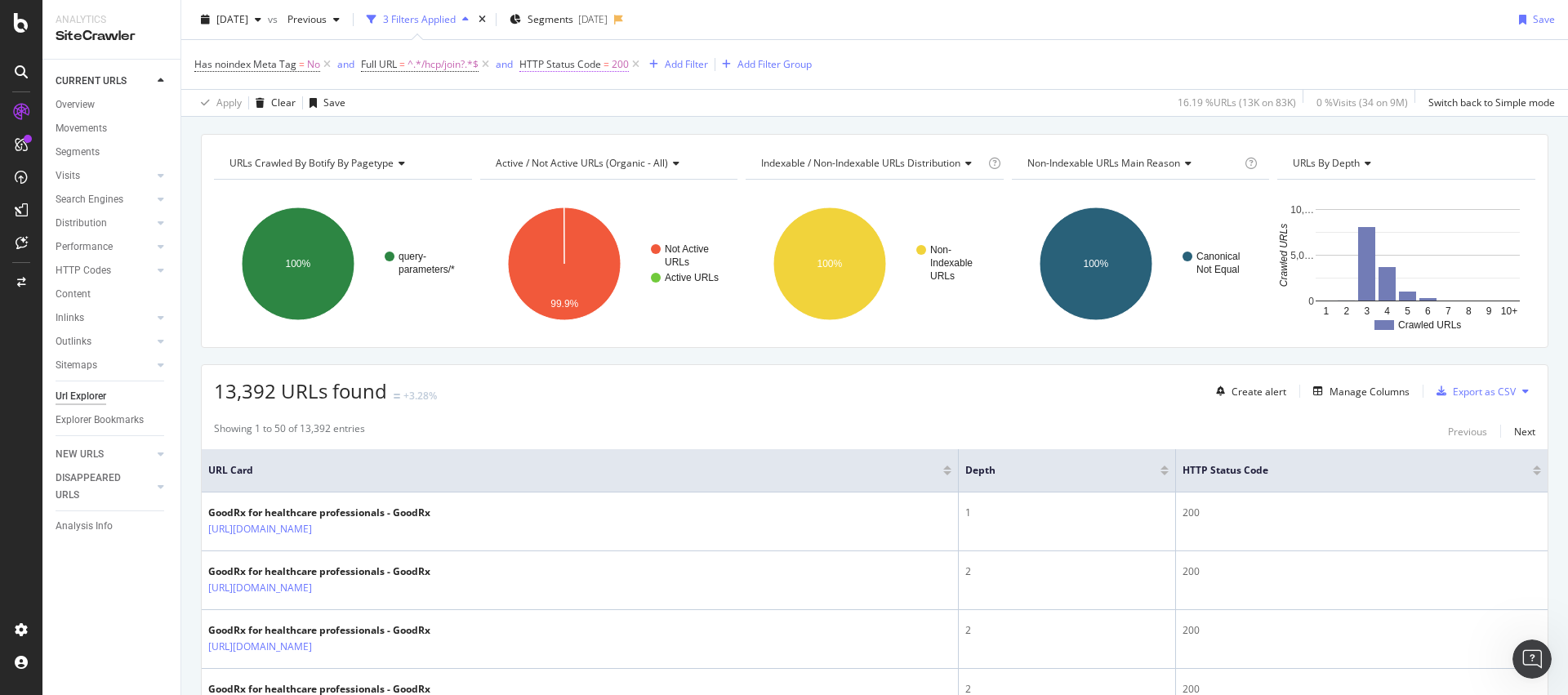
click at [589, 63] on span "HTTP Status Code" at bounding box center [560, 65] width 81 height 14
click at [582, 125] on icon at bounding box center [579, 129] width 12 height 10
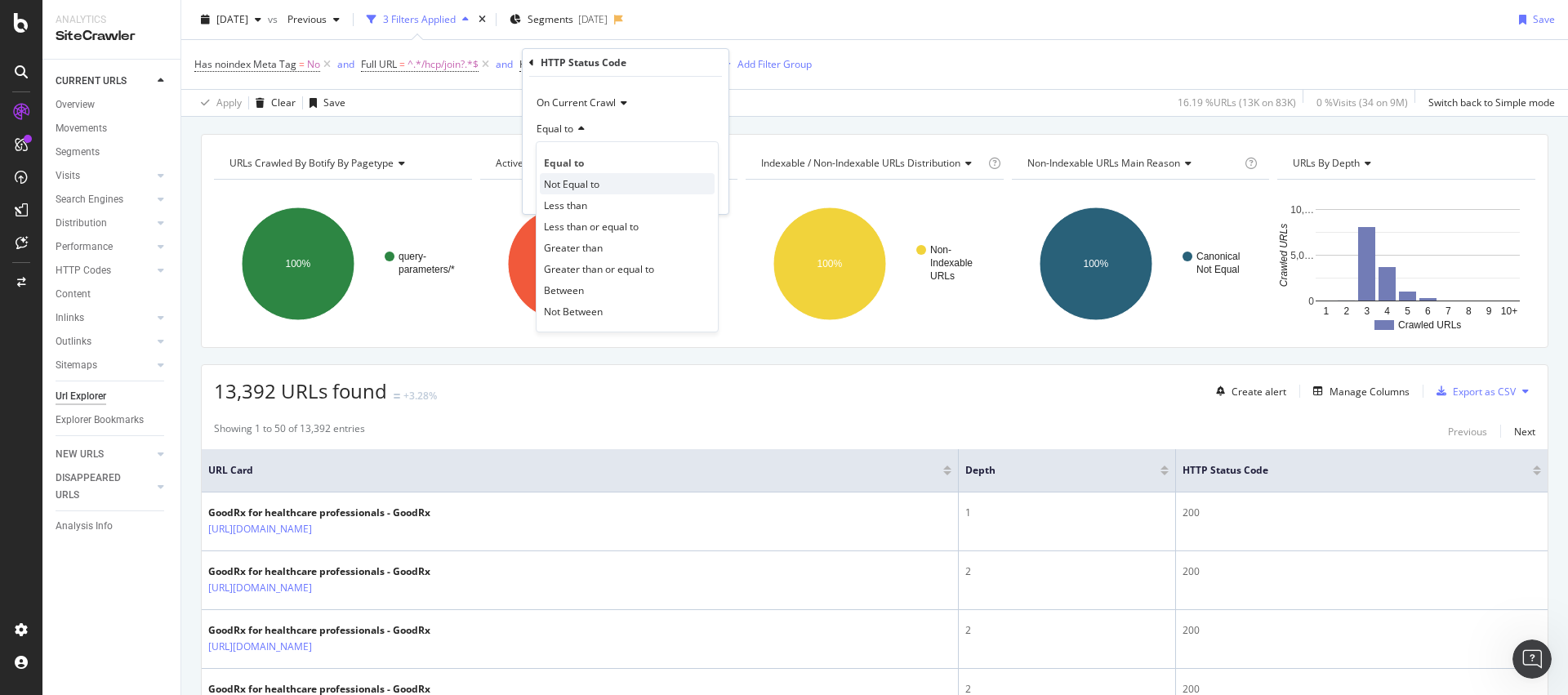
click at [576, 181] on span "Not Equal to" at bounding box center [571, 184] width 56 height 14
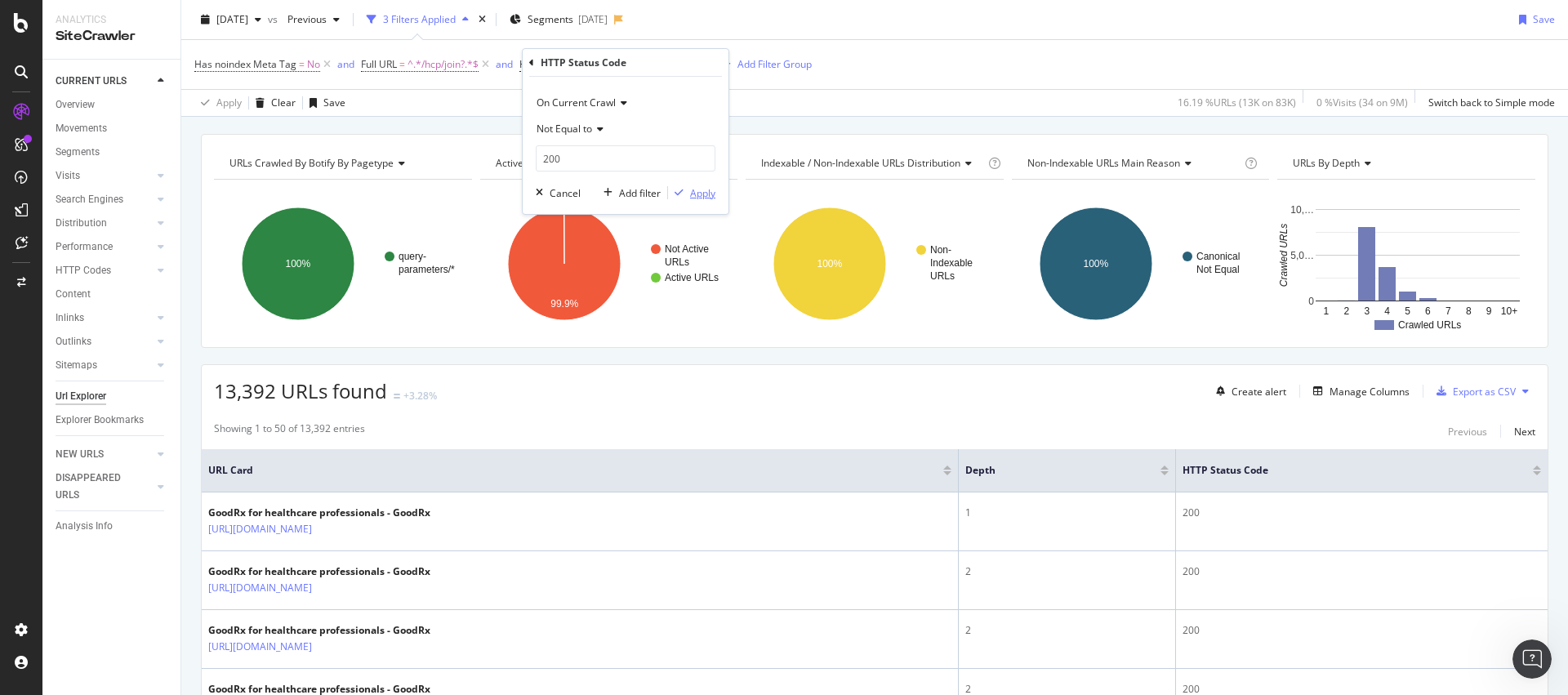
click at [700, 196] on div "Apply" at bounding box center [702, 193] width 25 height 14
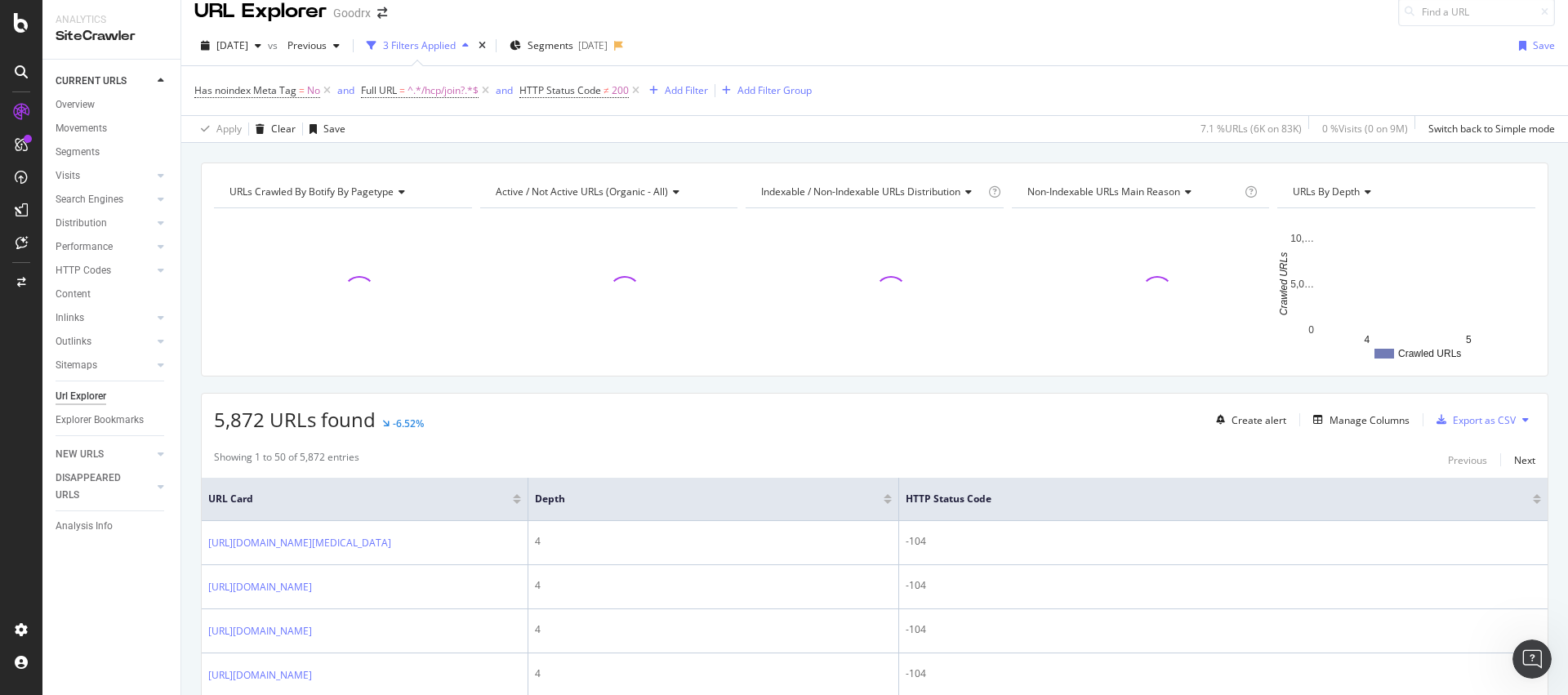
scroll to position [44, 0]
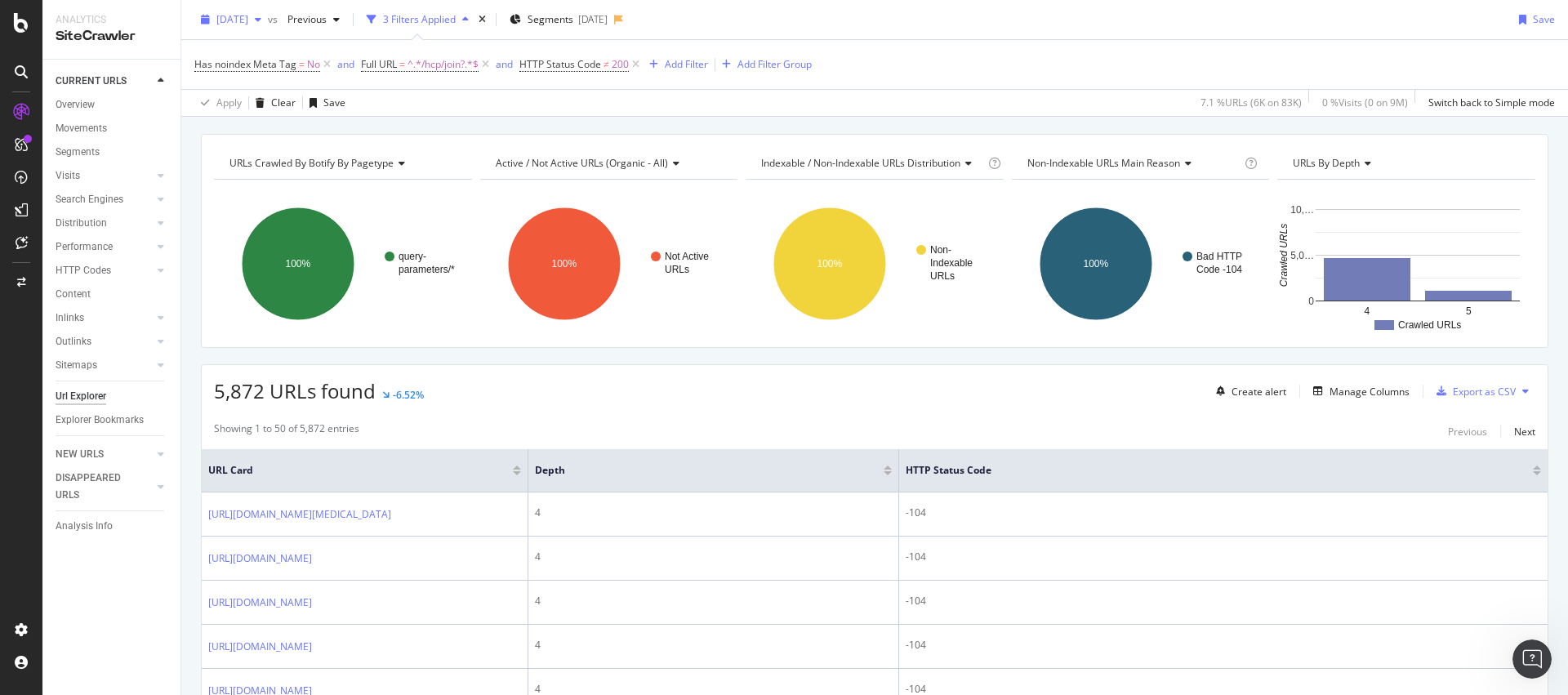
click at [248, 24] on span "2025 Aug. 29th" at bounding box center [233, 19] width 32 height 14
click at [277, 79] on div "[DATE]" at bounding box center [259, 78] width 84 height 15
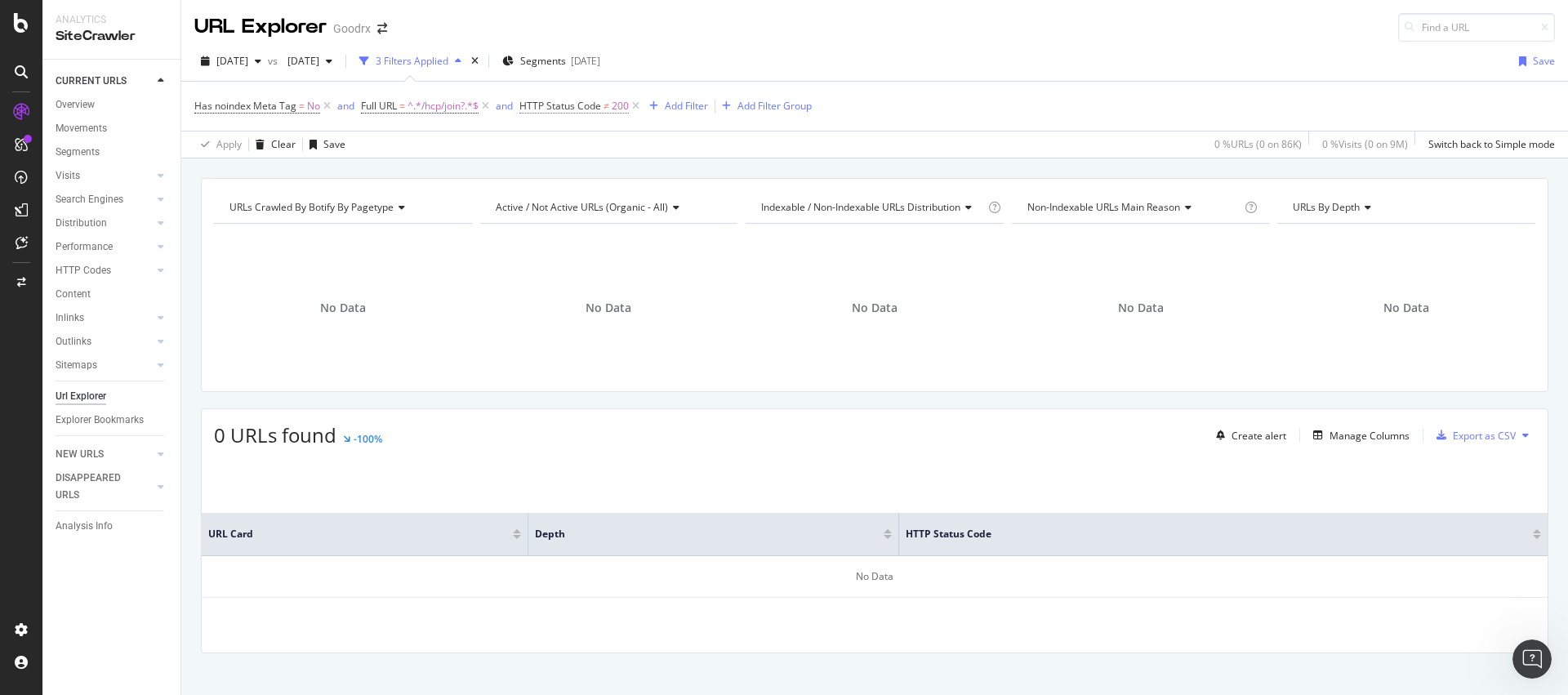
click at [609, 108] on span "≠" at bounding box center [606, 105] width 6 height 14
click at [590, 172] on span "Not Equal to" at bounding box center [564, 170] width 56 height 14
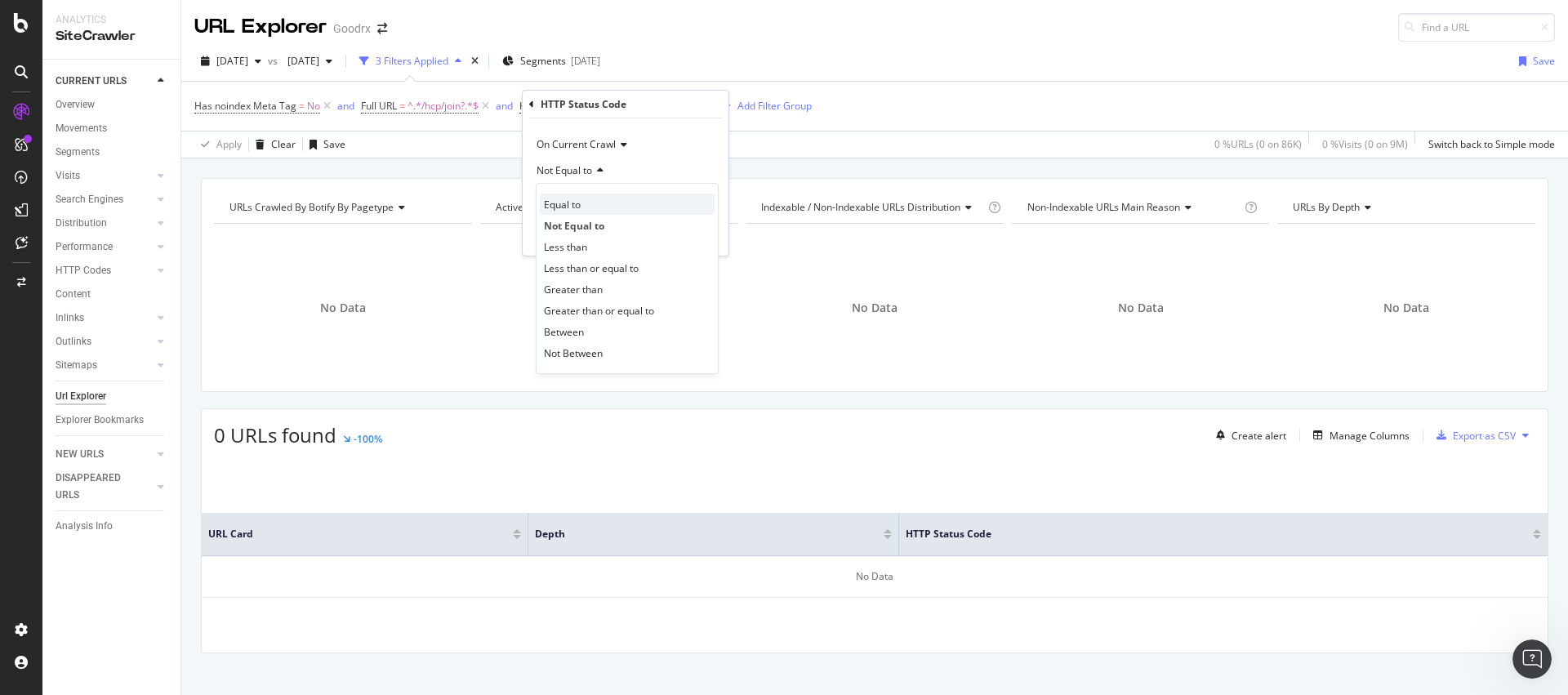
click at [581, 200] on div "Equal to" at bounding box center [627, 204] width 175 height 21
click at [712, 233] on div "Apply" at bounding box center [702, 235] width 25 height 14
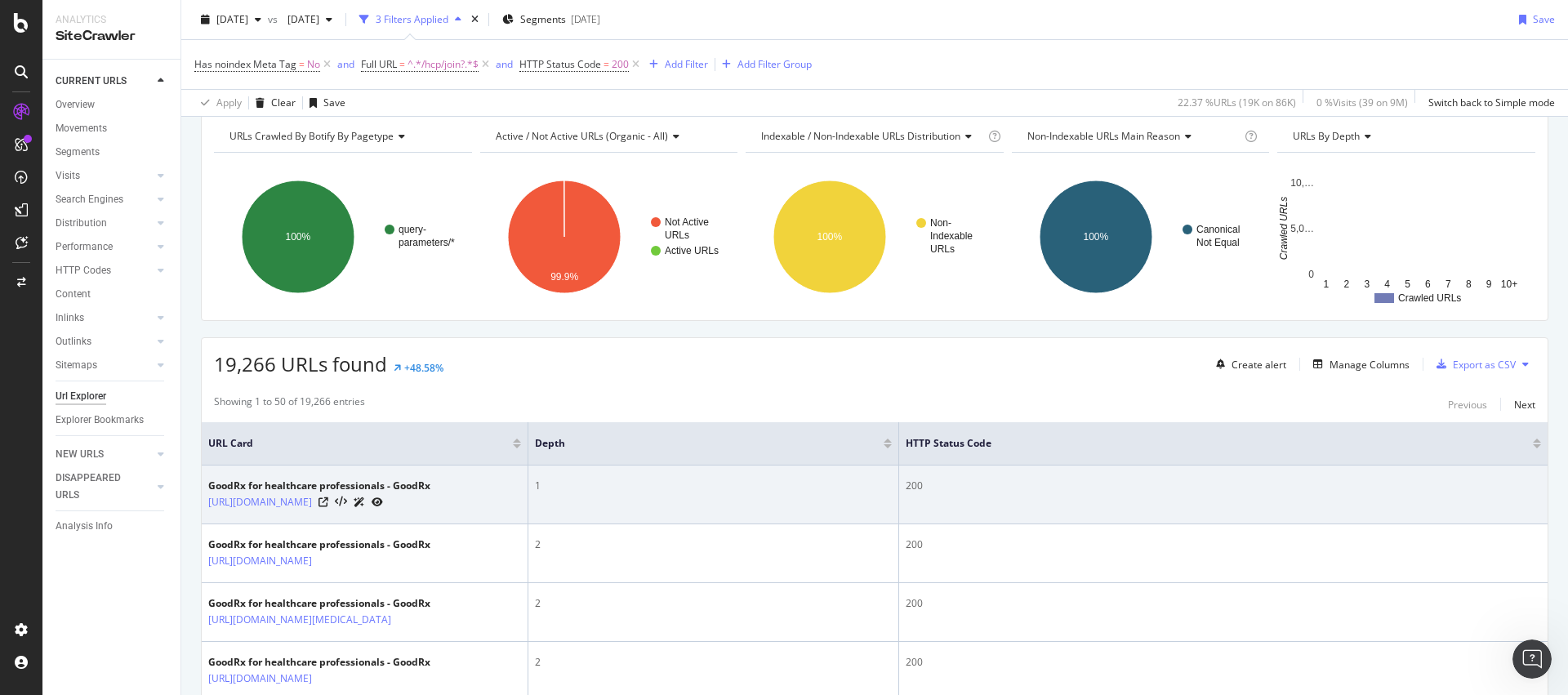
scroll to position [91, 0]
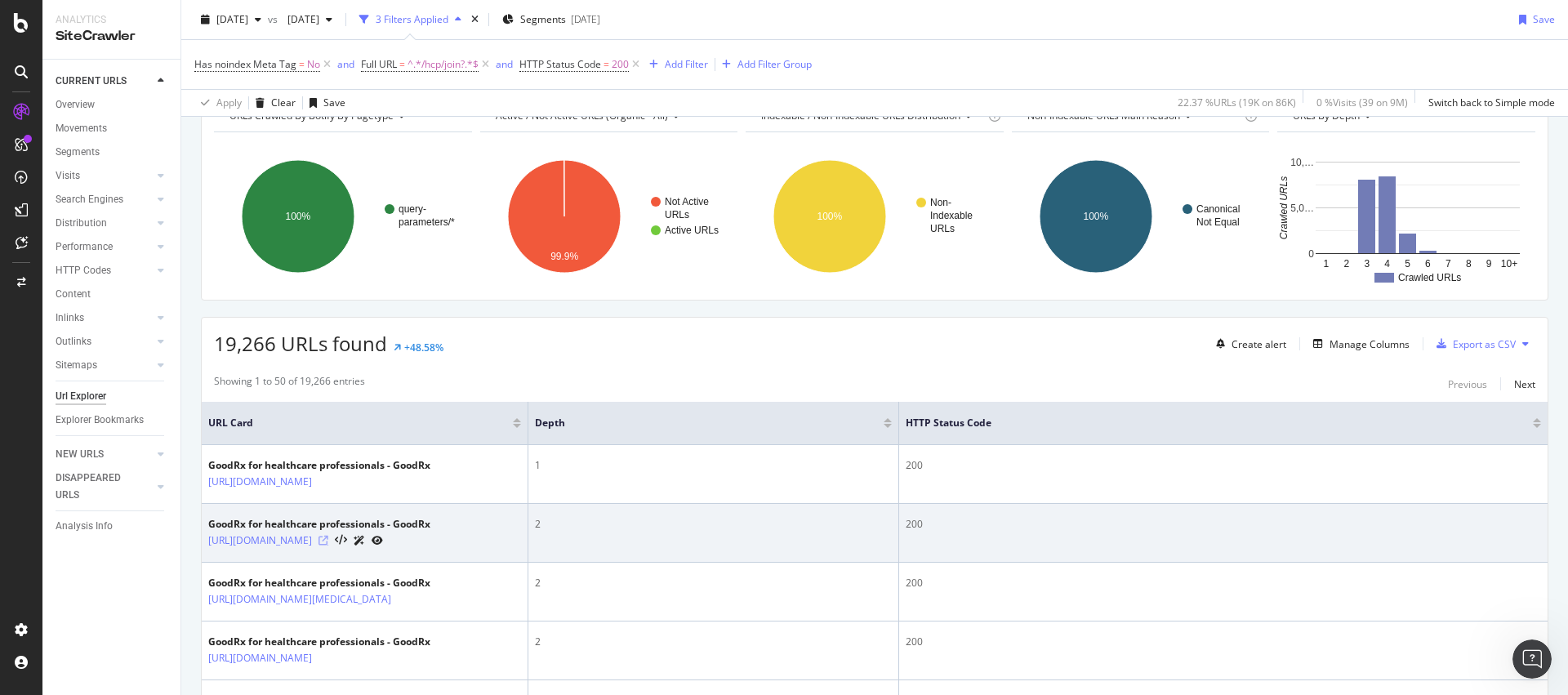
click at [328, 546] on icon at bounding box center [323, 541] width 10 height 10
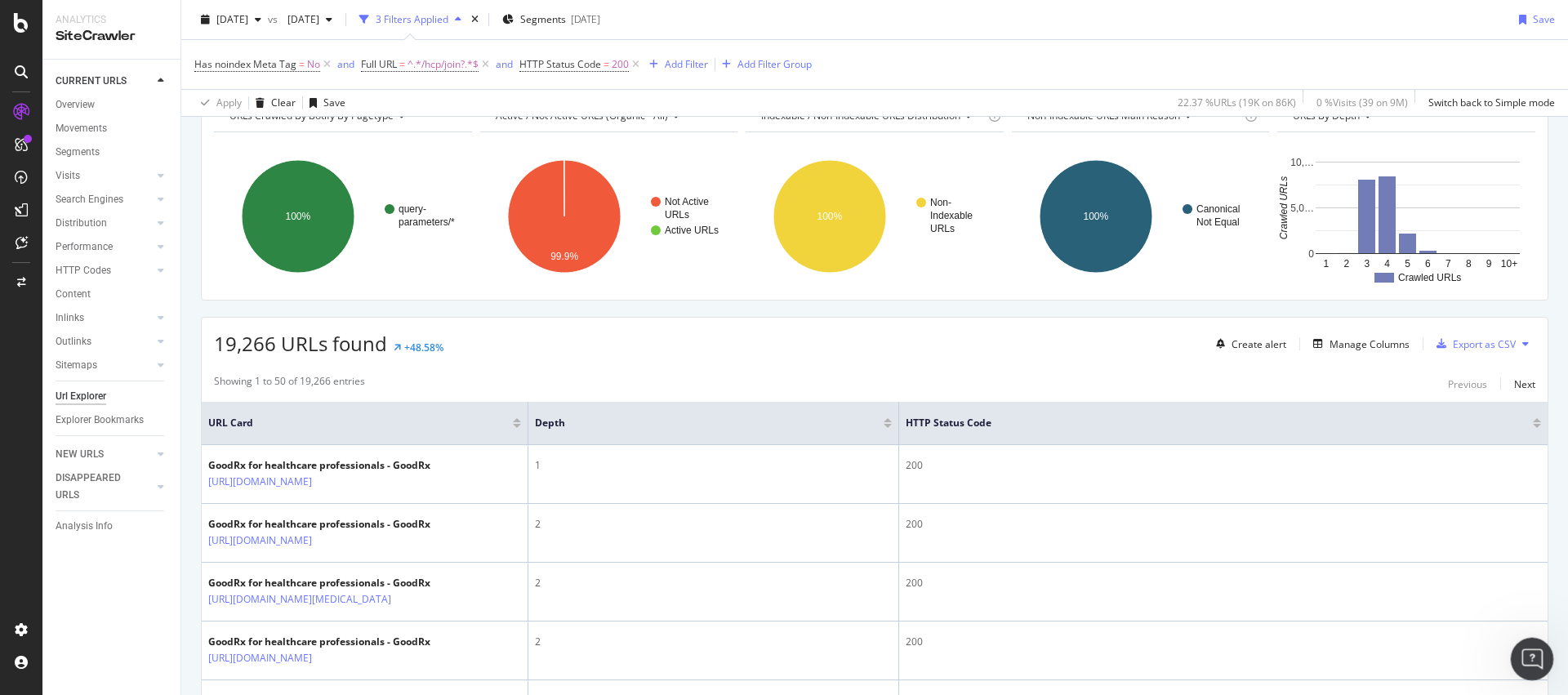
click at [1527, 645] on icon "Open Intercom Messenger" at bounding box center [1529, 657] width 27 height 27
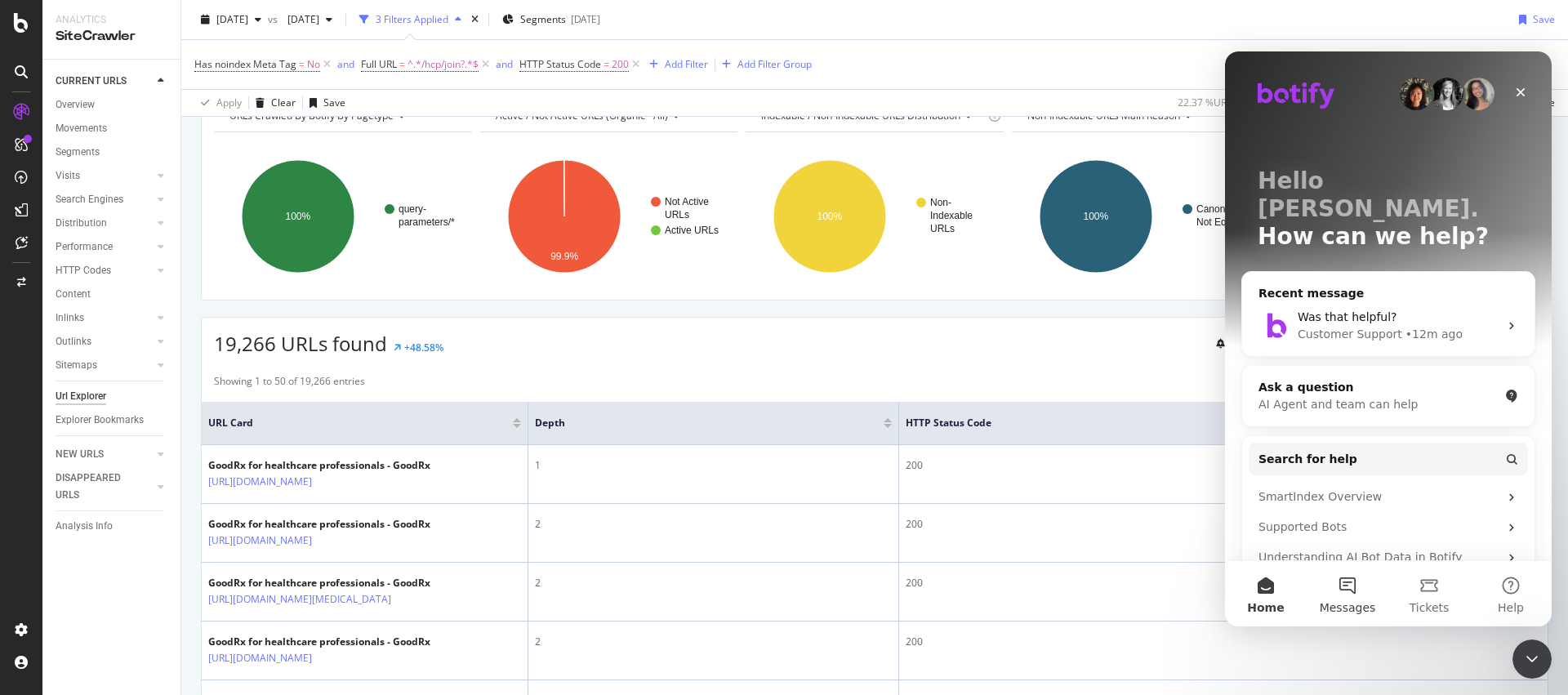
click at [1347, 585] on button "Messages" at bounding box center [1347, 595] width 81 height 66
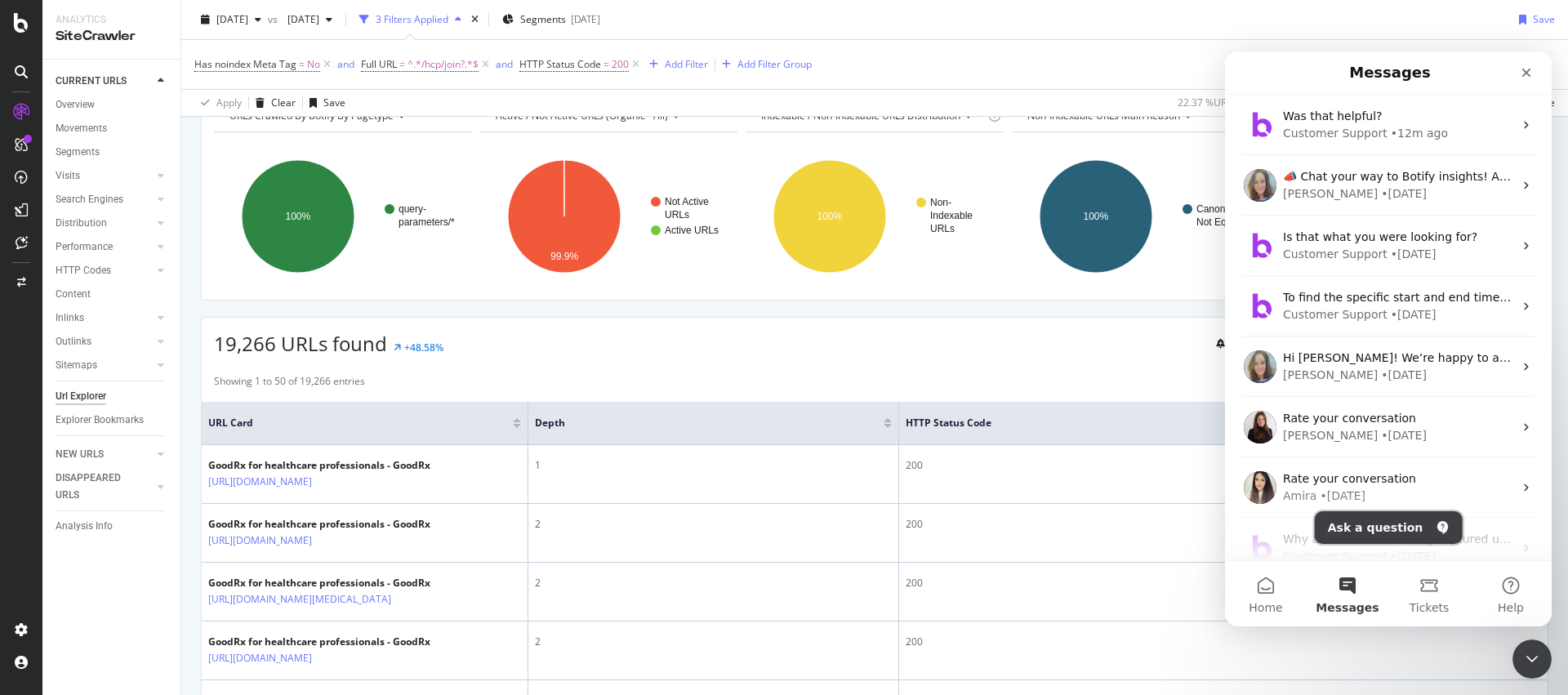
click at [1389, 522] on button "Ask a question" at bounding box center [1388, 527] width 148 height 33
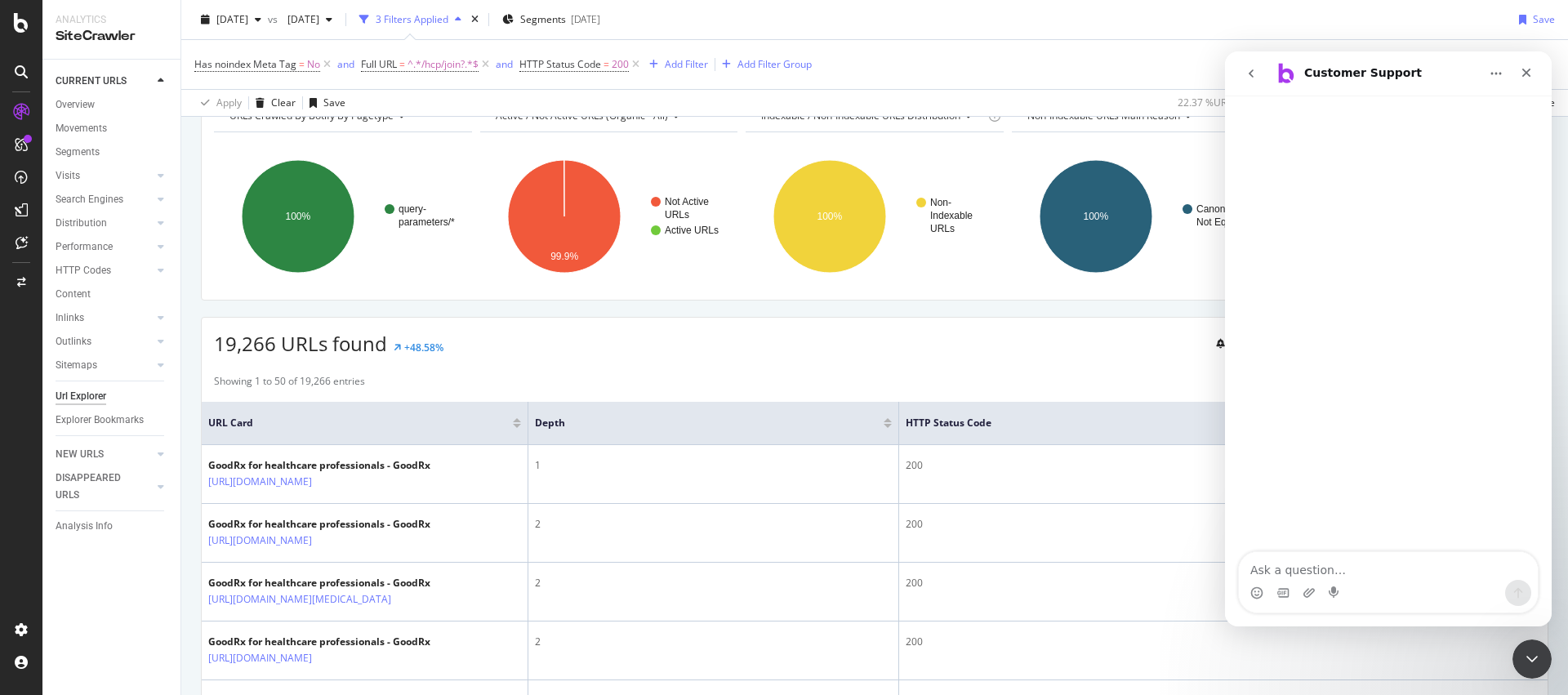
click at [1311, 552] on div "Intercom messenger" at bounding box center [1388, 361] width 327 height 531
click at [1311, 557] on textarea "Ask a question…" at bounding box center [1388, 567] width 299 height 28
paste textarea "https://app.botify.com/goodrx0/goodrx/crawl/explorer?explorerFilter=%7B%22filte…"
type textarea "https://app.botify.com/goodrx0/goodrx/crawl/explorer?explorerFilter=%7B%22filte…"
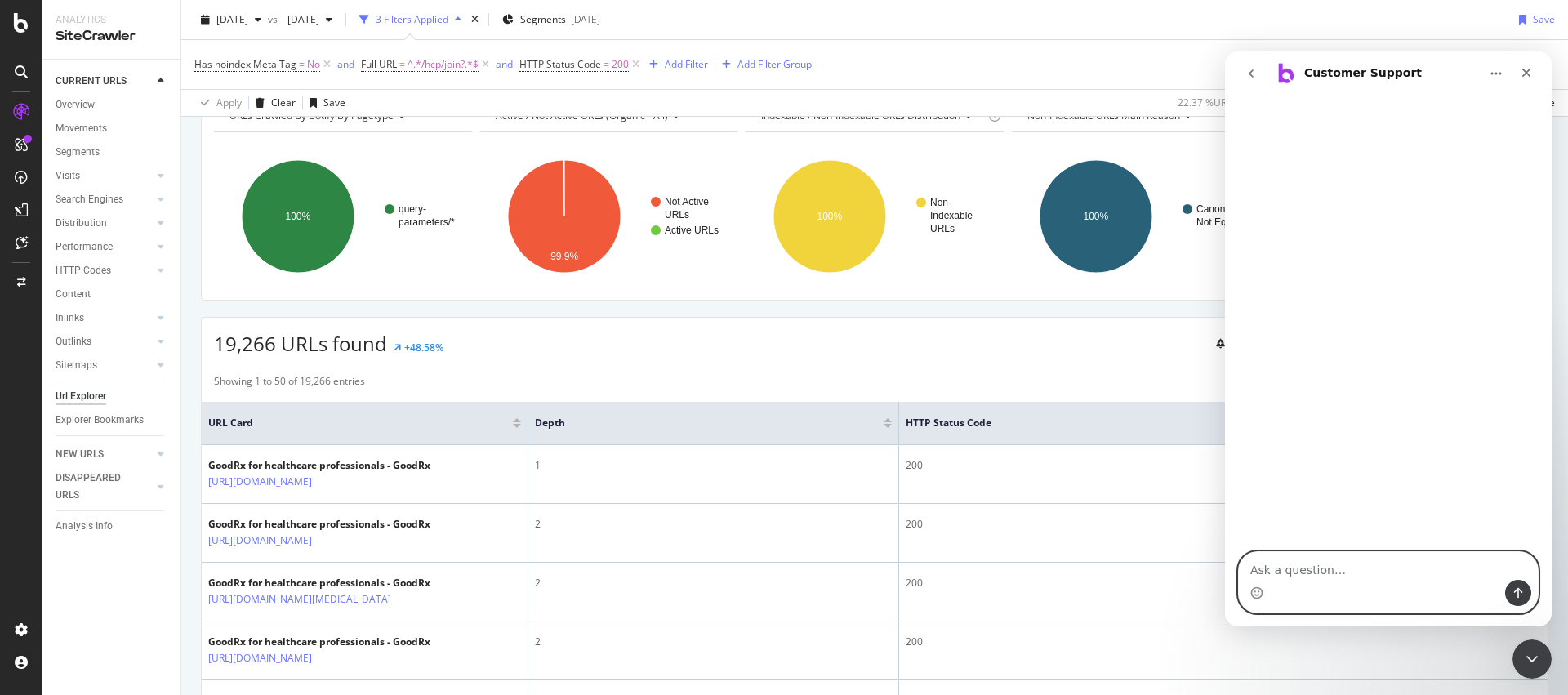
scroll to position [0, 0]
type textarea "These url"
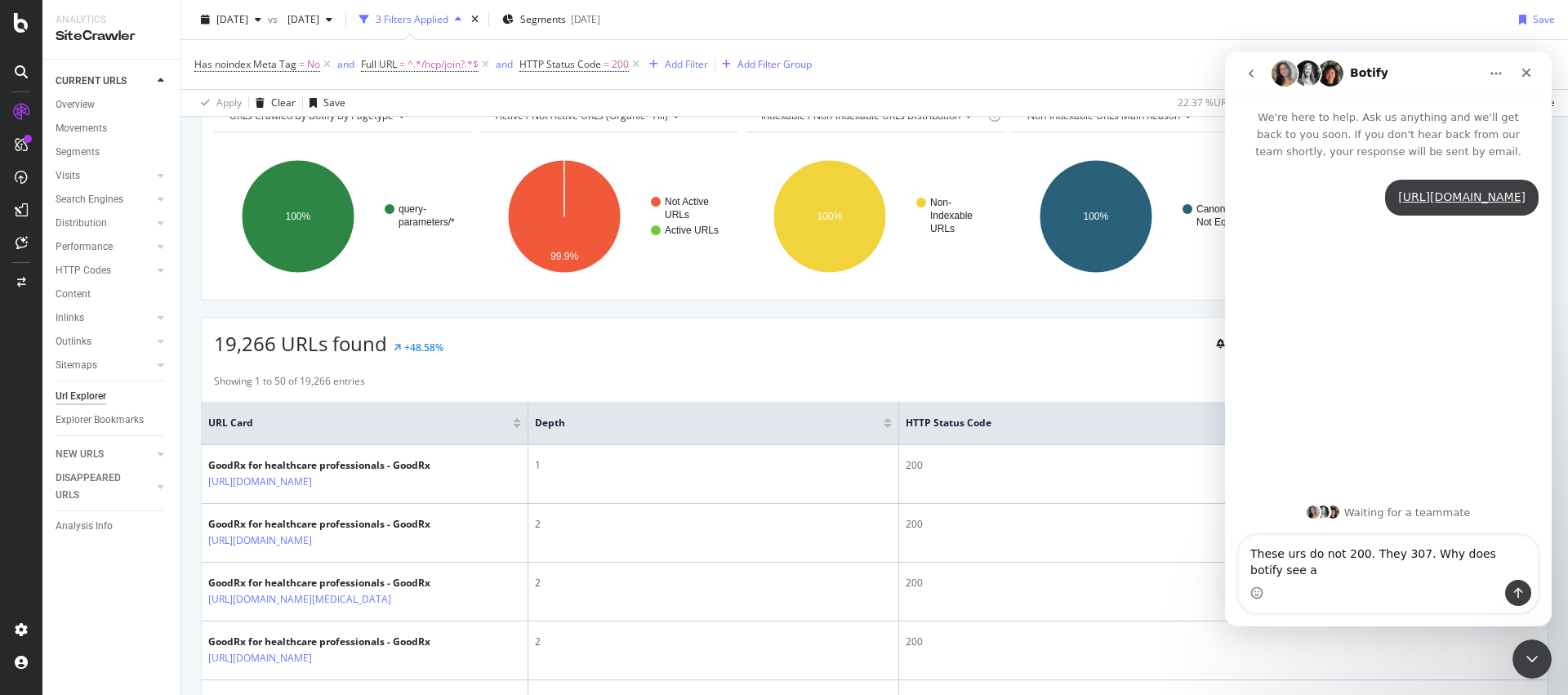
scroll to position [31, 0]
type textarea "These urs do not 200. They 307. Why does botify see a 200."
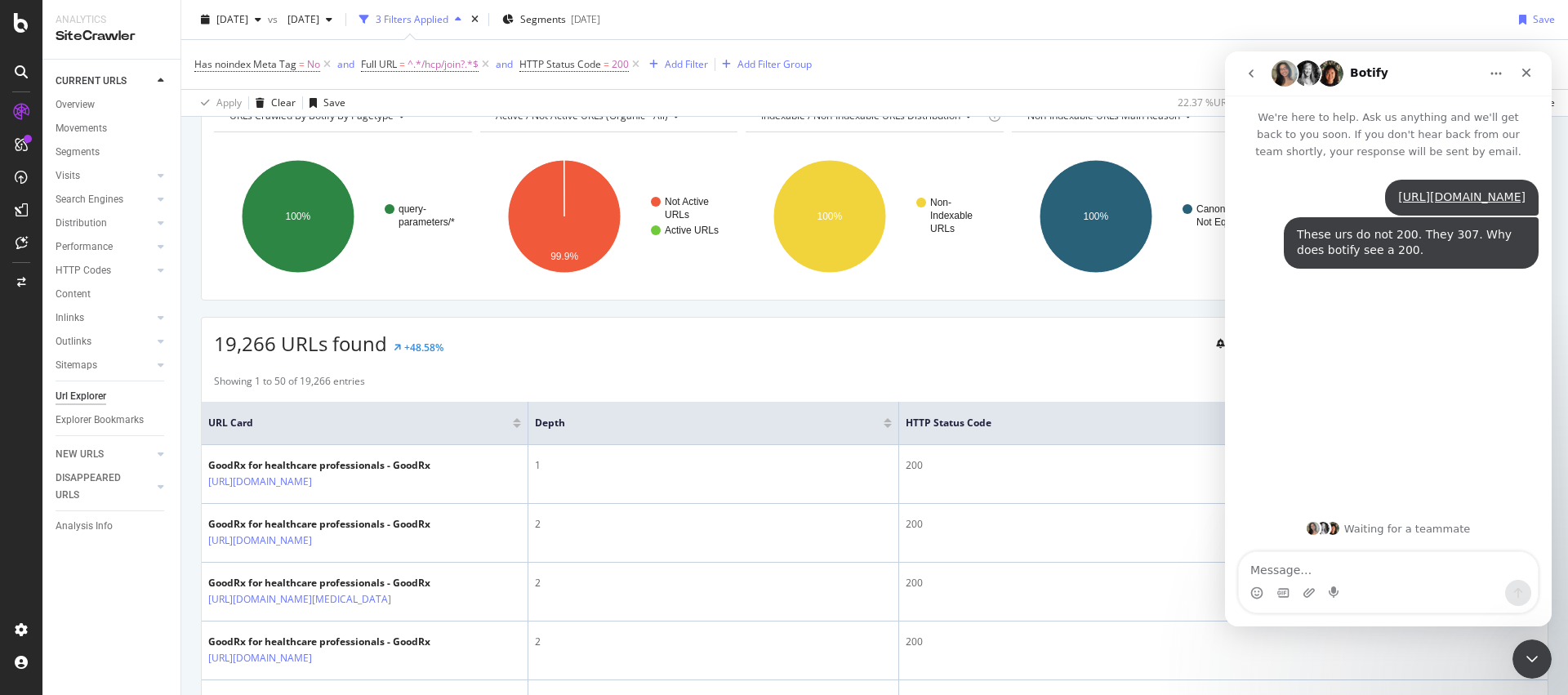
scroll to position [68, 0]
type textarea "They are Javascript redirects"
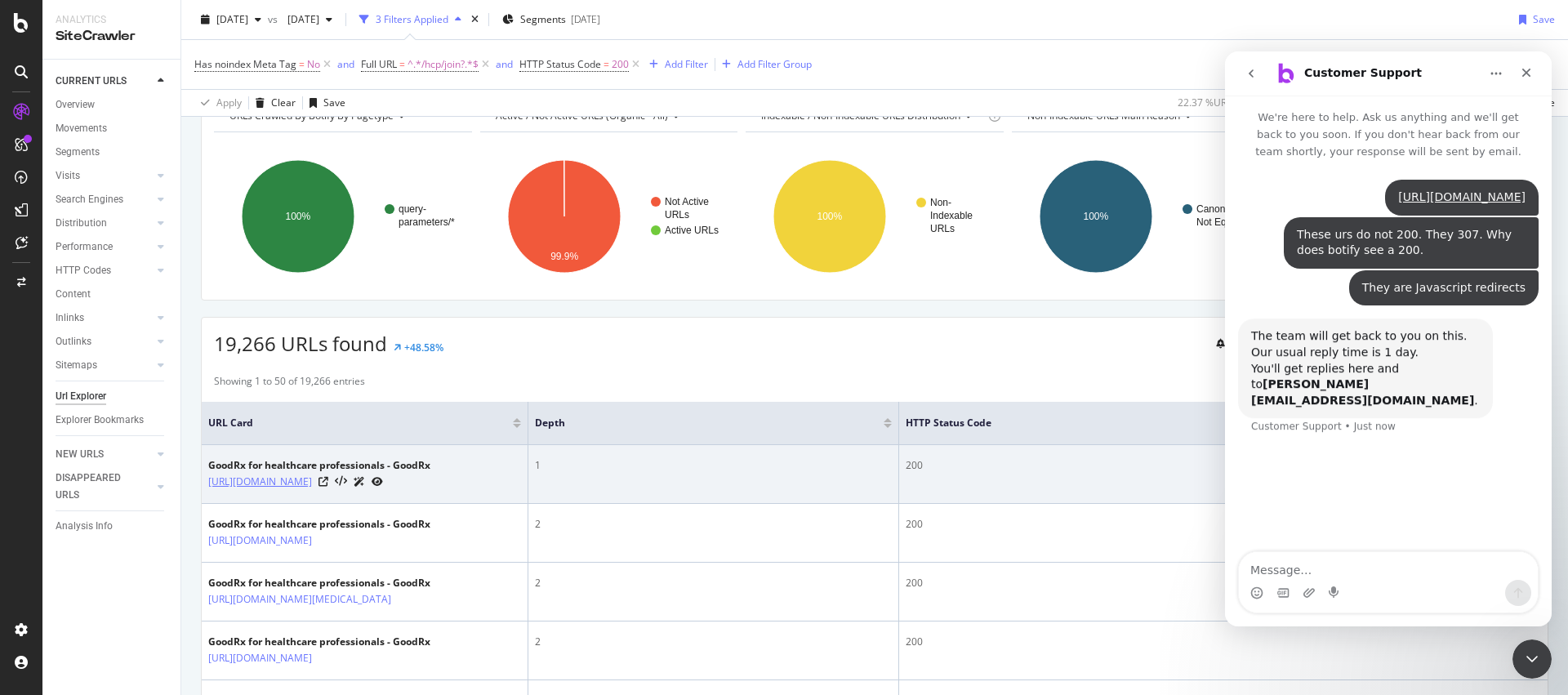
scroll to position [172, 0]
drag, startPoint x: 201, startPoint y: 484, endPoint x: 301, endPoint y: 483, distance: 100.0
click at [383, 483] on td "GoodRx for healthcare professionals - GoodRx https://www.goodrx.com/hcp/join?re…" at bounding box center [365, 474] width 327 height 59
drag, startPoint x: 201, startPoint y: 483, endPoint x: 284, endPoint y: 483, distance: 83.0
click at [284, 483] on td "GoodRx for healthcare professionals - GoodRx https://www.goodrx.com/hcp/join?re…" at bounding box center [365, 474] width 327 height 59
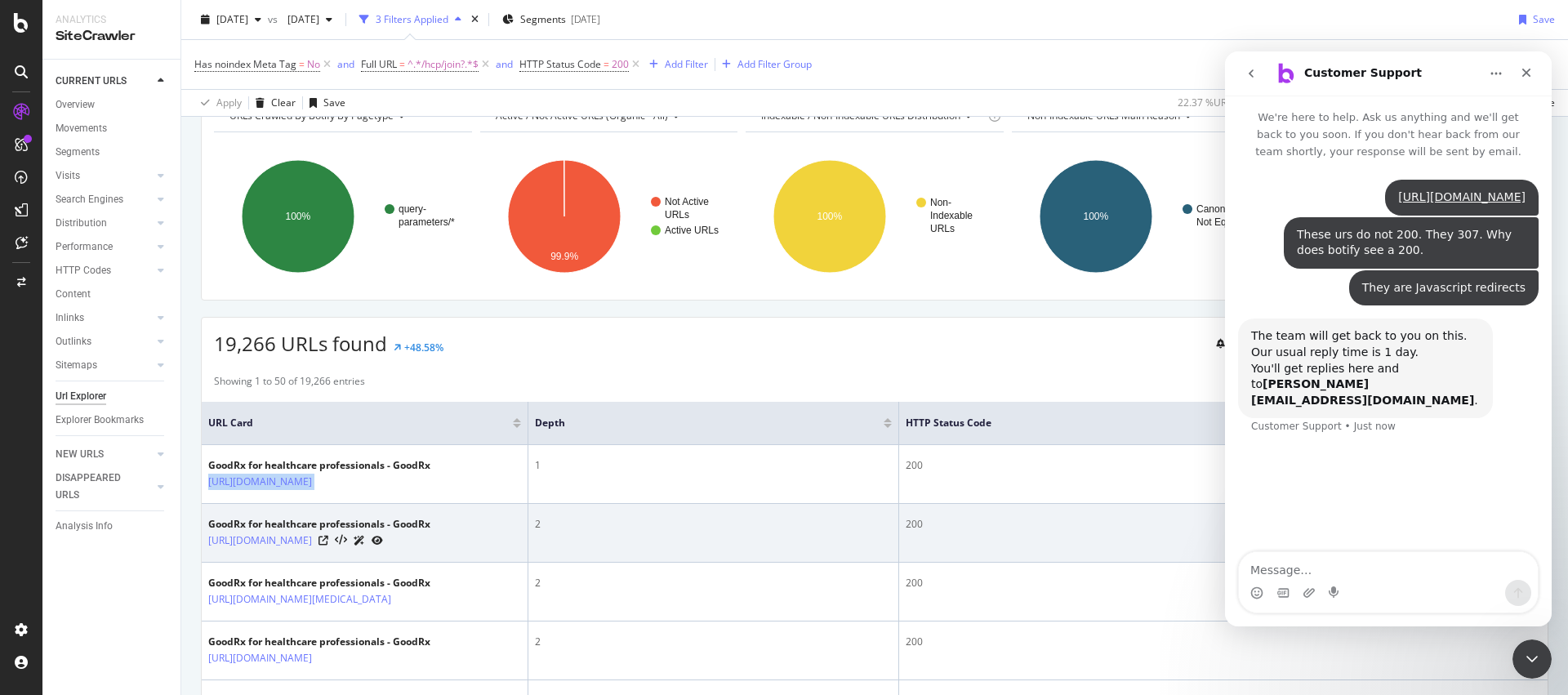
drag, startPoint x: 514, startPoint y: 486, endPoint x: 224, endPoint y: 503, distance: 290.5
click at [216, 491] on td "GoodRx for healthcare professionals - GoodRx https://www.goodrx.com/hcp/join?re…" at bounding box center [365, 474] width 327 height 59
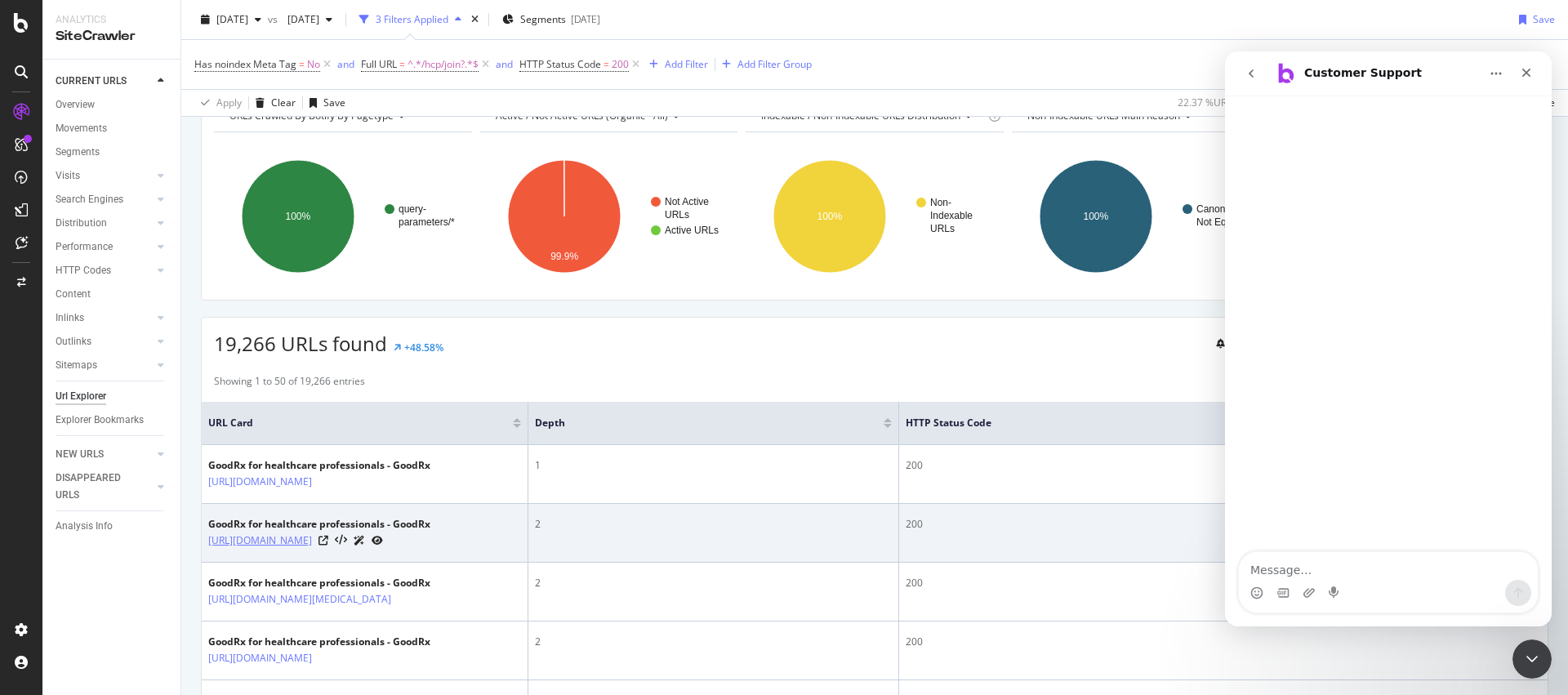
scroll to position [450, 0]
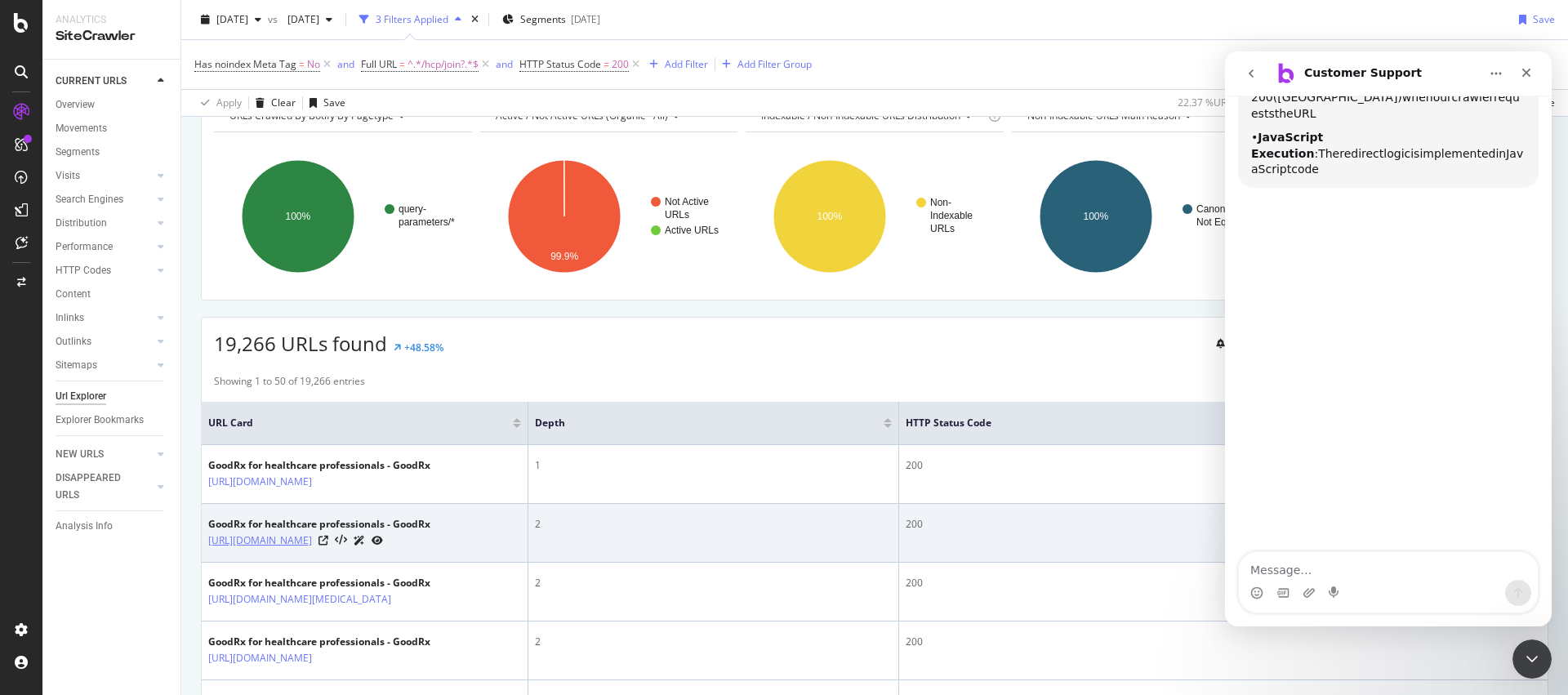
drag, startPoint x: 204, startPoint y: 539, endPoint x: 240, endPoint y: 569, distance: 46.9
click at [240, 563] on td "GoodRx for healthcare professionals - GoodRx https://www.goodrx.com/hcp/join?re…" at bounding box center [365, 533] width 327 height 59
copy link "[URL][DOMAIN_NAME]"
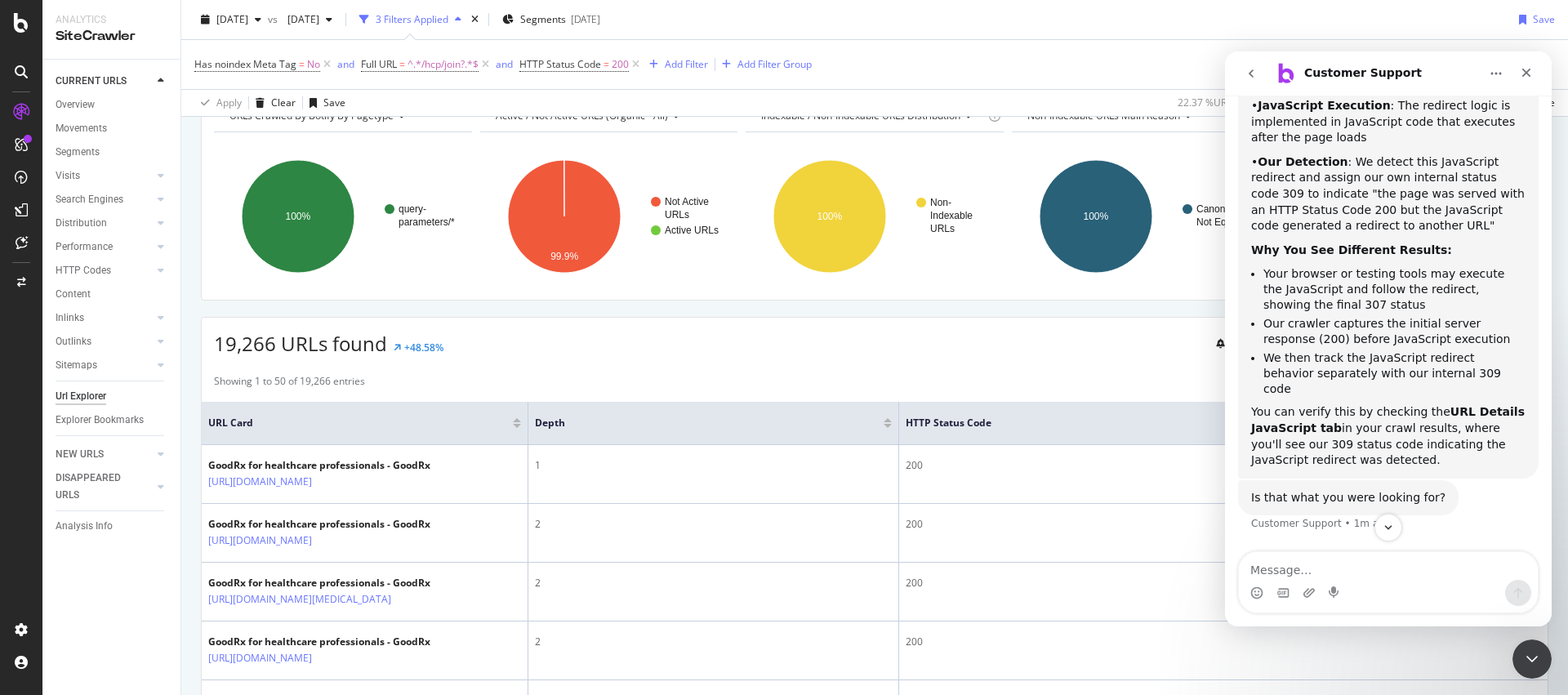
scroll to position [740, 0]
click at [1076, 336] on div "19,266 URLs found +48.58% Create alert Manage Columns Export as CSV" at bounding box center [874, 338] width 1345 height 40
click at [1333, 73] on h1 "Customer Support" at bounding box center [1362, 73] width 117 height 12
click at [1537, 660] on icon "Close Intercom Messenger" at bounding box center [1529, 657] width 20 height 20
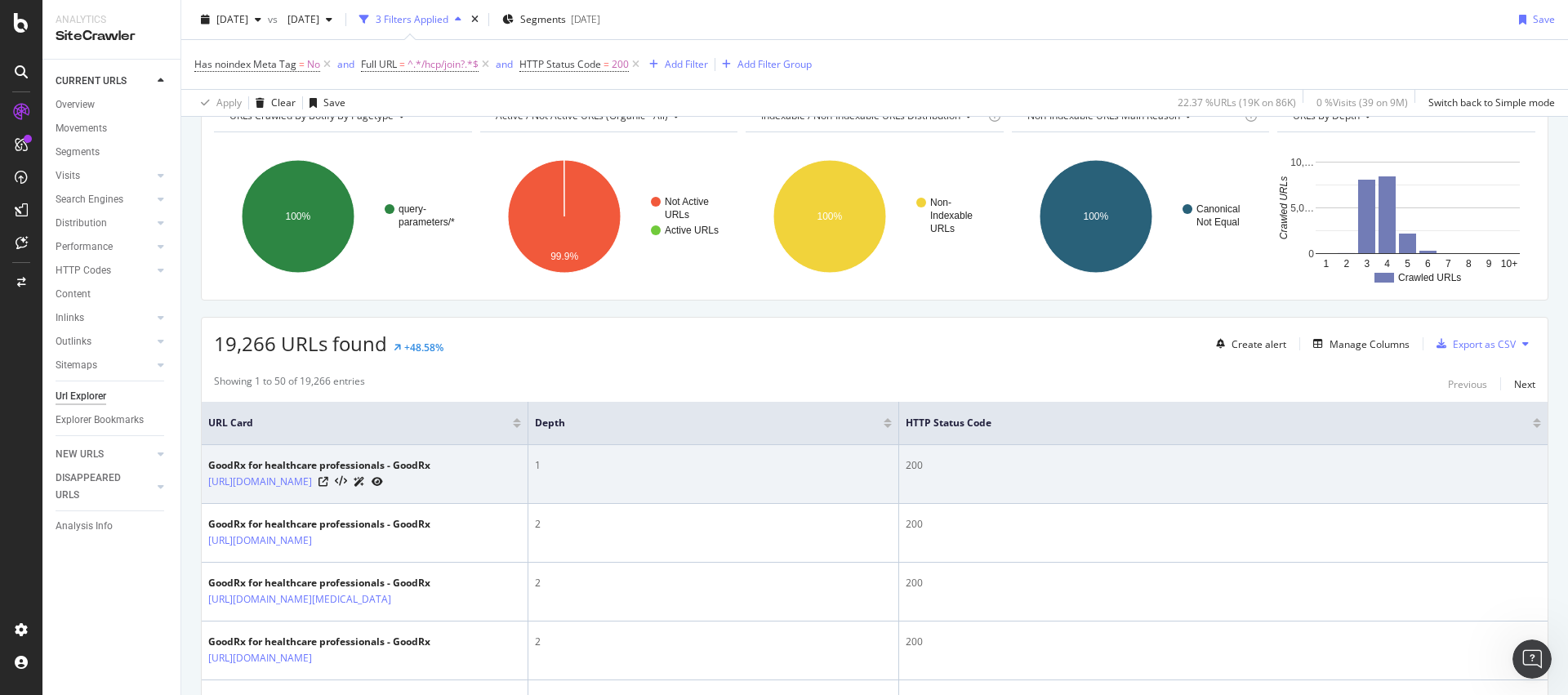
click at [383, 482] on icon at bounding box center [378, 482] width 12 height 10
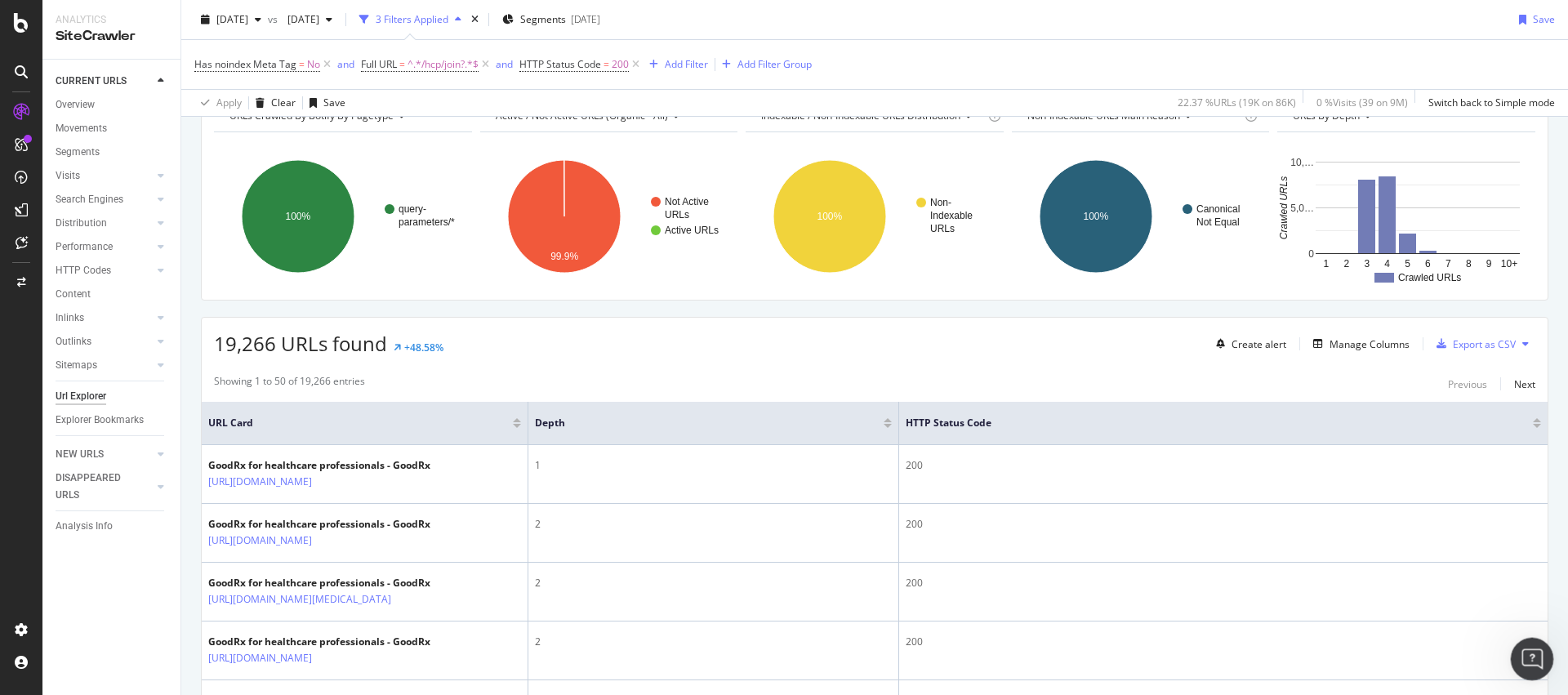
click at [1538, 657] on icon "Open Intercom Messenger" at bounding box center [1529, 657] width 27 height 27
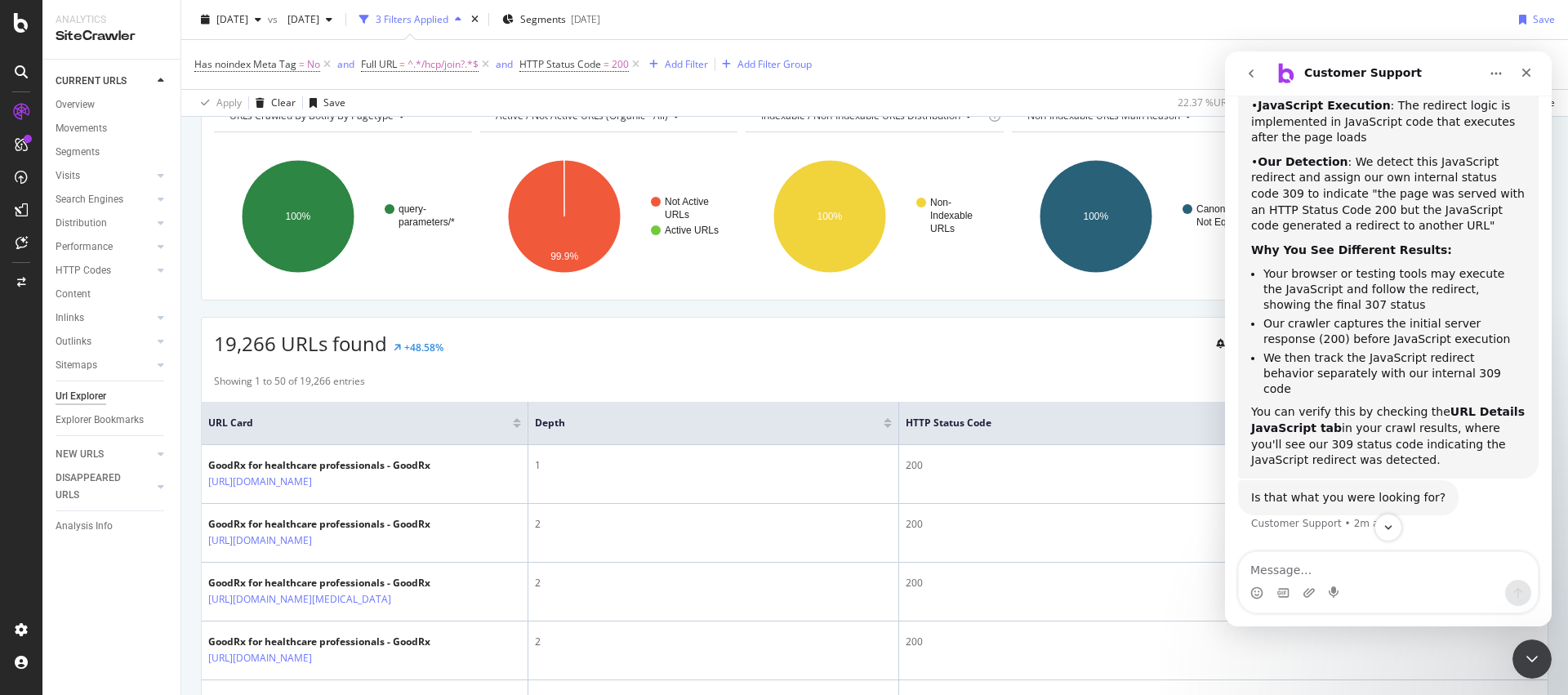
scroll to position [767, 0]
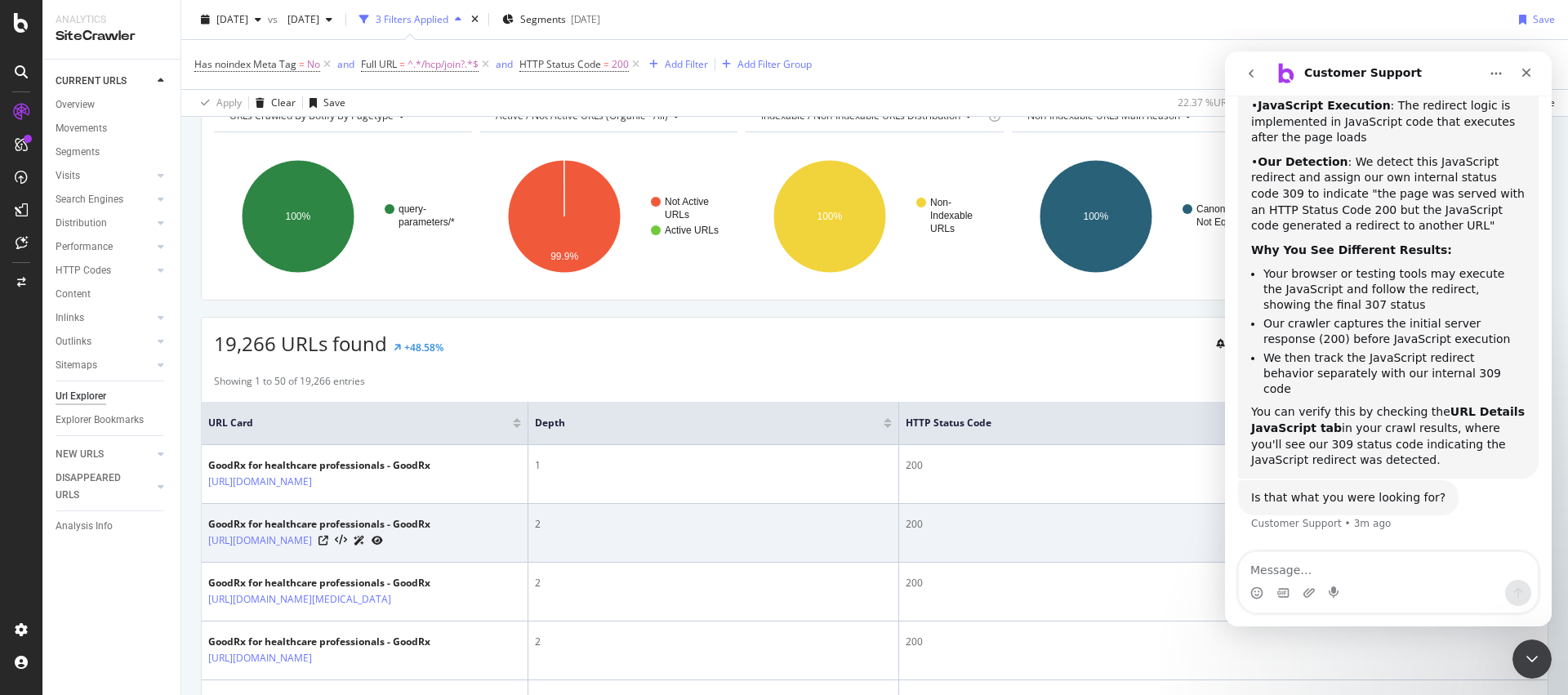
click at [383, 546] on icon at bounding box center [378, 541] width 12 height 10
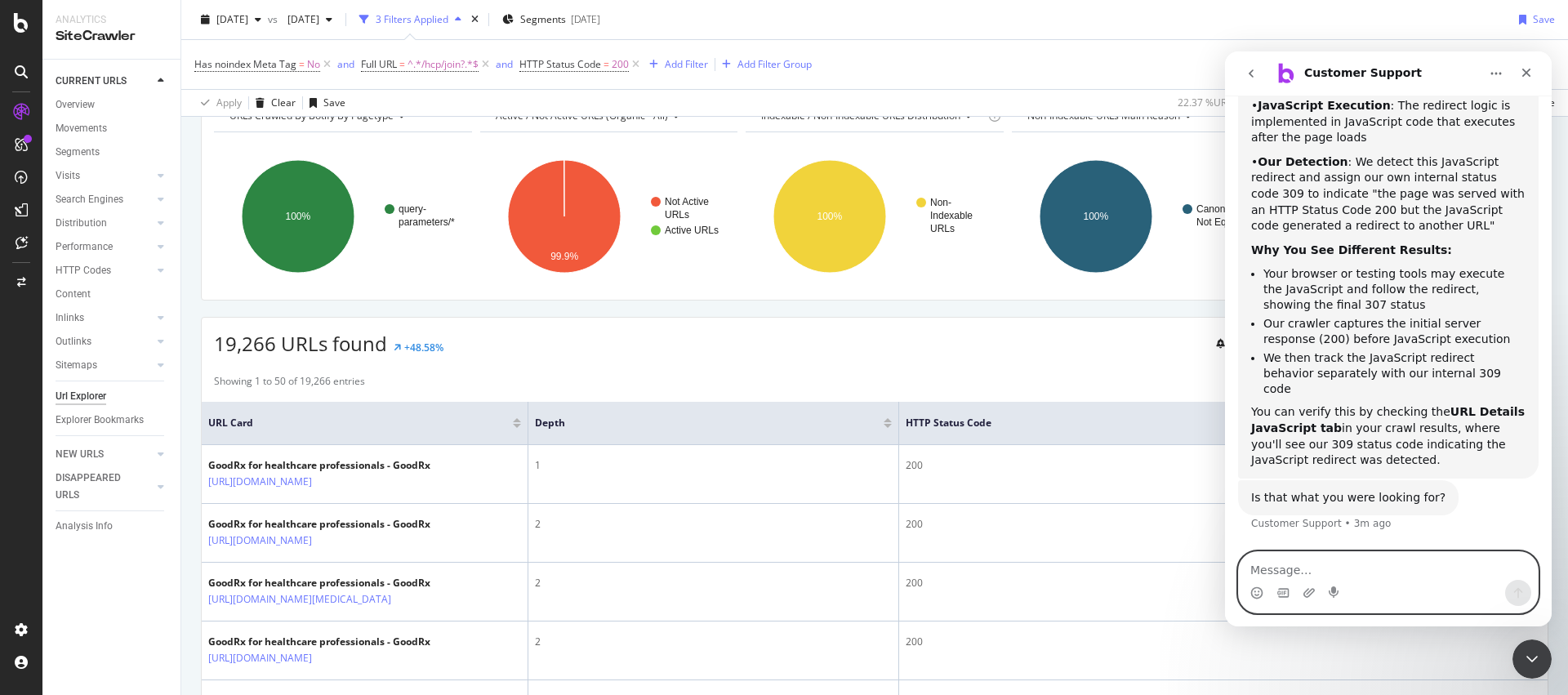
click at [1391, 572] on textarea "Message…" at bounding box center [1388, 567] width 299 height 28
paste textarea "https://app.botify.com/goodrx0/goodrx/crawl/urls?tab=javascript&url=https%3A%2F…"
type textarea "i dont see a 309 in the url details - https://app.botify.com/goodrx0/goodrx/cra…"
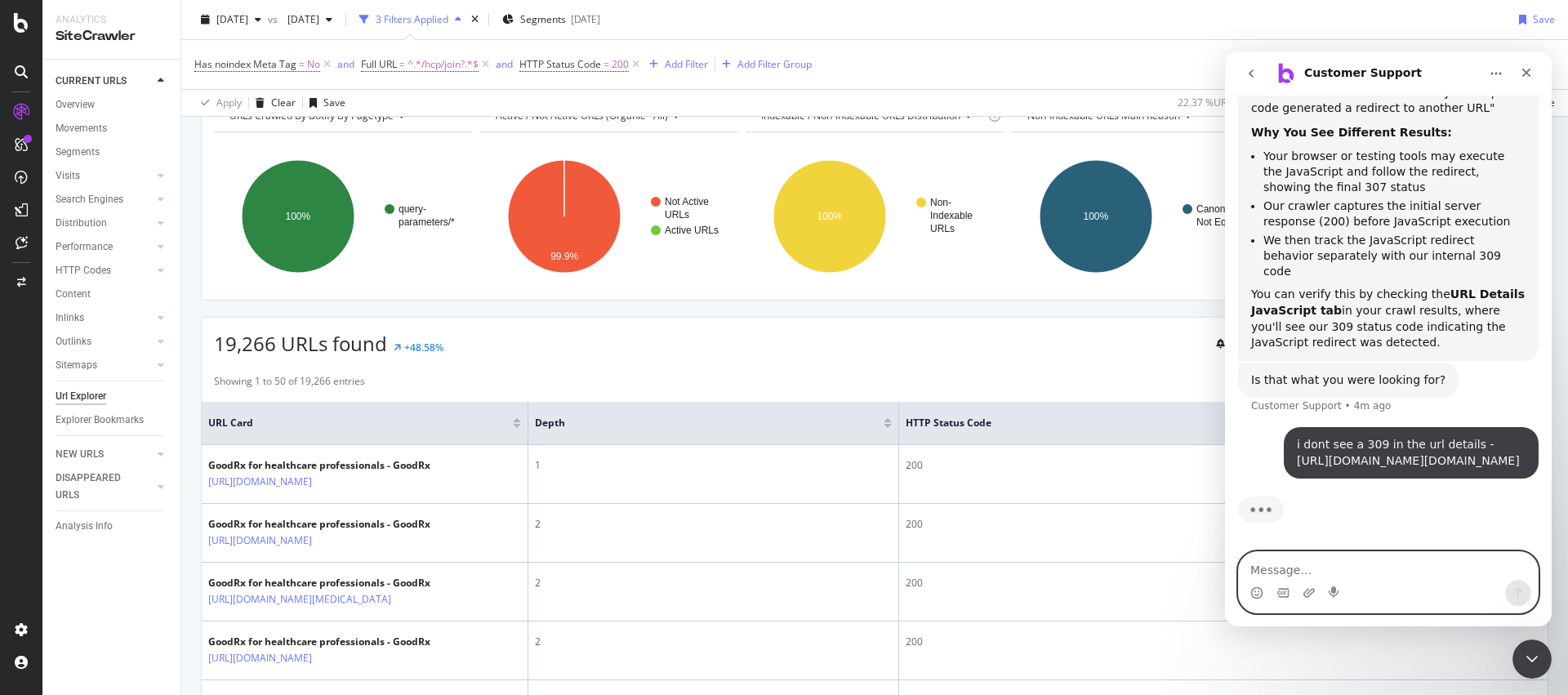
scroll to position [985, 0]
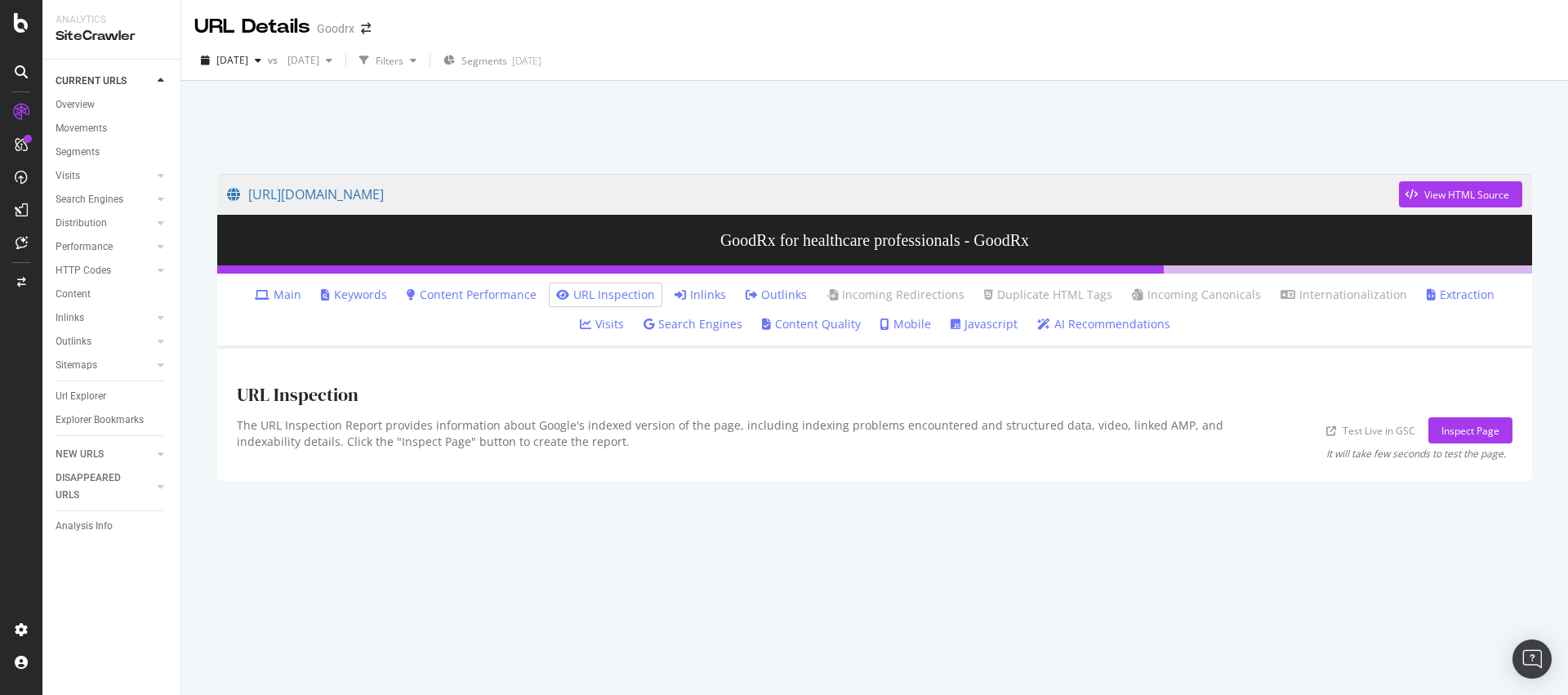
click at [951, 328] on link "Javascript" at bounding box center [984, 324] width 67 height 16
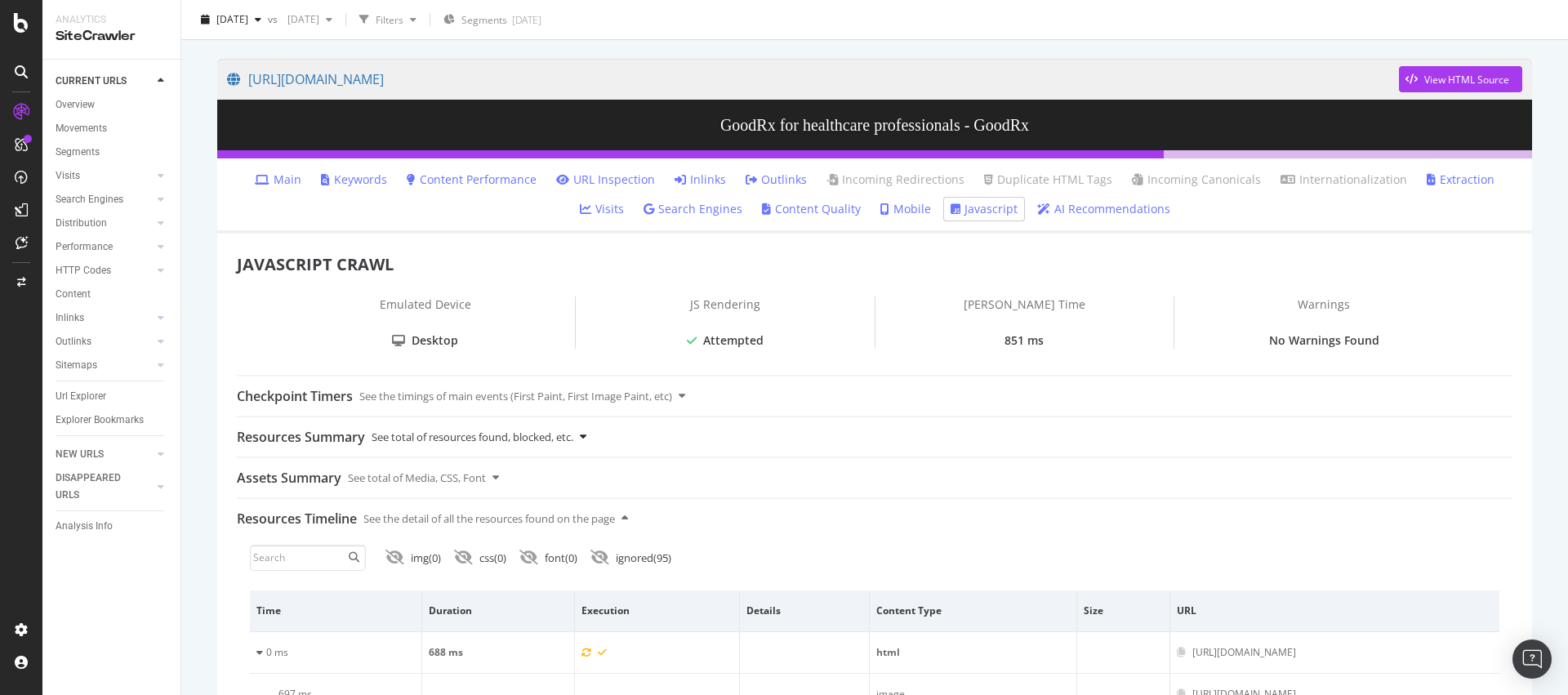
scroll to position [141, 0]
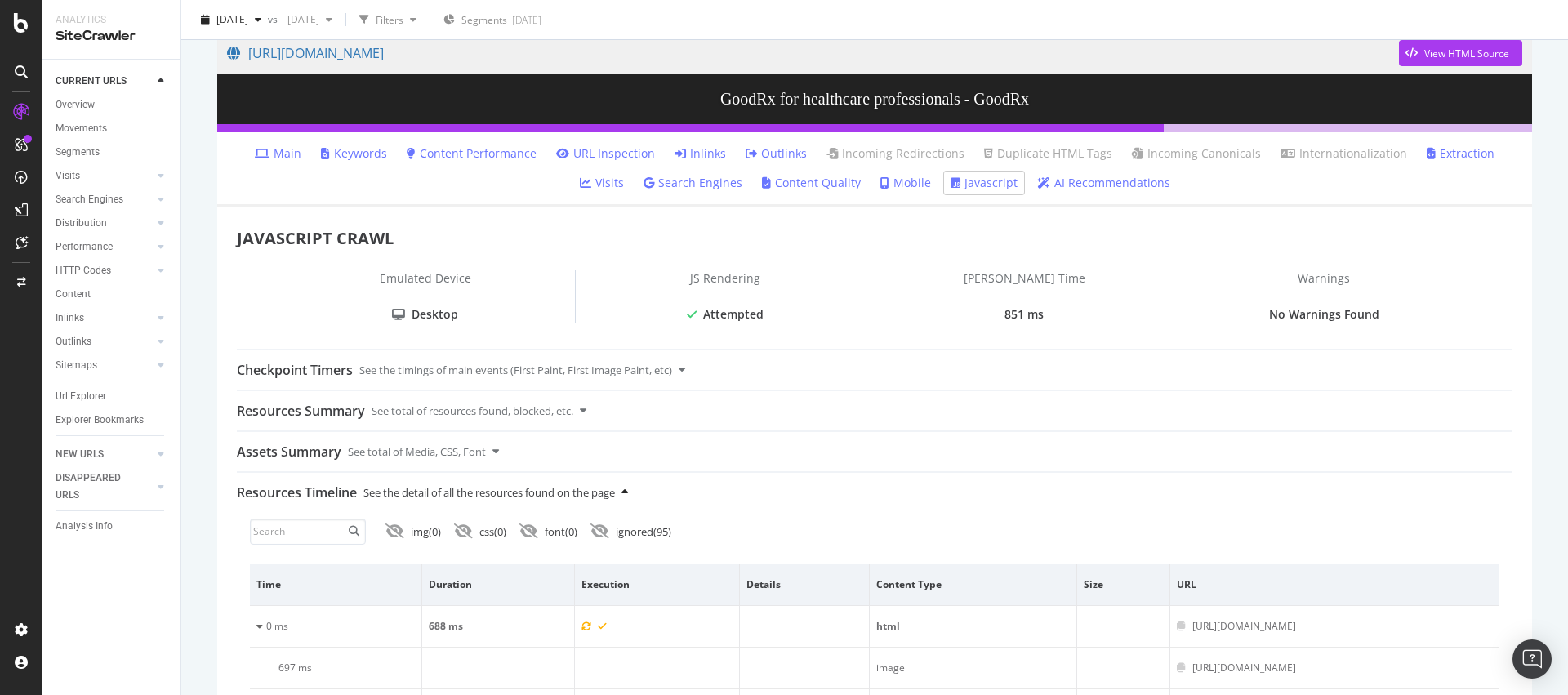
click at [628, 493] on icon at bounding box center [624, 492] width 7 height 11
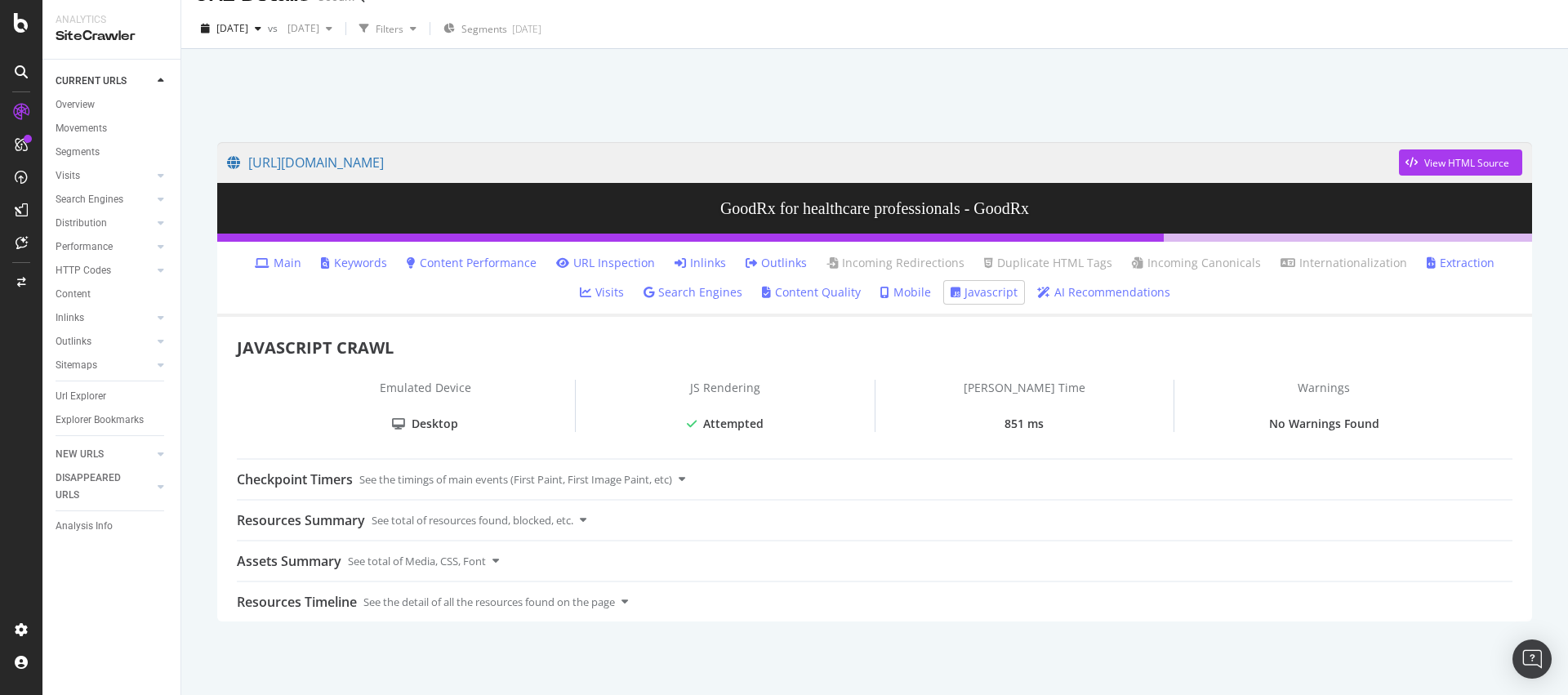
scroll to position [32, 0]
click at [506, 557] on div "Assets Summary See total of Media, CSS, Font" at bounding box center [874, 561] width 1276 height 39
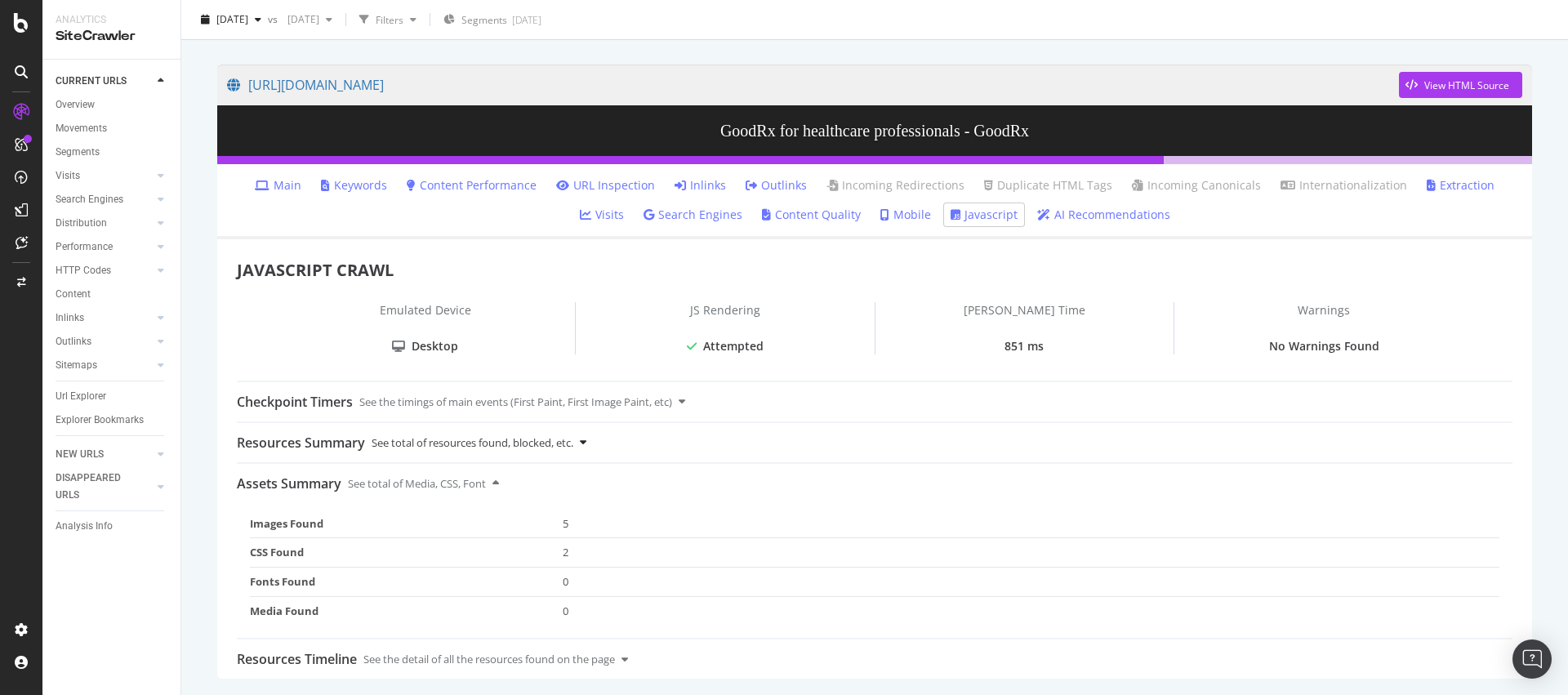
click at [586, 442] on icon at bounding box center [582, 442] width 7 height 11
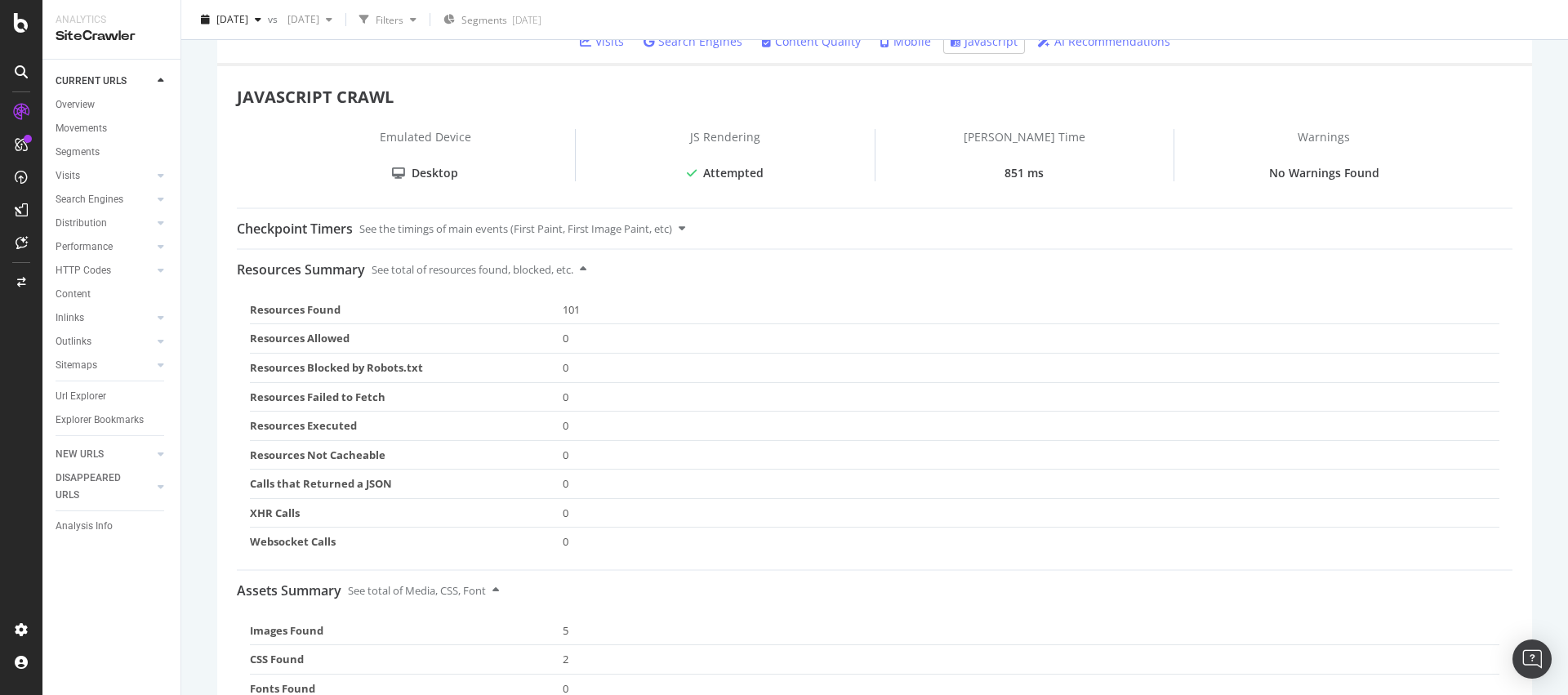
scroll to position [258, 0]
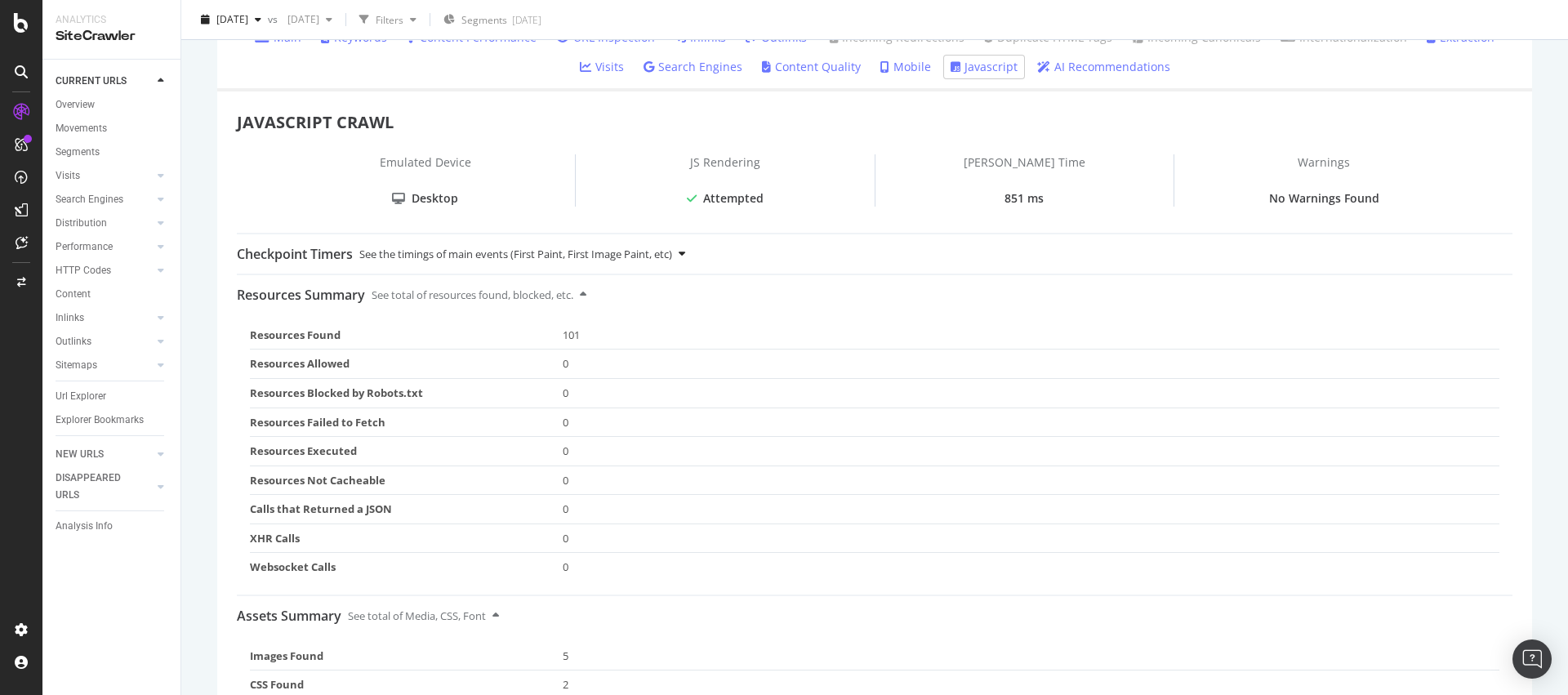
click at [697, 246] on div "Checkpoint Timers See the timings of main events (First Paint, First Image Pain…" at bounding box center [874, 254] width 1276 height 39
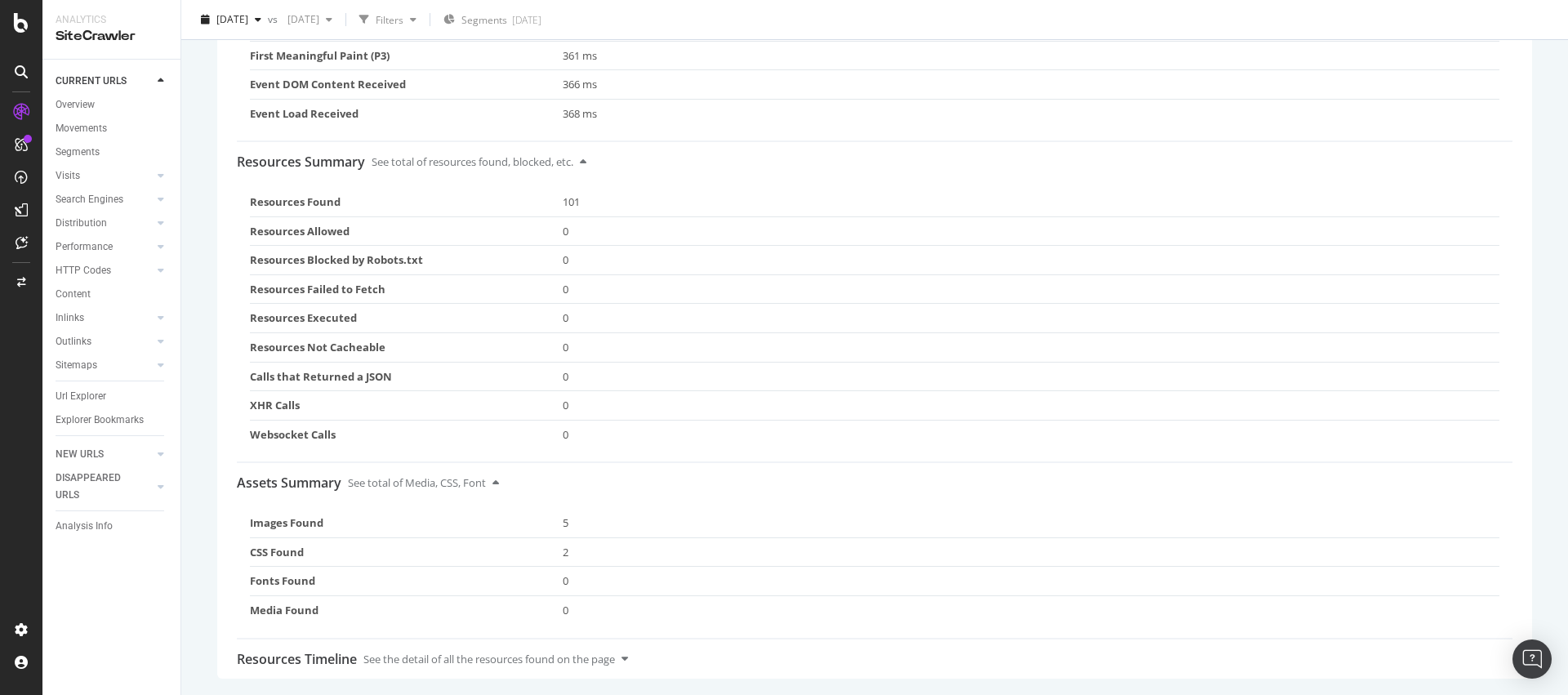
scroll to position [0, 0]
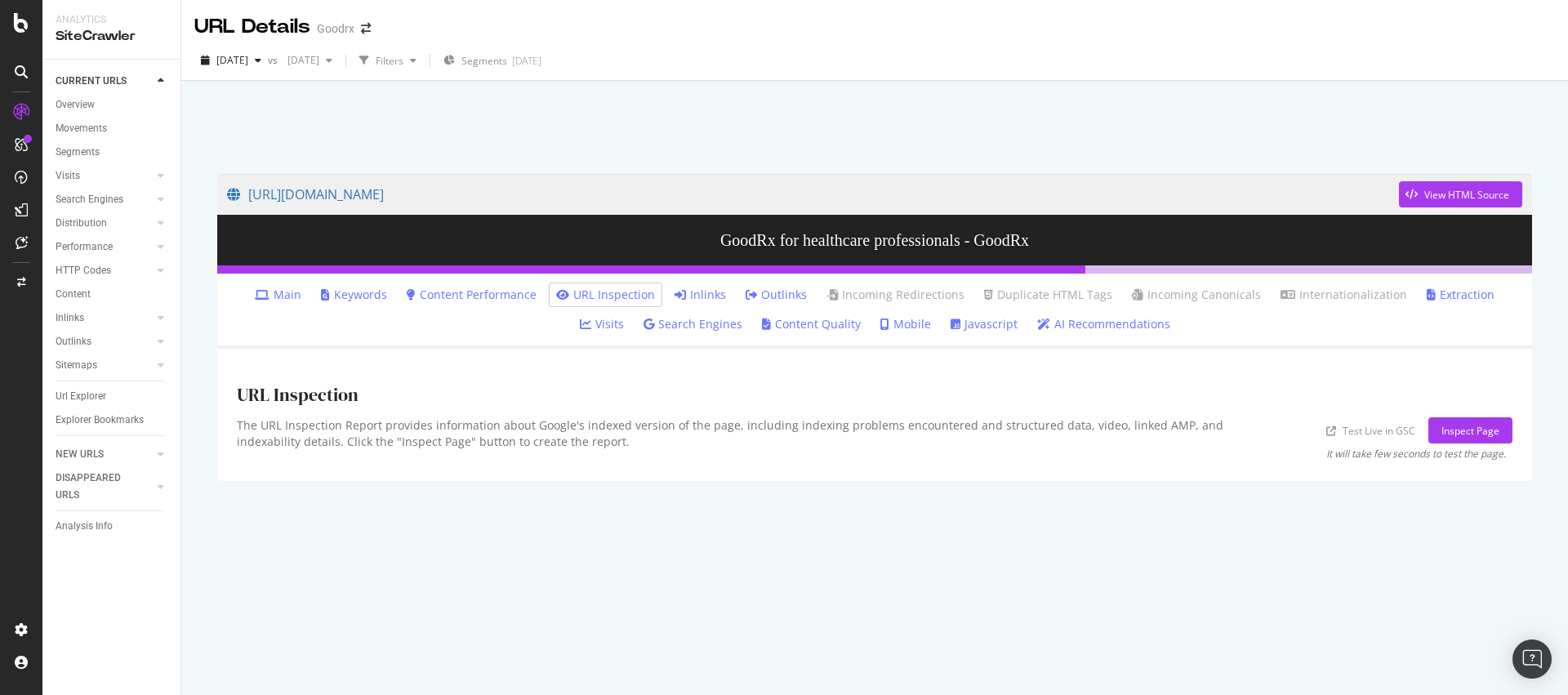
click at [952, 322] on link "Javascript" at bounding box center [984, 324] width 67 height 16
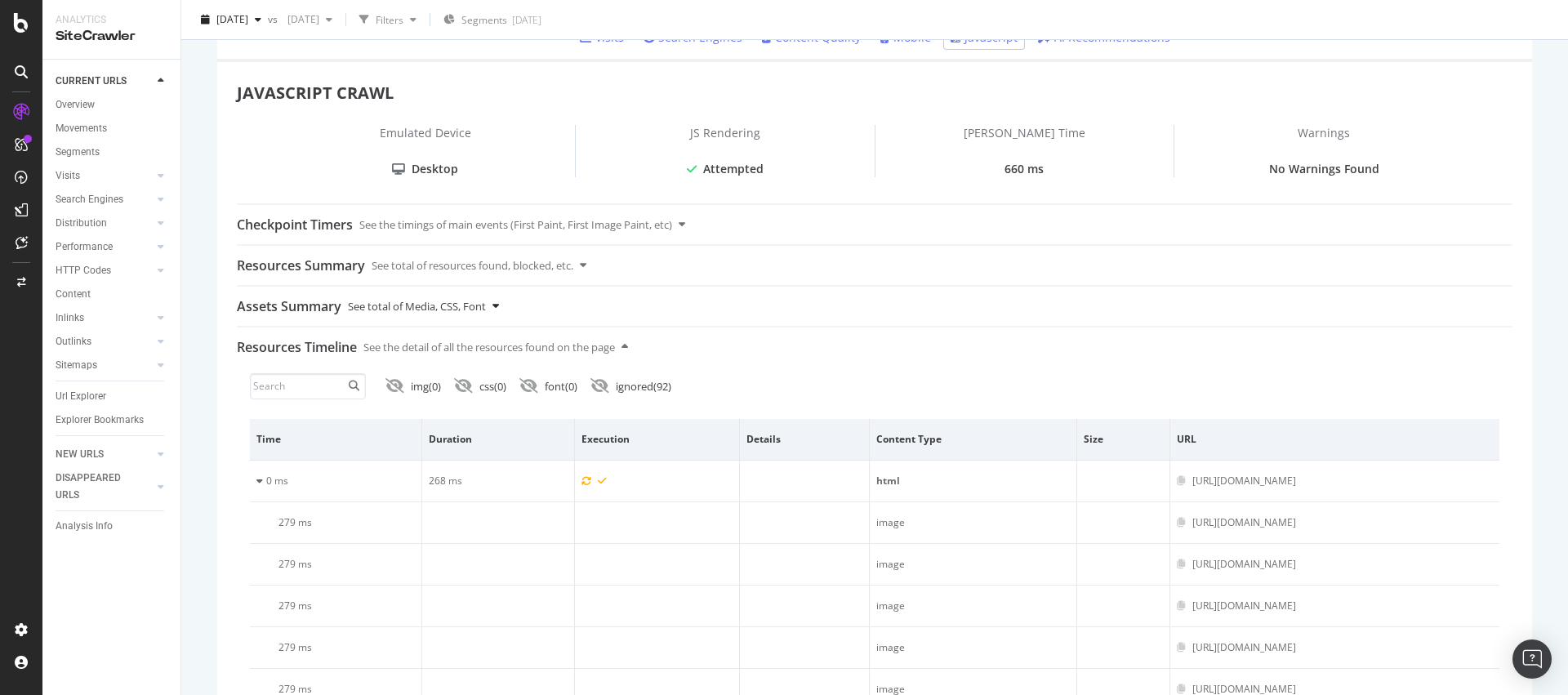
scroll to position [305, 0]
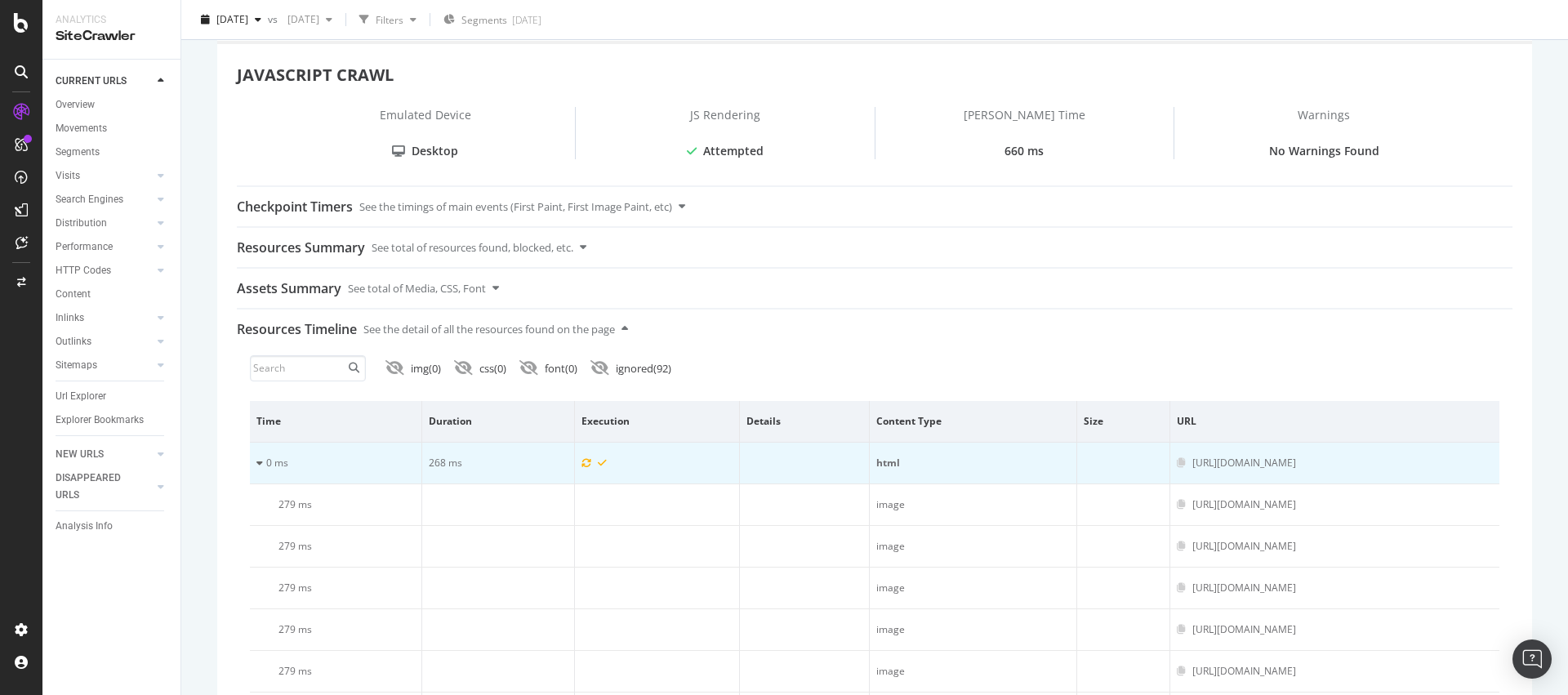
click at [259, 466] on icon at bounding box center [259, 463] width 7 height 10
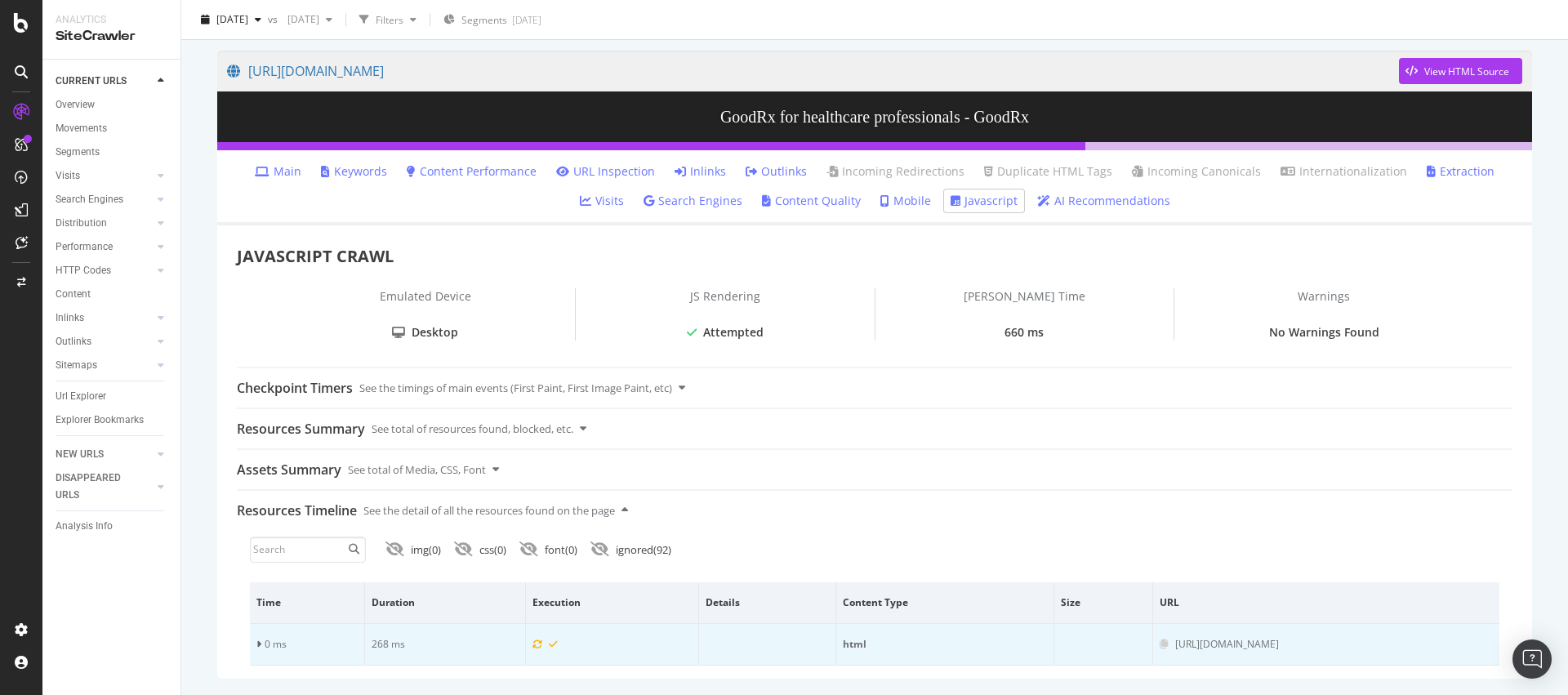
click at [262, 640] on td "0 ms" at bounding box center [307, 645] width 115 height 42
